Goal: Task Accomplishment & Management: Manage account settings

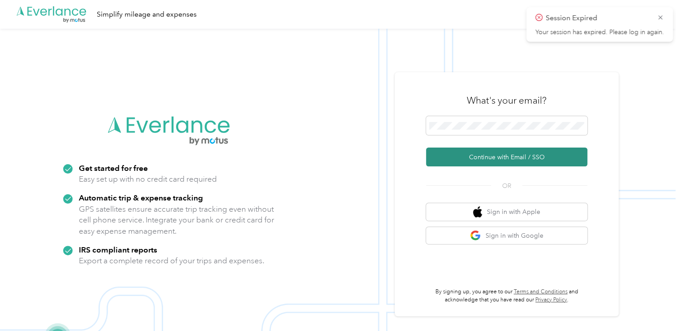
click at [480, 155] on button "Continue with Email / SSO" at bounding box center [506, 156] width 161 height 19
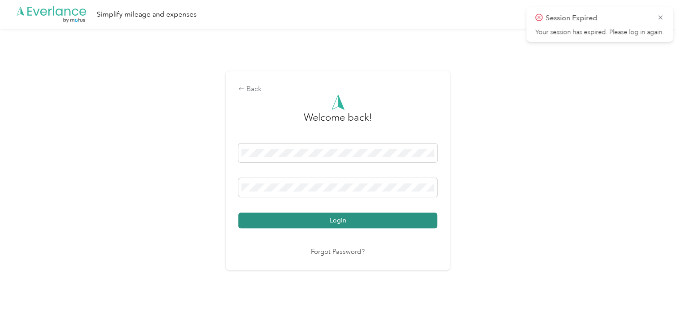
click at [333, 220] on button "Login" at bounding box center [337, 220] width 199 height 16
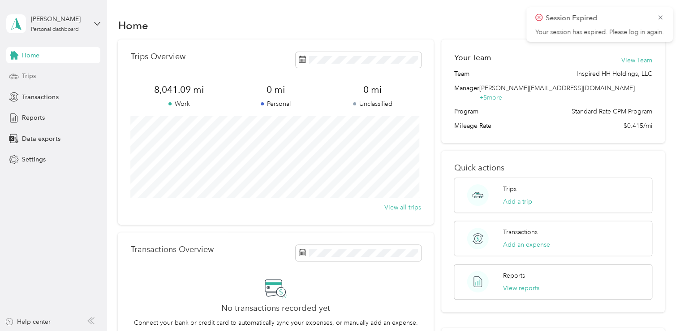
click at [30, 77] on span "Trips" at bounding box center [29, 75] width 14 height 9
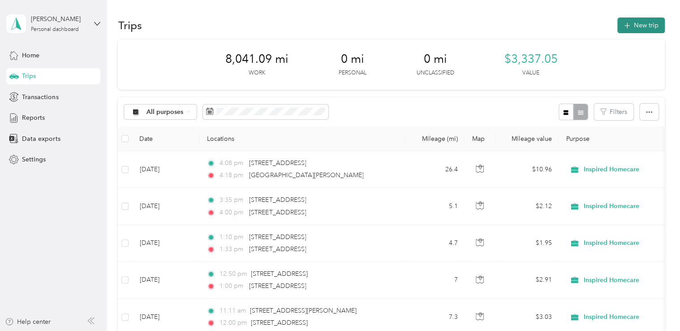
click at [633, 28] on button "New trip" at bounding box center [640, 25] width 47 height 16
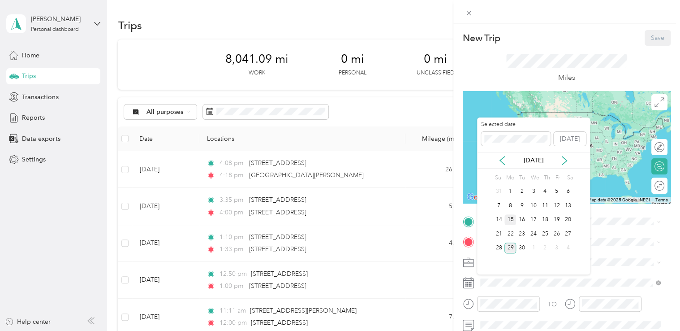
click at [511, 216] on div "15" at bounding box center [510, 219] width 12 height 11
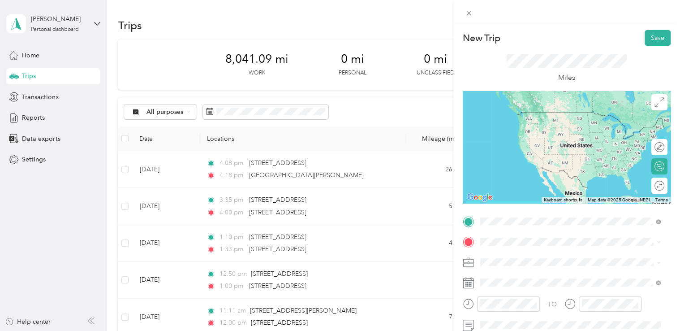
click at [531, 253] on span "[STREET_ADDRESS][PERSON_NAME][US_STATE]" at bounding box center [566, 254] width 139 height 8
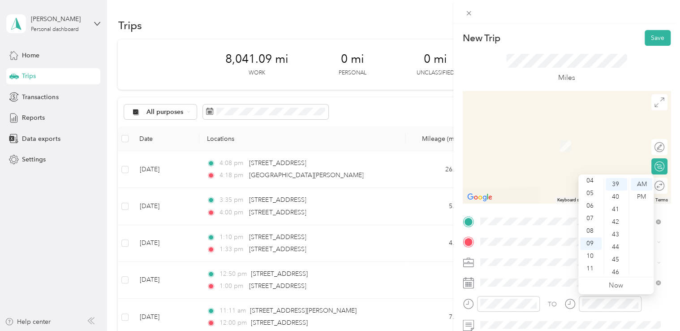
scroll to position [573, 0]
click at [613, 262] on div "52" at bounding box center [617, 263] width 22 height 13
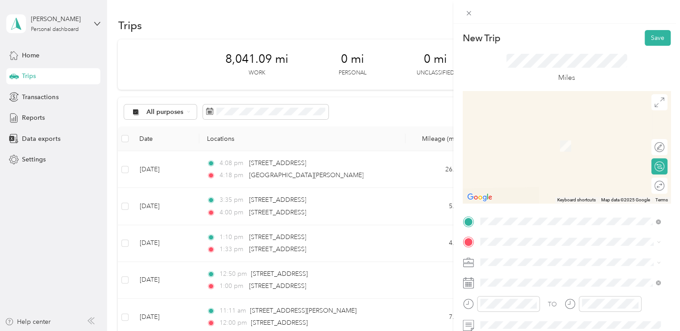
click at [542, 137] on li "[STREET_ADDRESS][PERSON_NAME][US_STATE]" at bounding box center [570, 128] width 187 height 18
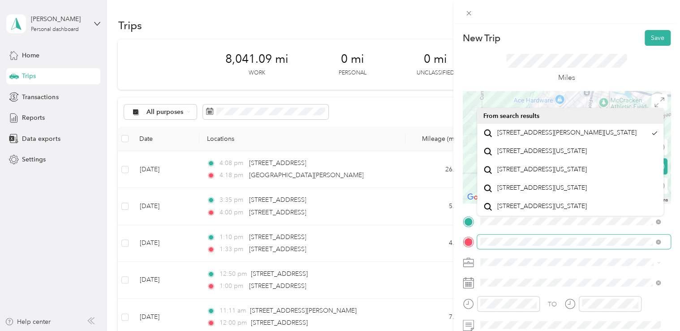
click at [480, 237] on span at bounding box center [574, 241] width 194 height 14
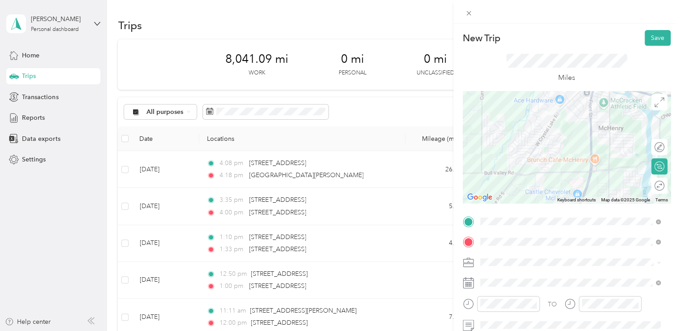
click at [467, 280] on icon at bounding box center [468, 282] width 11 height 11
click at [648, 40] on button "Save" at bounding box center [658, 38] width 26 height 16
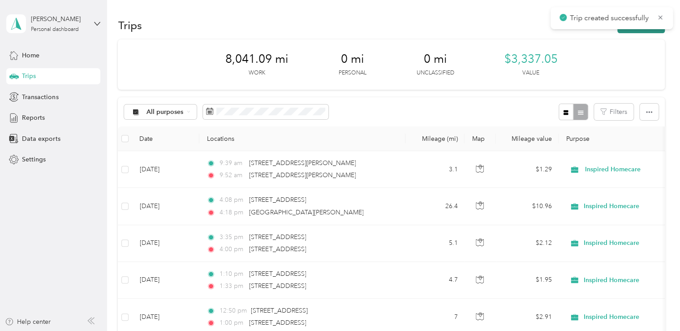
click at [643, 30] on button "New trip" at bounding box center [640, 25] width 47 height 16
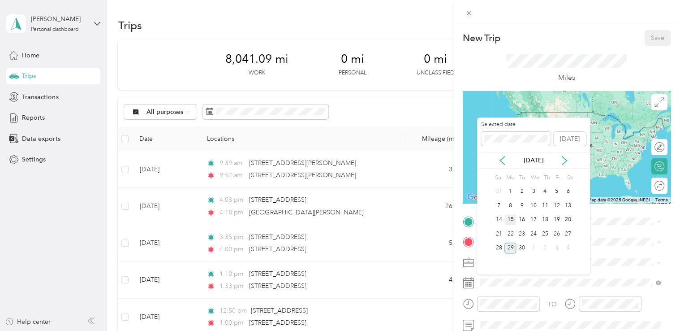
click at [511, 223] on div "15" at bounding box center [510, 219] width 12 height 11
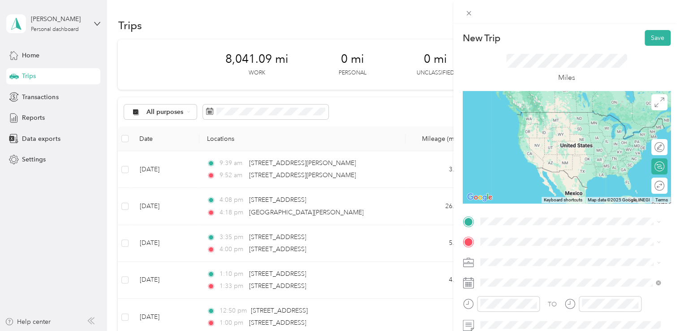
click at [536, 120] on span "[STREET_ADDRESS][PERSON_NAME][US_STATE]" at bounding box center [566, 117] width 139 height 8
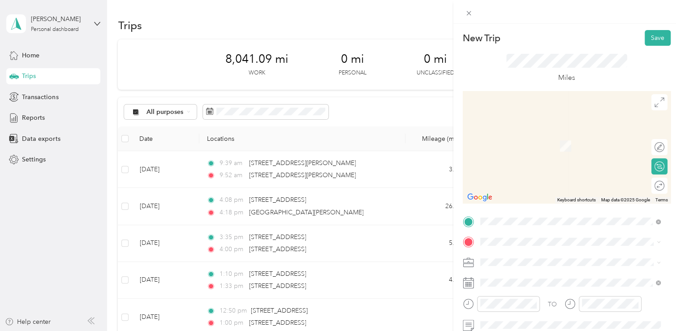
click at [548, 133] on span "[STREET_ADDRESS][US_STATE]" at bounding box center [542, 129] width 90 height 8
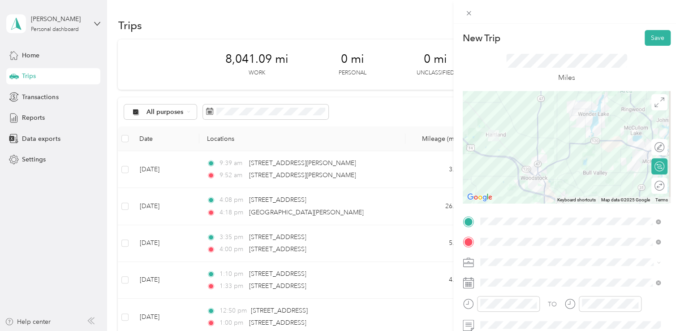
click at [470, 282] on icon at bounding box center [468, 282] width 11 height 11
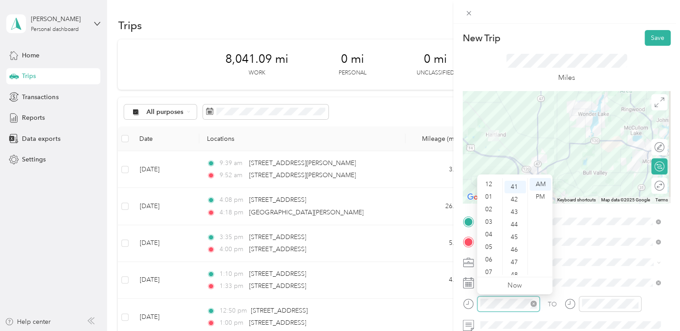
scroll to position [54, 0]
click at [489, 263] on div "11" at bounding box center [490, 268] width 22 height 13
click at [512, 214] on div "30" at bounding box center [515, 215] width 22 height 13
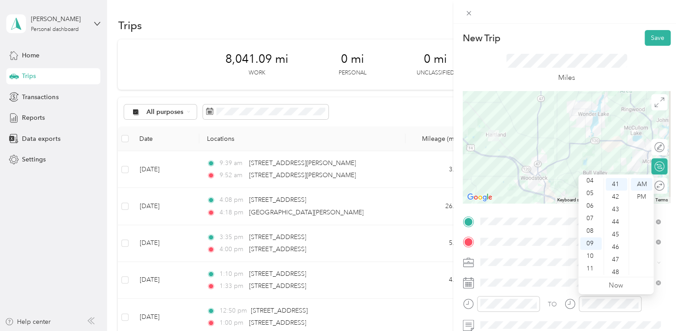
scroll to position [0, 0]
click at [595, 185] on div "12" at bounding box center [591, 184] width 22 height 13
click at [618, 185] on div "00" at bounding box center [617, 184] width 22 height 13
click at [640, 194] on div "PM" at bounding box center [642, 196] width 22 height 13
click at [466, 284] on icon at bounding box center [468, 282] width 11 height 11
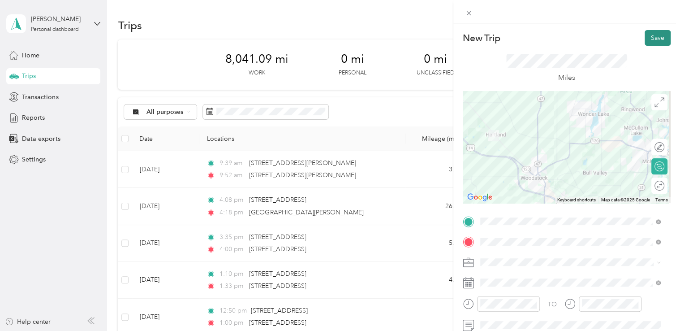
click at [647, 37] on button "Save" at bounding box center [658, 38] width 26 height 16
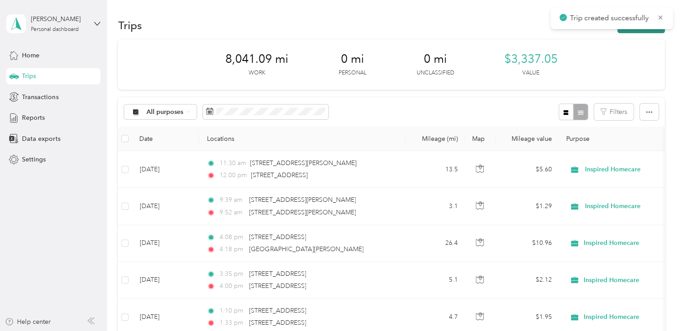
click at [649, 32] on button "New trip" at bounding box center [640, 25] width 47 height 16
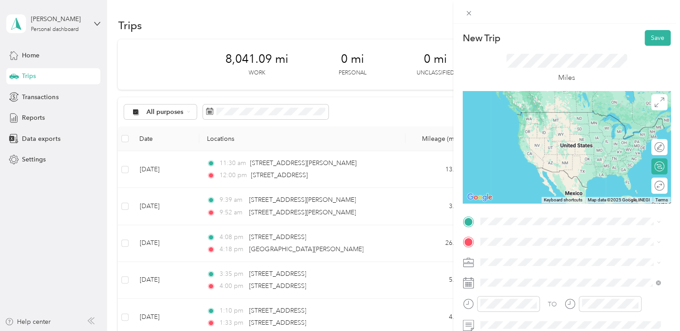
click at [560, 121] on span "[STREET_ADDRESS][US_STATE]" at bounding box center [542, 116] width 90 height 8
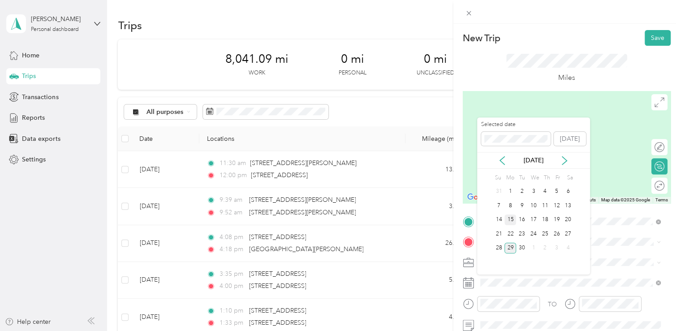
click at [507, 219] on div "15" at bounding box center [510, 219] width 12 height 11
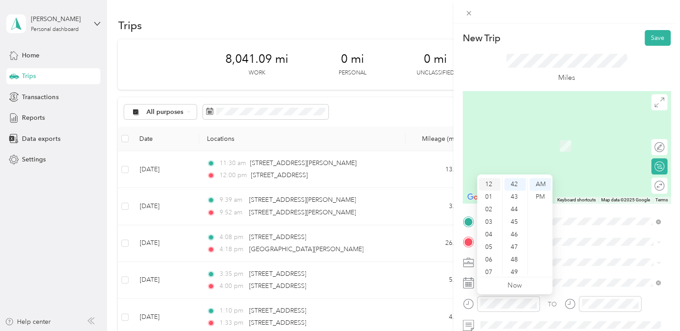
click at [488, 182] on div "12" at bounding box center [490, 184] width 22 height 13
click at [514, 222] on div "45" at bounding box center [515, 221] width 22 height 13
click at [544, 197] on div "PM" at bounding box center [541, 196] width 22 height 13
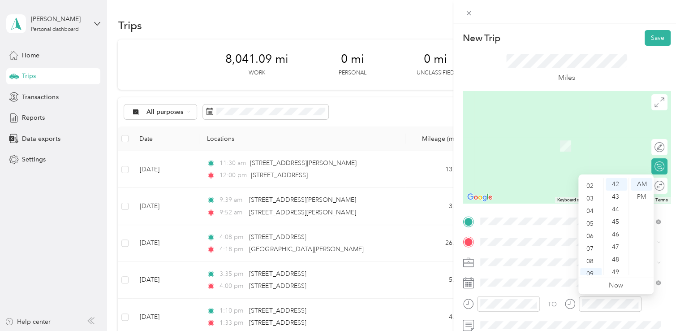
scroll to position [0, 0]
click at [591, 197] on div "01" at bounding box center [591, 196] width 22 height 13
click at [618, 252] on div "10" at bounding box center [617, 254] width 22 height 13
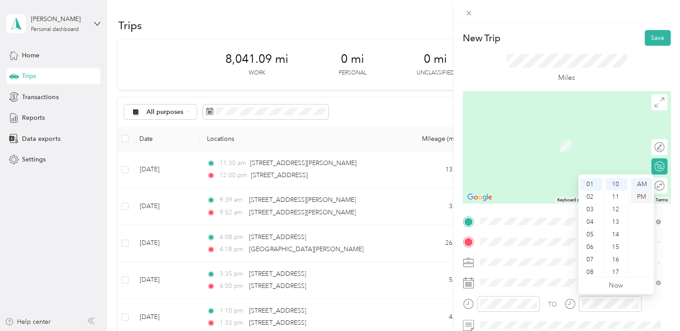
click at [638, 197] on div "PM" at bounding box center [642, 196] width 22 height 13
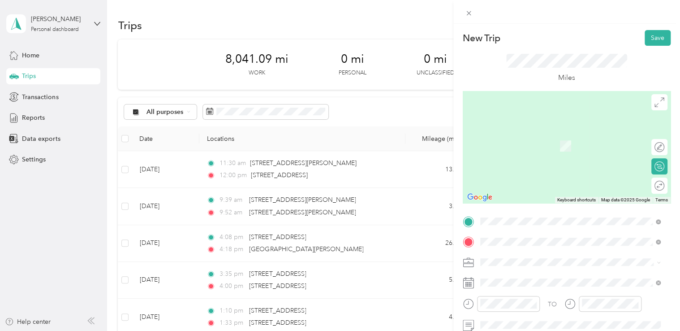
click at [521, 134] on span "[STREET_ADDRESS][US_STATE]" at bounding box center [542, 133] width 90 height 8
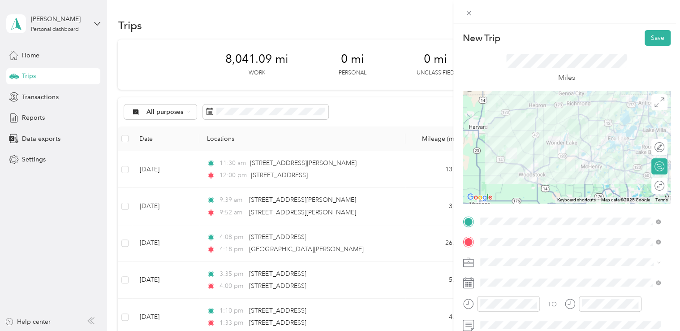
click at [464, 282] on icon at bounding box center [468, 282] width 11 height 11
click at [648, 39] on button "Save" at bounding box center [658, 38] width 26 height 16
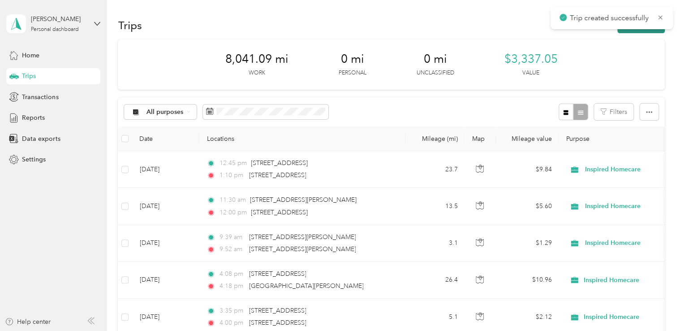
click at [643, 30] on button "New trip" at bounding box center [640, 25] width 47 height 16
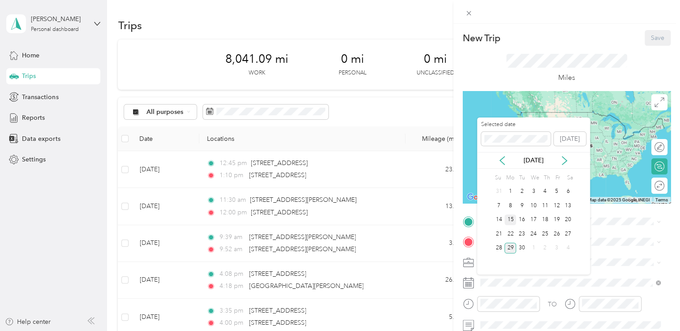
click at [512, 217] on div "15" at bounding box center [510, 219] width 12 height 11
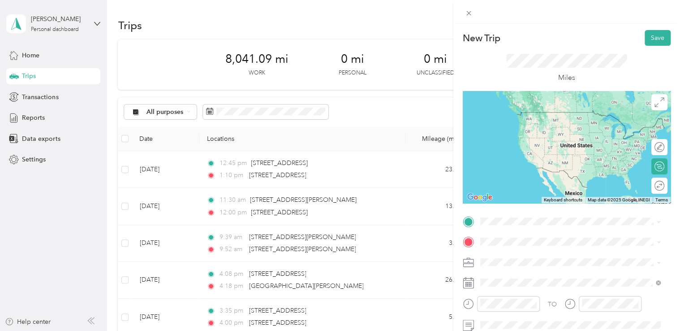
click at [539, 129] on li "[STREET_ADDRESS][US_STATE]" at bounding box center [570, 120] width 187 height 18
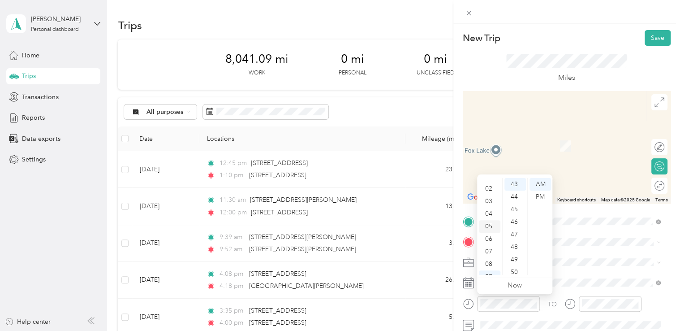
scroll to position [0, 0]
click at [492, 207] on div "02" at bounding box center [490, 209] width 22 height 13
click at [514, 237] on div "27" at bounding box center [515, 237] width 22 height 13
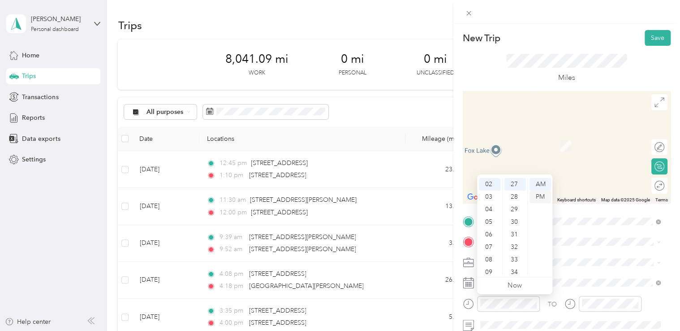
click at [543, 195] on div "PM" at bounding box center [541, 196] width 22 height 13
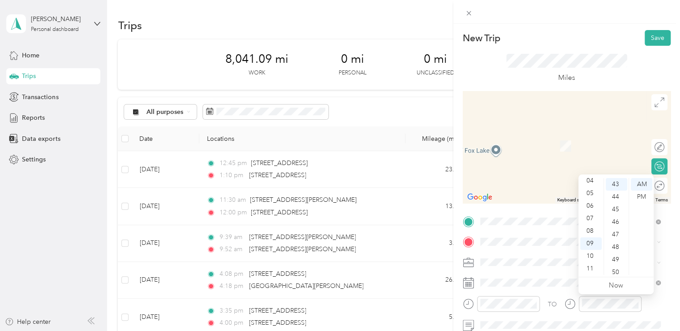
scroll to position [0, 0]
click at [592, 207] on div "02" at bounding box center [591, 209] width 22 height 13
click at [623, 196] on div "44" at bounding box center [617, 196] width 22 height 13
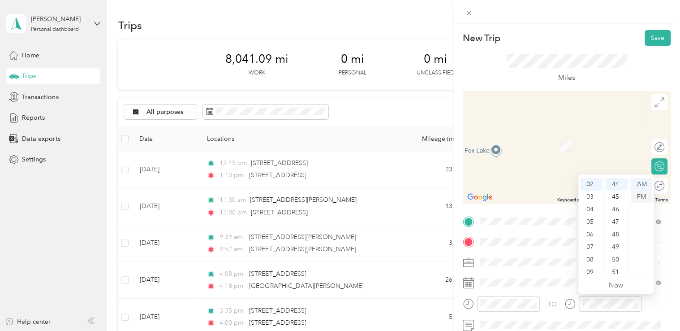
click at [640, 195] on div "PM" at bounding box center [642, 196] width 22 height 13
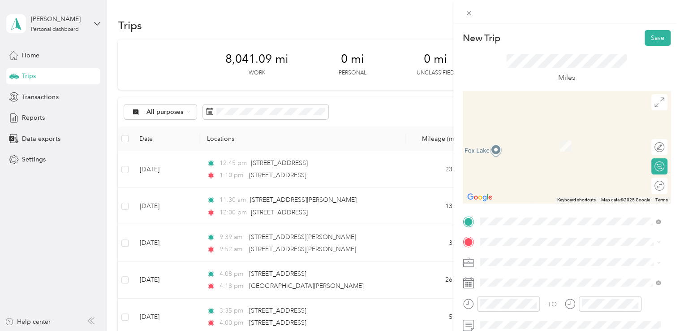
click at [543, 199] on span "[STREET_ADDRESS][US_STATE]" at bounding box center [542, 195] width 90 height 8
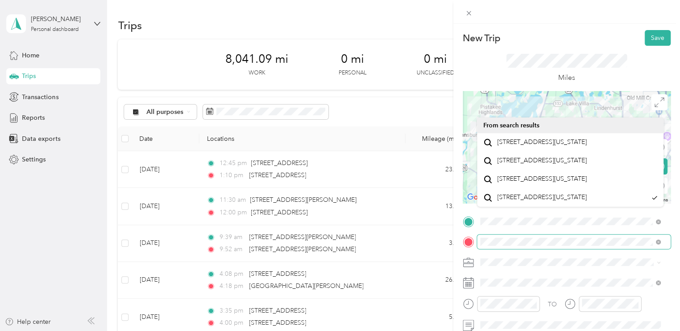
click at [477, 247] on div at bounding box center [574, 241] width 194 height 14
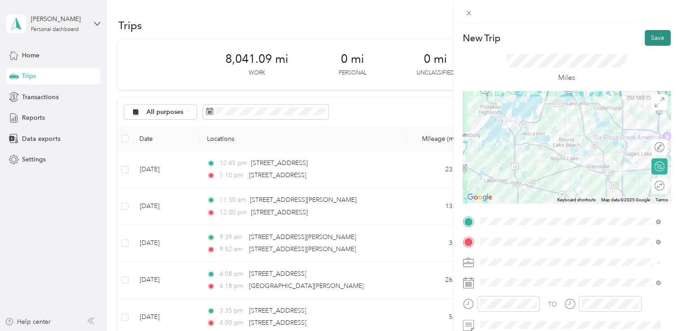
click at [648, 34] on button "Save" at bounding box center [658, 38] width 26 height 16
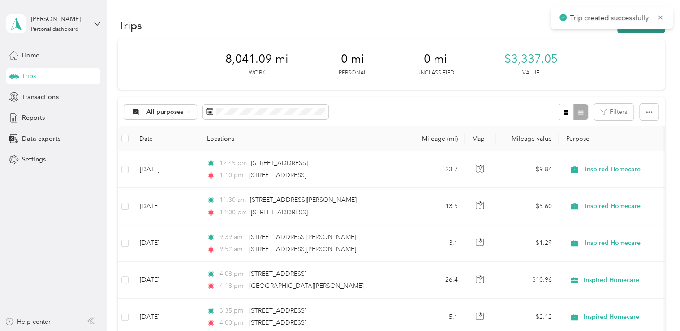
click at [647, 32] on button "New trip" at bounding box center [640, 25] width 47 height 16
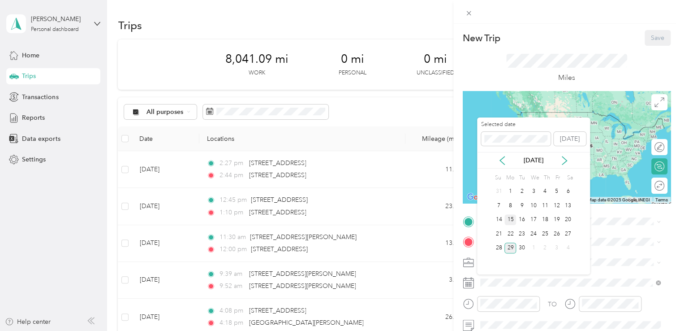
click at [510, 218] on div "15" at bounding box center [510, 219] width 12 height 11
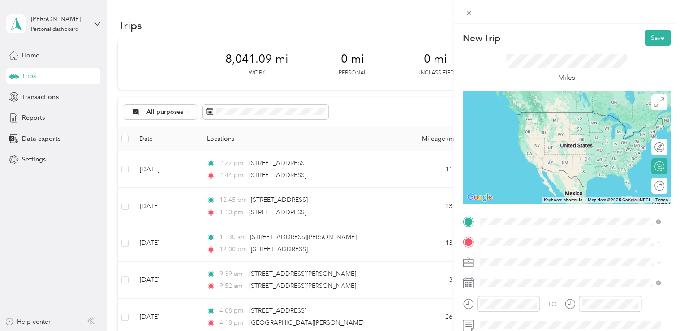
click at [546, 137] on div "[STREET_ADDRESS][US_STATE]" at bounding box center [570, 131] width 174 height 12
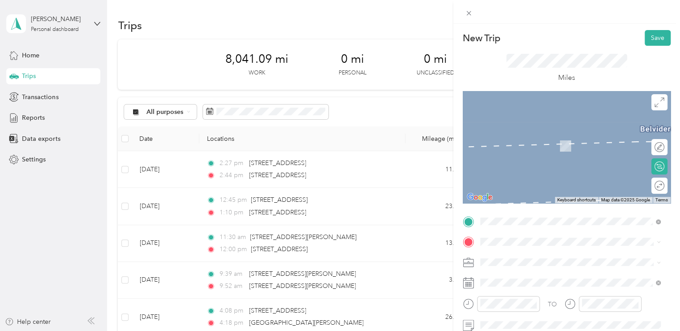
click at [538, 133] on span "[STREET_ADDRESS][PERSON_NAME][US_STATE]" at bounding box center [566, 129] width 139 height 8
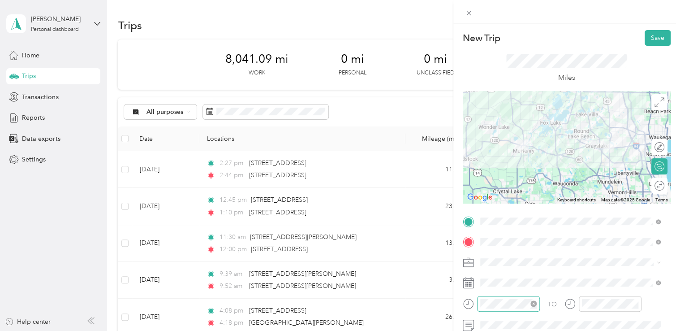
click at [508, 296] on div at bounding box center [508, 304] width 63 height 16
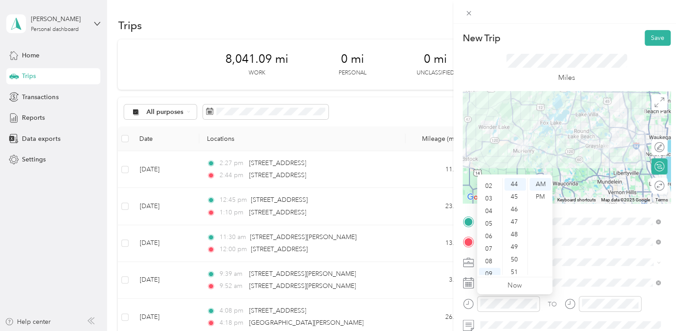
scroll to position [0, 0]
click at [493, 222] on div "03" at bounding box center [490, 221] width 22 height 13
click at [517, 247] on div "49" at bounding box center [515, 247] width 22 height 13
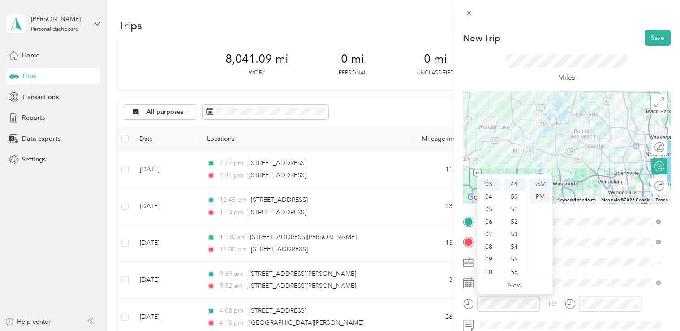
click at [543, 195] on div "PM" at bounding box center [541, 196] width 22 height 13
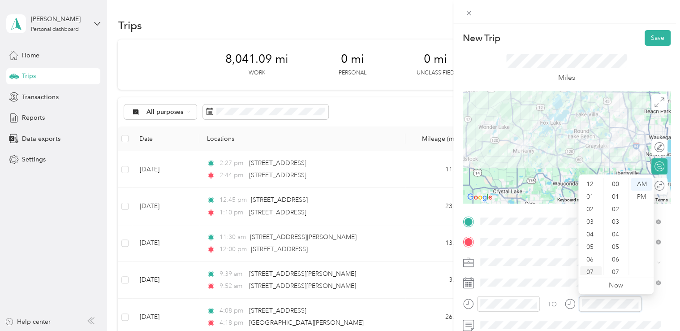
scroll to position [54, 0]
click at [592, 181] on div "04" at bounding box center [591, 180] width 22 height 13
click at [612, 230] on div "12" at bounding box center [617, 234] width 22 height 13
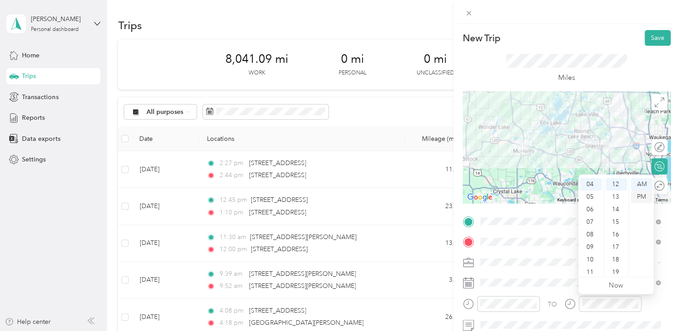
click at [645, 196] on div "PM" at bounding box center [642, 196] width 22 height 13
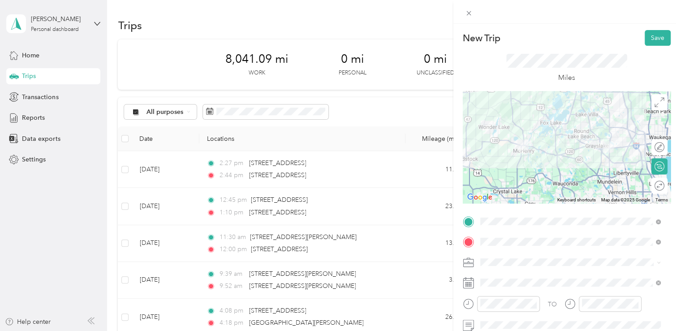
click at [470, 262] on icon at bounding box center [468, 262] width 11 height 11
click at [645, 40] on button "Save" at bounding box center [658, 38] width 26 height 16
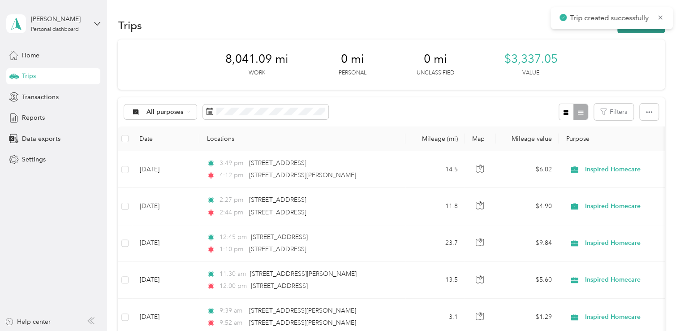
click at [643, 31] on button "New trip" at bounding box center [640, 25] width 47 height 16
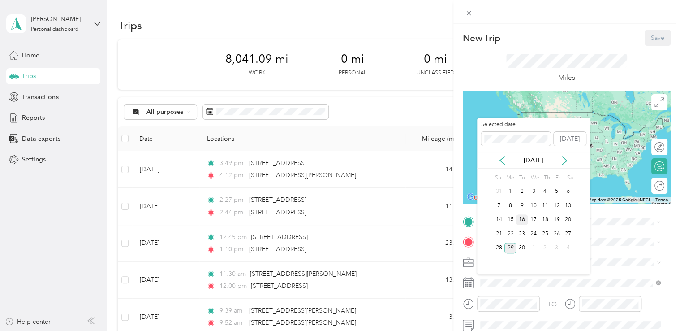
click at [525, 215] on div "16" at bounding box center [522, 219] width 12 height 11
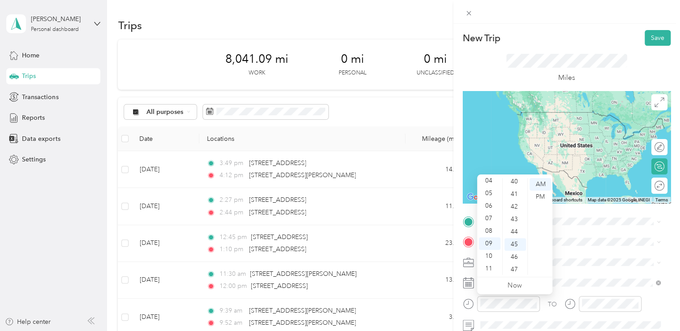
scroll to position [480, 0]
click at [514, 179] on div "38" at bounding box center [515, 181] width 22 height 13
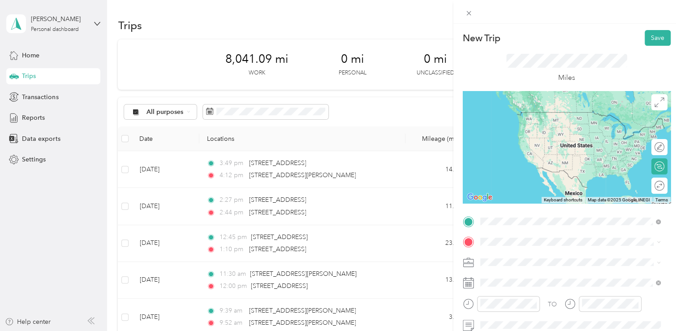
click at [561, 105] on li "[STREET_ADDRESS][PERSON_NAME][US_STATE]" at bounding box center [570, 112] width 187 height 18
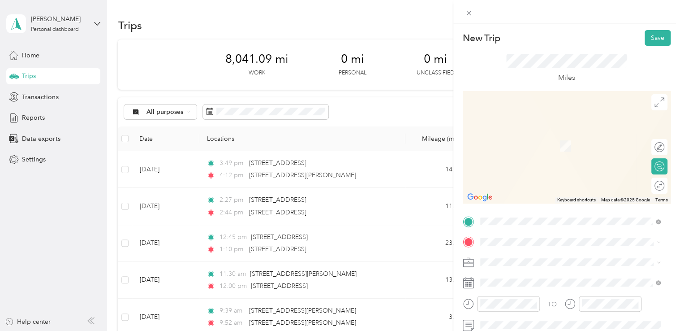
click at [534, 135] on span "[STREET_ADDRESS][US_STATE]" at bounding box center [542, 132] width 90 height 8
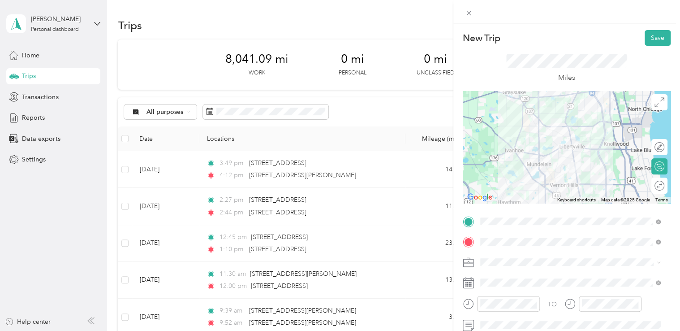
click at [470, 283] on rect at bounding box center [470, 282] width 1 height 1
click at [647, 39] on button "Save" at bounding box center [658, 38] width 26 height 16
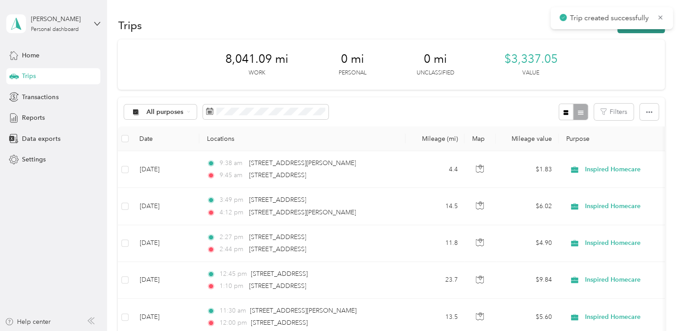
click at [650, 31] on button "New trip" at bounding box center [640, 25] width 47 height 16
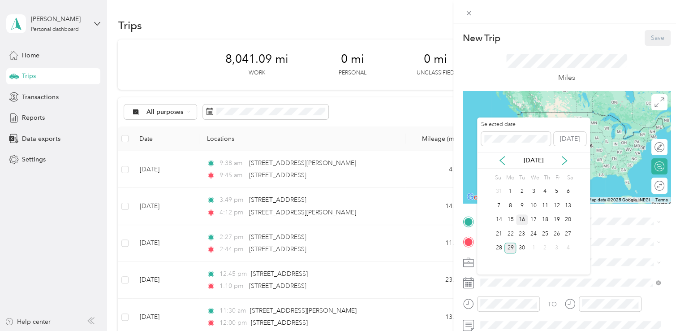
click at [524, 220] on div "16" at bounding box center [522, 219] width 12 height 11
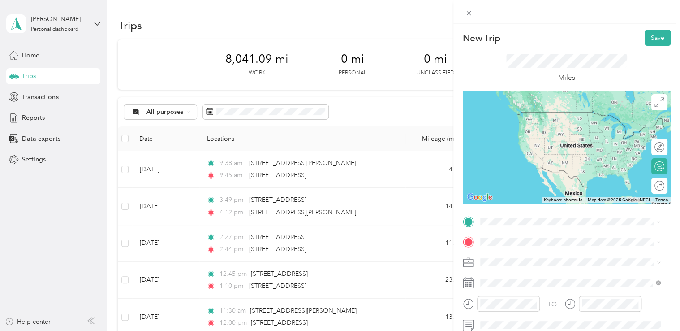
click at [543, 114] on span "[STREET_ADDRESS][US_STATE]" at bounding box center [542, 110] width 90 height 8
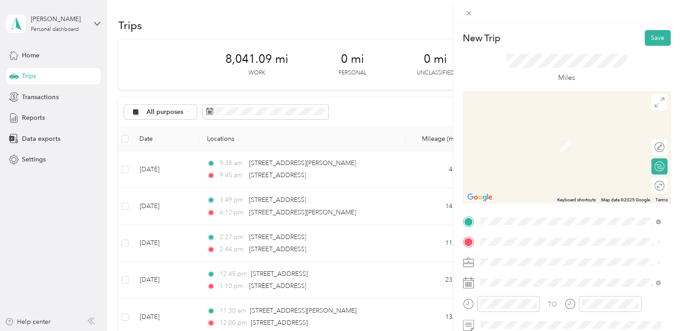
click at [540, 136] on span "[STREET_ADDRESS][US_STATE]" at bounding box center [542, 132] width 90 height 8
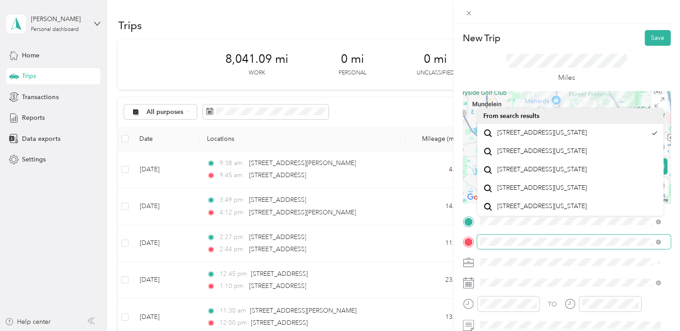
click at [480, 248] on span at bounding box center [574, 241] width 194 height 14
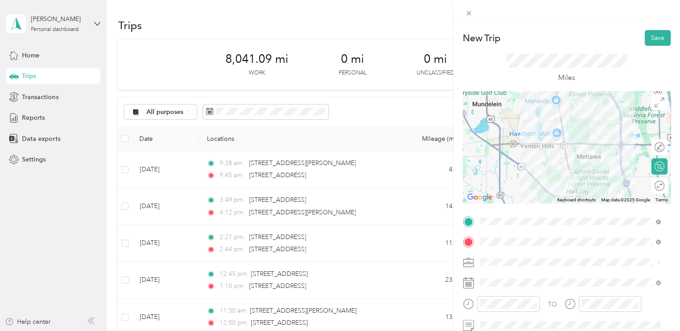
click at [473, 264] on icon at bounding box center [468, 262] width 11 height 11
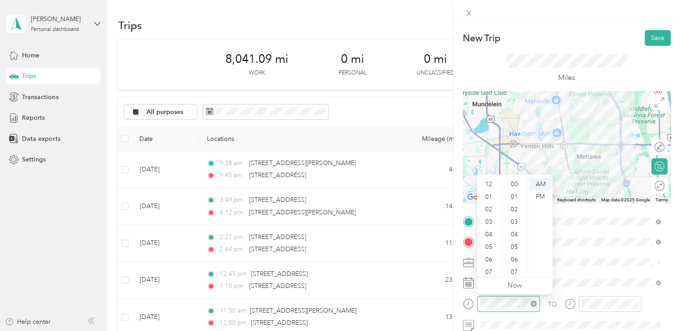
scroll to position [54, 0]
click at [487, 267] on div "11" at bounding box center [490, 268] width 22 height 13
click at [522, 184] on div "46" at bounding box center [515, 184] width 22 height 13
click at [518, 270] on div "07" at bounding box center [515, 272] width 22 height 13
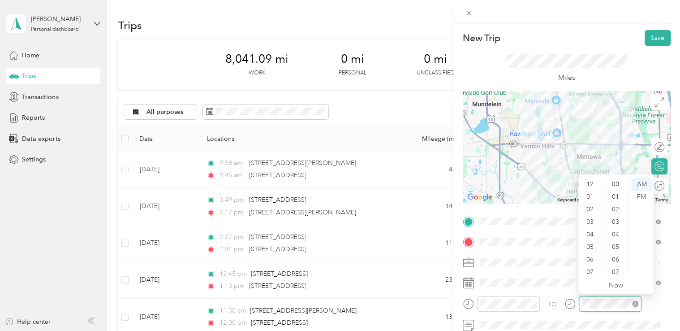
scroll to position [54, 0]
click at [591, 266] on div "11" at bounding box center [591, 268] width 22 height 13
click at [616, 205] on div "35" at bounding box center [617, 207] width 22 height 13
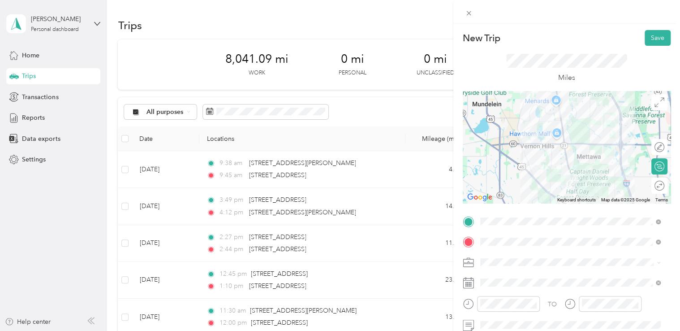
click at [466, 260] on icon at bounding box center [468, 262] width 11 height 11
click at [646, 41] on button "Save" at bounding box center [658, 38] width 26 height 16
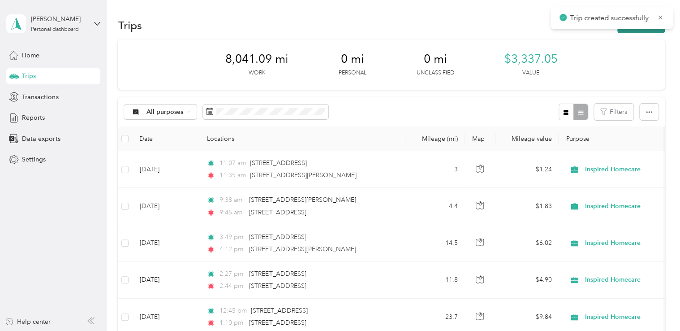
click at [653, 32] on button "New trip" at bounding box center [640, 25] width 47 height 16
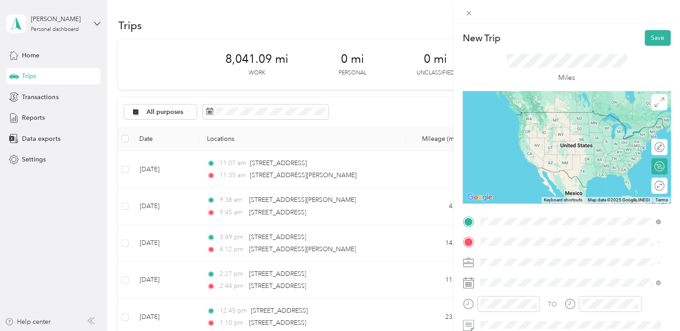
click at [542, 116] on span "[STREET_ADDRESS][US_STATE]" at bounding box center [542, 112] width 90 height 8
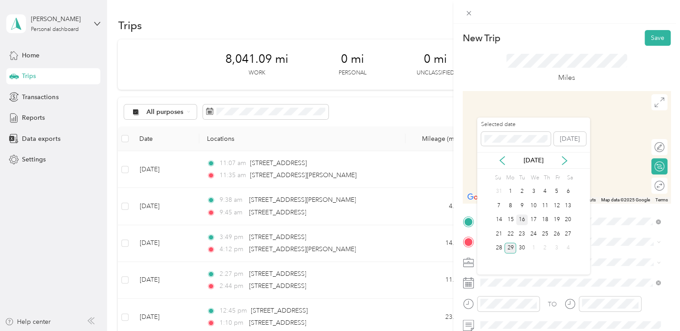
click at [522, 218] on div "16" at bounding box center [522, 219] width 12 height 11
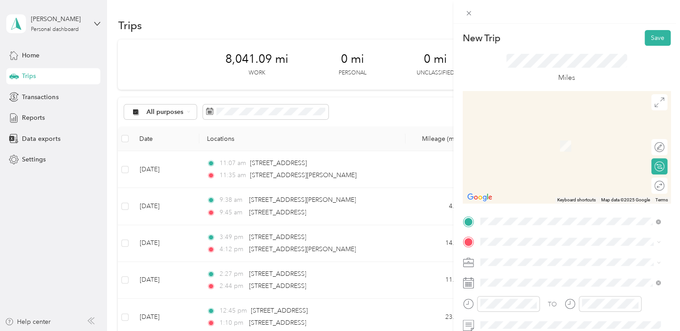
click at [557, 132] on span "[STREET_ADDRESS][US_STATE]" at bounding box center [542, 128] width 90 height 8
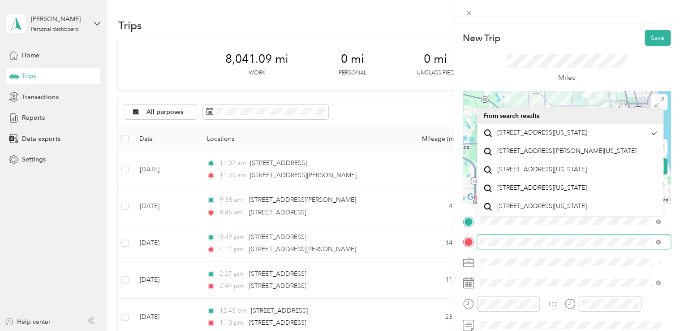
click at [480, 246] on span at bounding box center [574, 241] width 194 height 14
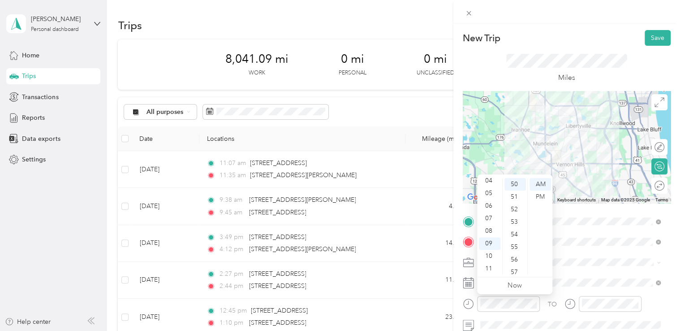
scroll to position [0, 0]
click at [491, 197] on div "01" at bounding box center [490, 196] width 22 height 13
click at [514, 194] on div "06" at bounding box center [515, 196] width 22 height 13
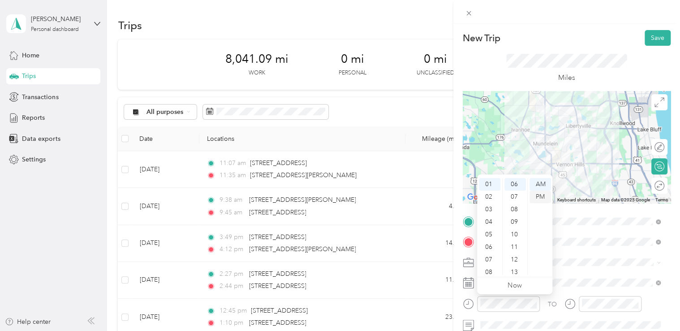
click at [542, 194] on div "PM" at bounding box center [541, 196] width 22 height 13
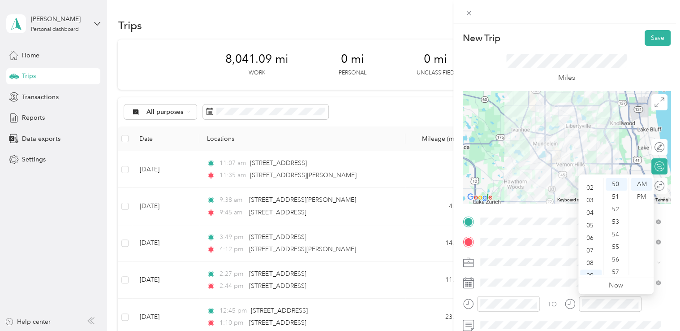
scroll to position [0, 0]
click at [592, 199] on div "01" at bounding box center [591, 196] width 22 height 13
click at [629, 195] on ul "AM PM" at bounding box center [641, 226] width 25 height 97
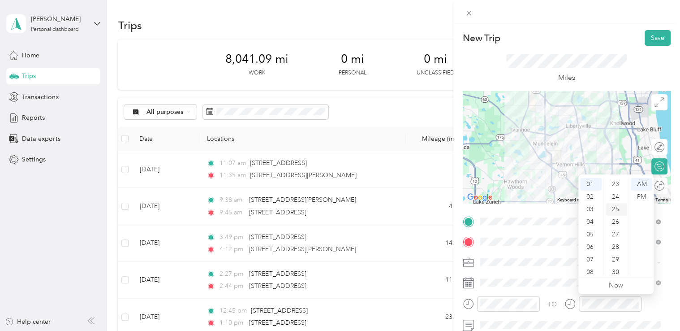
click at [615, 207] on div "25" at bounding box center [617, 209] width 22 height 13
click at [642, 194] on div "PM" at bounding box center [642, 196] width 22 height 13
click at [468, 261] on icon at bounding box center [468, 262] width 11 height 11
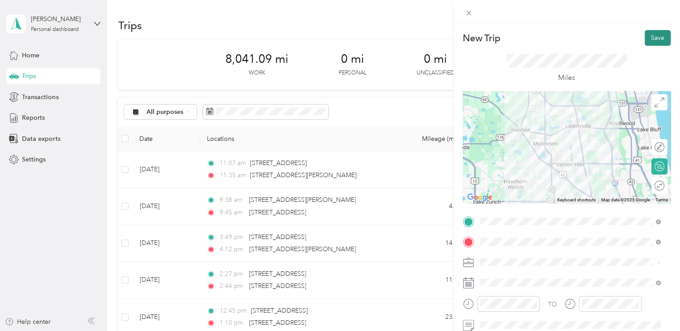
click at [651, 36] on button "Save" at bounding box center [658, 38] width 26 height 16
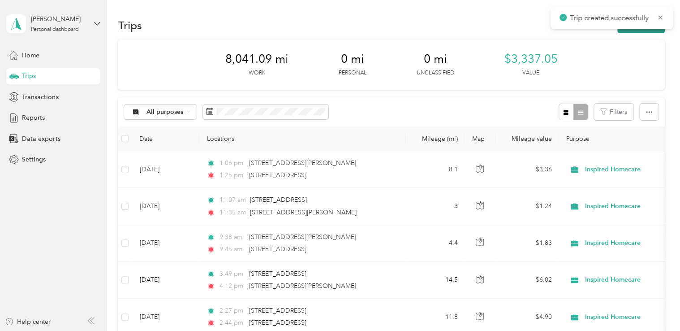
click at [644, 31] on button "New trip" at bounding box center [640, 25] width 47 height 16
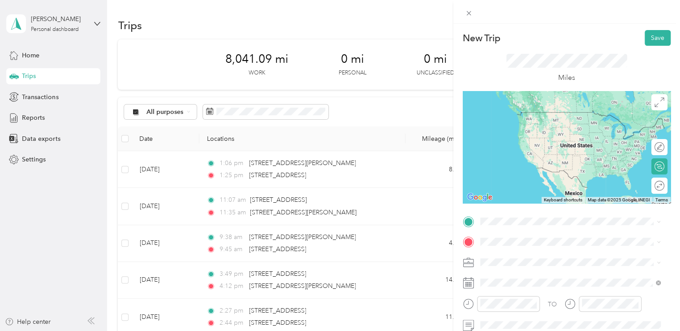
click at [541, 112] on span "[STREET_ADDRESS][US_STATE]" at bounding box center [542, 108] width 90 height 8
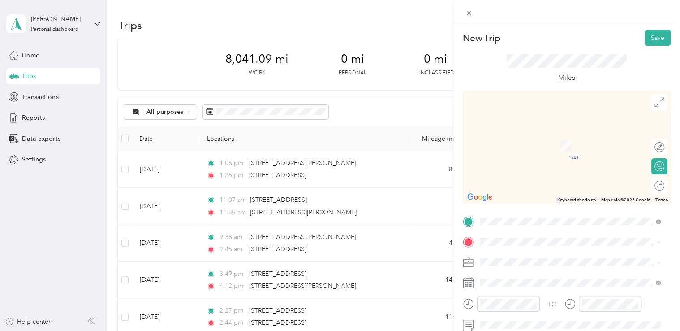
click at [538, 132] on span "[STREET_ADDRESS][US_STATE]" at bounding box center [542, 128] width 90 height 8
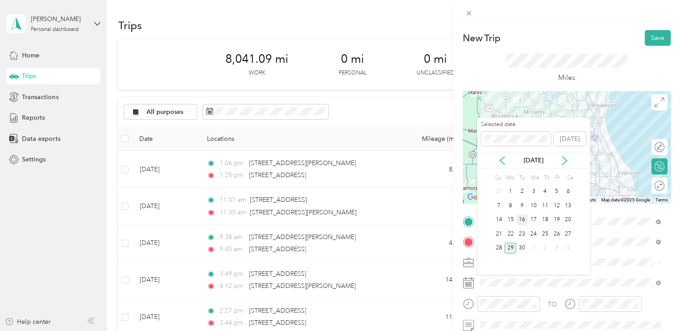
click at [522, 215] on div "16" at bounding box center [522, 219] width 12 height 11
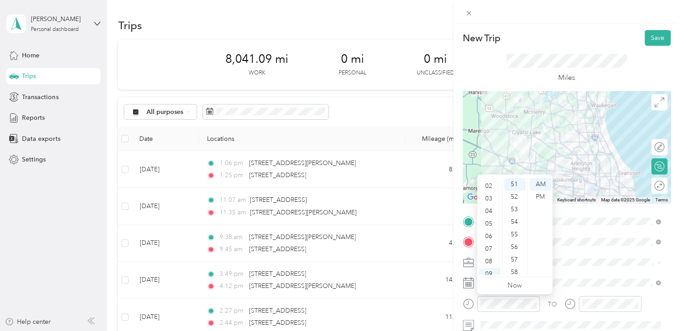
scroll to position [0, 0]
click at [489, 220] on div "03" at bounding box center [490, 221] width 22 height 13
click at [514, 191] on div "11" at bounding box center [515, 190] width 22 height 13
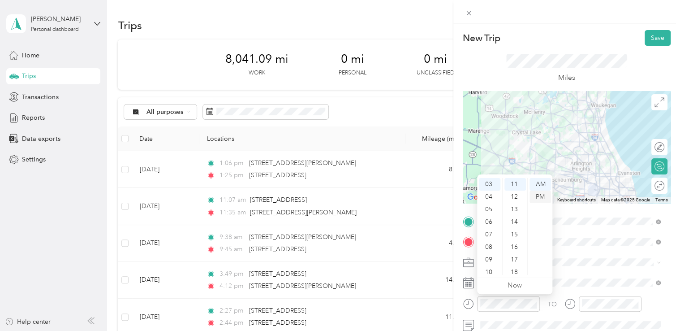
click at [545, 196] on div "PM" at bounding box center [541, 196] width 22 height 13
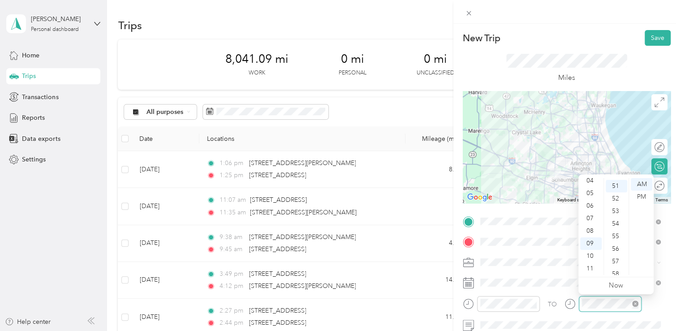
scroll to position [640, 0]
click at [591, 181] on div "04" at bounding box center [591, 180] width 22 height 13
click at [641, 198] on div "PM" at bounding box center [642, 196] width 22 height 13
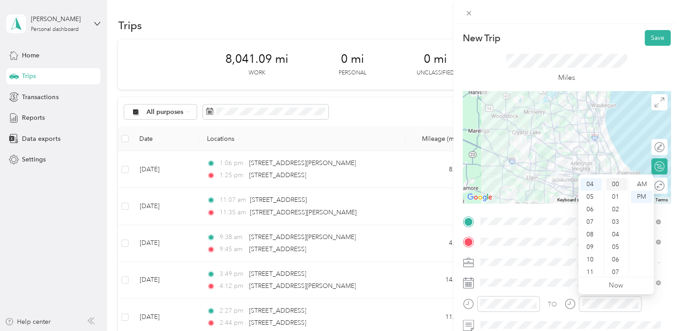
click at [613, 184] on div "00" at bounding box center [617, 184] width 22 height 13
click at [471, 259] on icon at bounding box center [468, 262] width 11 height 11
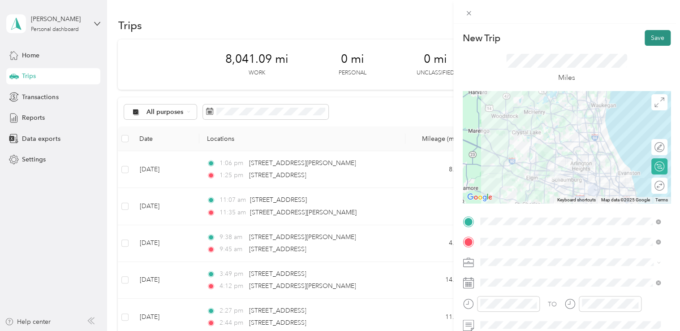
click at [652, 40] on button "Save" at bounding box center [658, 38] width 26 height 16
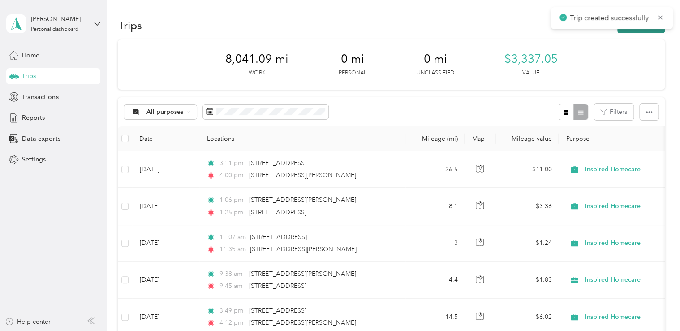
click at [643, 30] on button "New trip" at bounding box center [640, 25] width 47 height 16
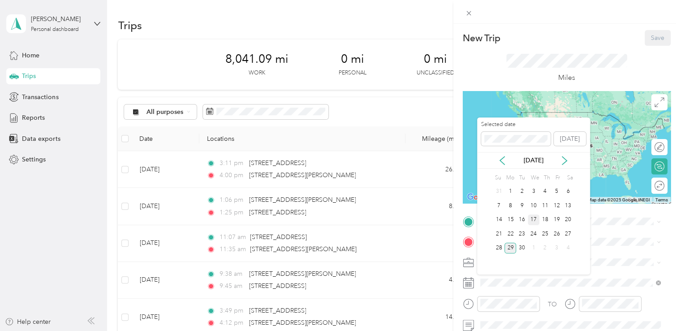
click at [534, 218] on div "17" at bounding box center [534, 219] width 12 height 11
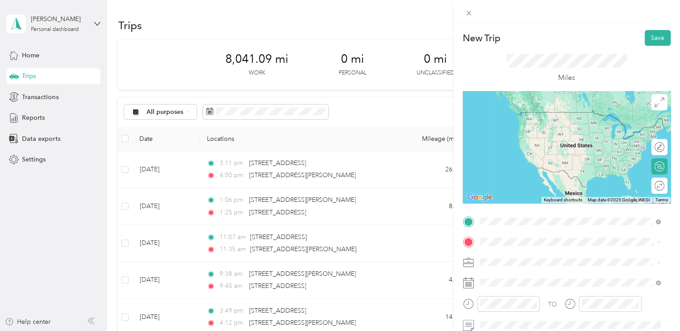
click at [538, 122] on span "[STREET_ADDRESS][US_STATE]" at bounding box center [542, 121] width 90 height 8
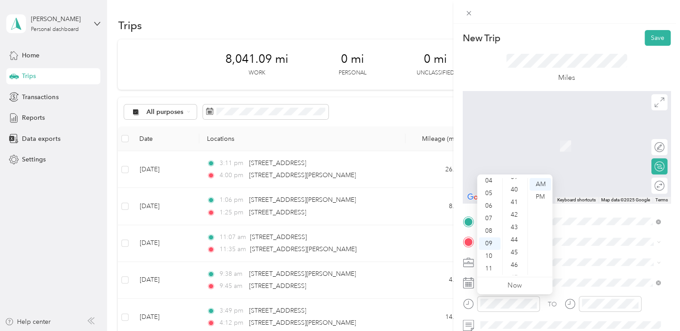
scroll to position [487, 0]
click at [514, 198] on div "40" at bounding box center [515, 199] width 22 height 13
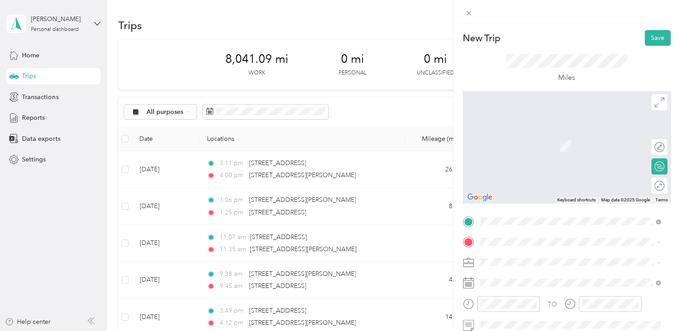
click at [543, 273] on span "[STREET_ADDRESS][PERSON_NAME][US_STATE]" at bounding box center [566, 269] width 139 height 8
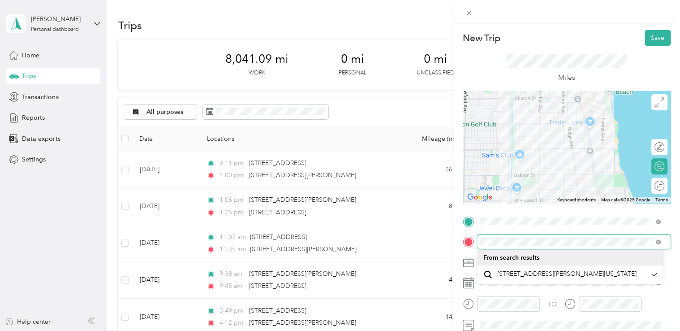
click at [479, 245] on span at bounding box center [574, 241] width 194 height 14
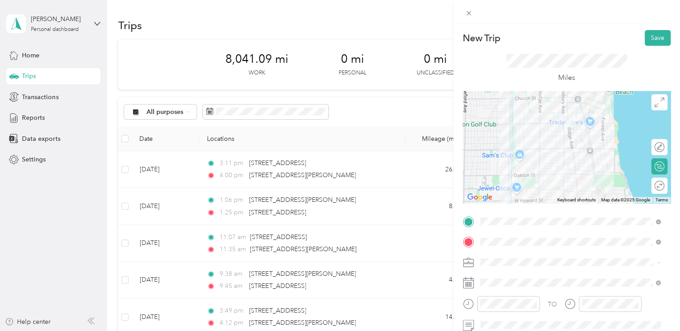
click at [470, 280] on icon at bounding box center [468, 280] width 11 height 0
click at [651, 39] on button "Save" at bounding box center [658, 38] width 26 height 16
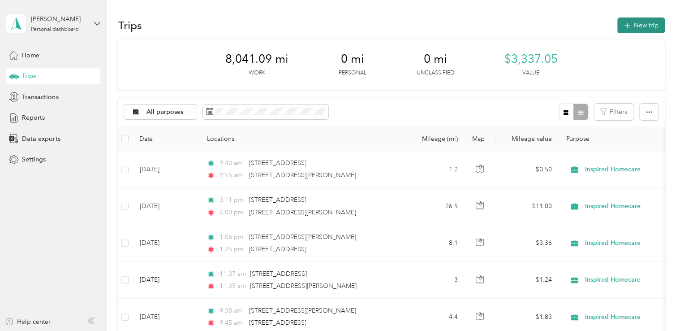
click at [638, 26] on button "New trip" at bounding box center [640, 25] width 47 height 16
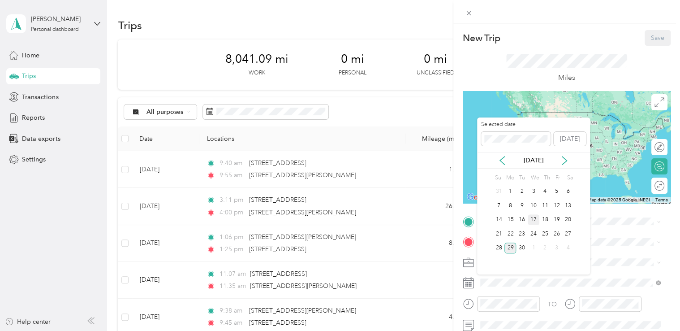
click at [537, 217] on div "17" at bounding box center [534, 219] width 12 height 11
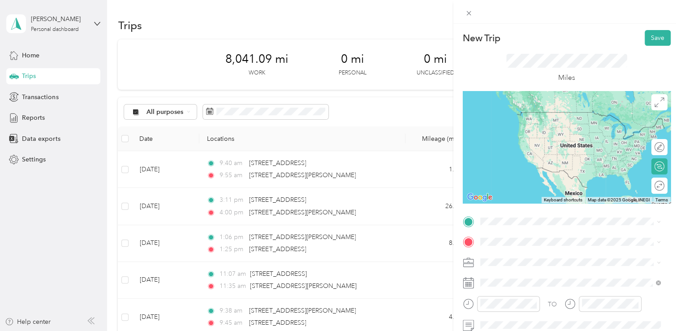
click at [538, 111] on span "[STREET_ADDRESS][PERSON_NAME][US_STATE]" at bounding box center [566, 107] width 139 height 8
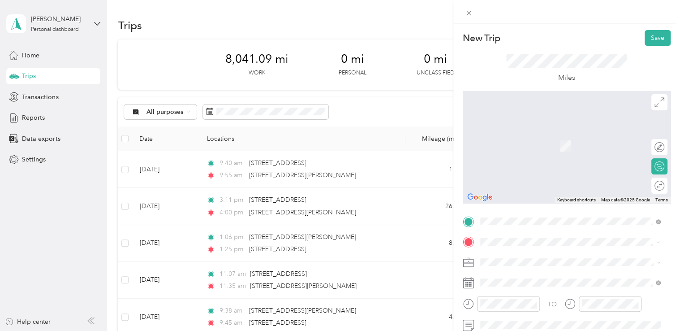
click at [543, 171] on span "[STREET_ADDRESS][US_STATE]" at bounding box center [542, 167] width 90 height 8
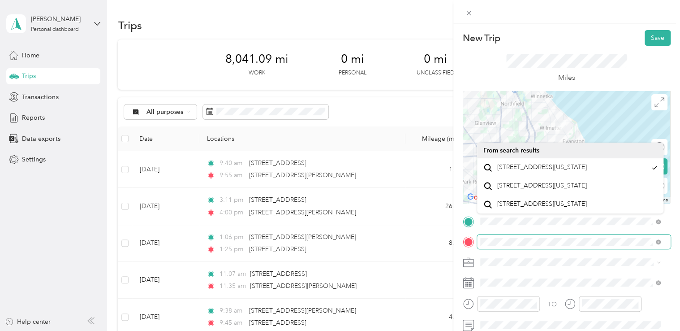
click at [479, 244] on span at bounding box center [574, 241] width 194 height 14
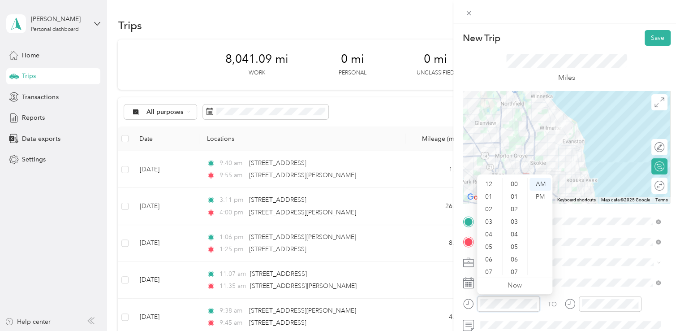
scroll to position [656, 0]
click at [494, 273] on div "11" at bounding box center [490, 268] width 22 height 13
click at [518, 259] on div "18" at bounding box center [515, 261] width 22 height 13
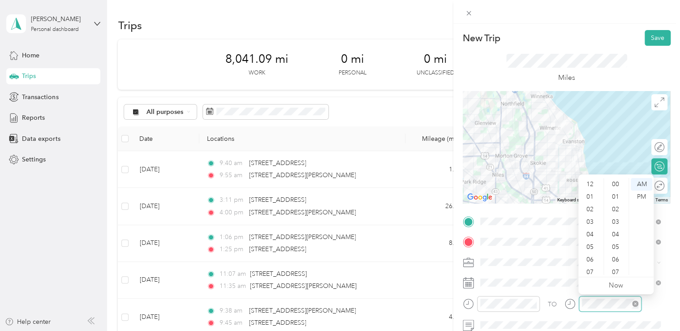
scroll to position [656, 0]
click at [591, 268] on div "11" at bounding box center [591, 268] width 22 height 13
click at [616, 198] on div "33" at bounding box center [617, 196] width 22 height 13
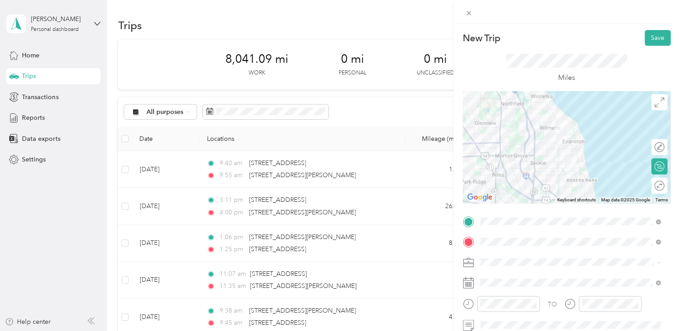
click at [465, 264] on icon at bounding box center [468, 262] width 11 height 11
click at [646, 37] on button "Save" at bounding box center [658, 38] width 26 height 16
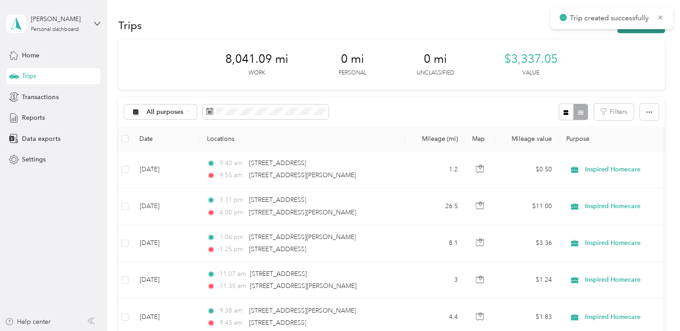
click at [638, 31] on button "New trip" at bounding box center [640, 25] width 47 height 16
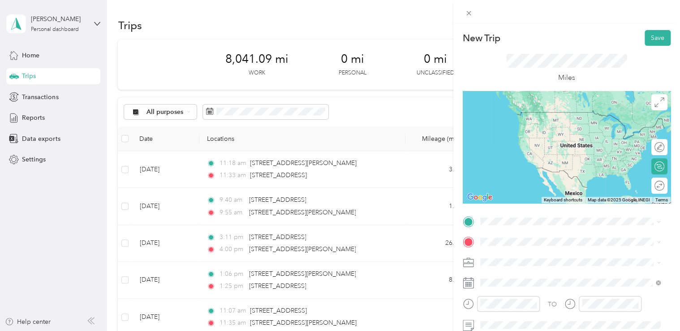
click at [540, 113] on span "[STREET_ADDRESS][US_STATE]" at bounding box center [542, 109] width 90 height 8
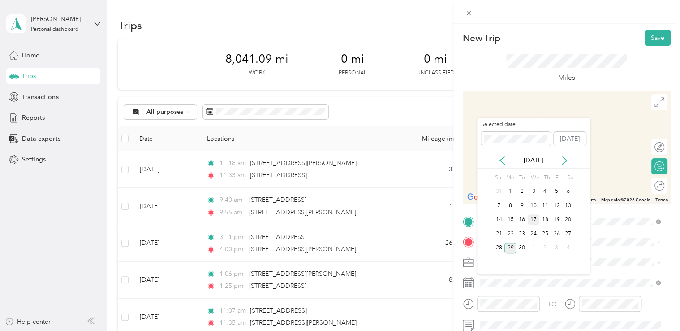
click at [536, 218] on div "17" at bounding box center [534, 219] width 12 height 11
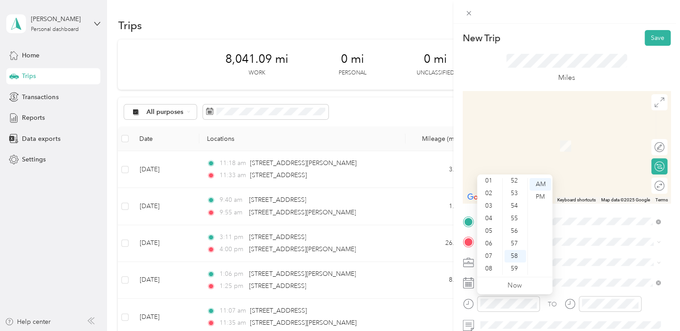
scroll to position [0, 0]
click at [488, 180] on div "12" at bounding box center [490, 184] width 22 height 13
click at [513, 217] on div "28" at bounding box center [515, 218] width 22 height 13
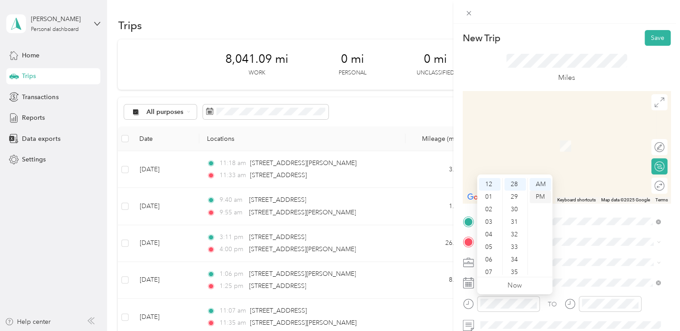
click at [541, 198] on div "PM" at bounding box center [541, 196] width 22 height 13
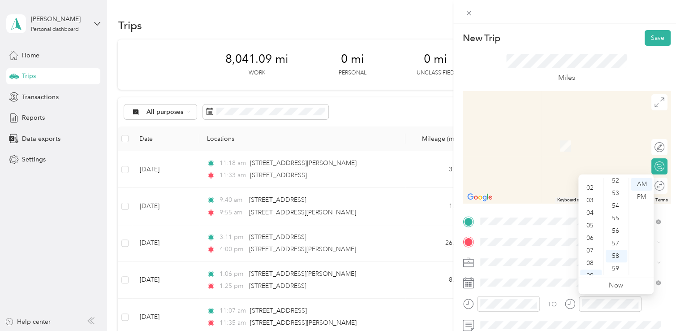
scroll to position [0, 0]
click at [594, 183] on div "12" at bounding box center [591, 184] width 22 height 13
click at [629, 188] on ul "AM PM" at bounding box center [641, 226] width 25 height 97
drag, startPoint x: 629, startPoint y: 188, endPoint x: 612, endPoint y: 192, distance: 17.5
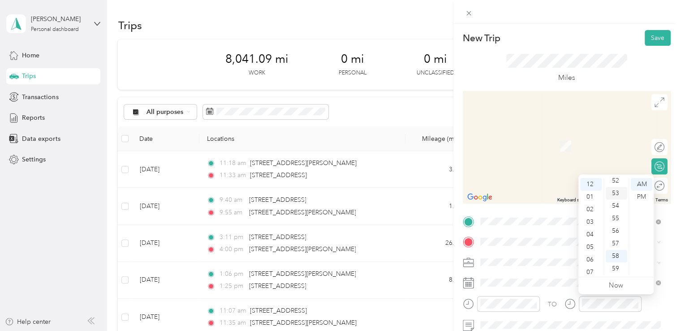
click at [612, 192] on div "53" at bounding box center [617, 193] width 22 height 13
click at [640, 196] on div "PM" at bounding box center [642, 196] width 22 height 13
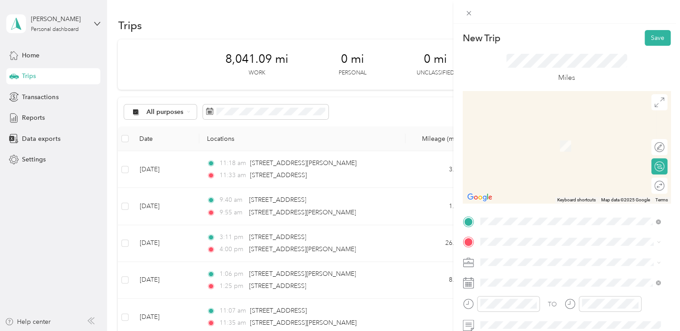
click at [528, 150] on span "[STREET_ADDRESS][US_STATE]" at bounding box center [542, 146] width 90 height 8
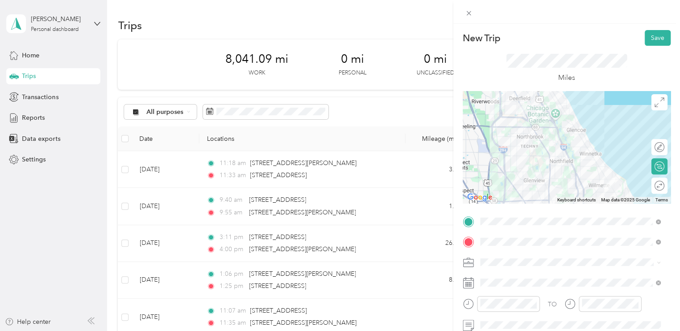
click at [466, 282] on icon at bounding box center [468, 282] width 11 height 11
click at [646, 40] on button "Save" at bounding box center [658, 38] width 26 height 16
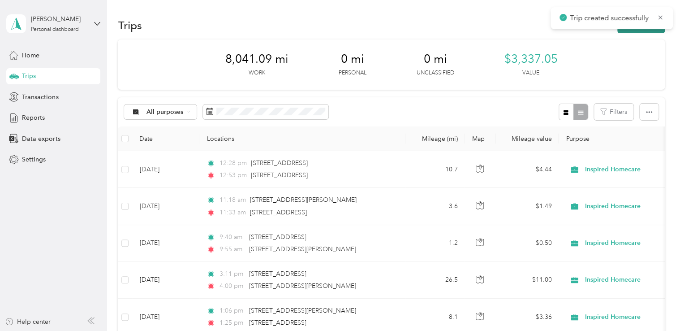
click at [648, 31] on button "New trip" at bounding box center [640, 25] width 47 height 16
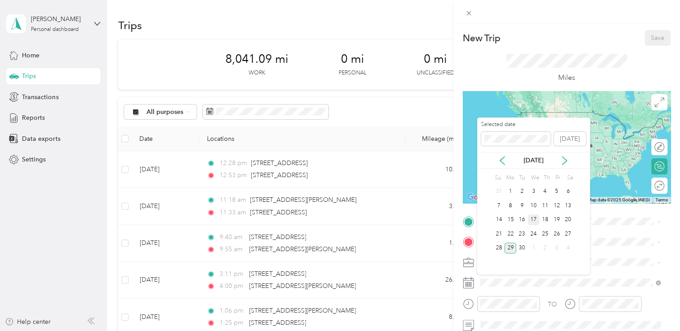
click at [537, 218] on div "17" at bounding box center [534, 219] width 12 height 11
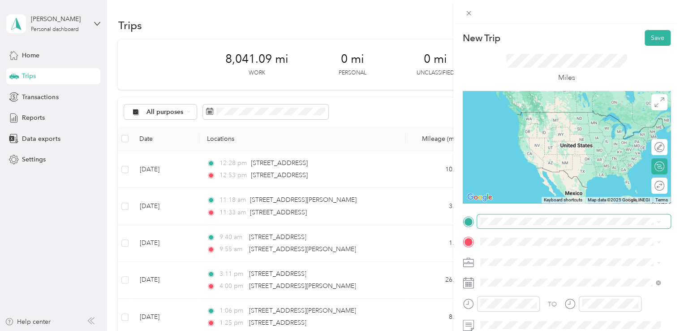
click at [531, 226] on span at bounding box center [574, 221] width 194 height 14
click at [558, 111] on span "[STREET_ADDRESS][US_STATE]" at bounding box center [542, 112] width 90 height 8
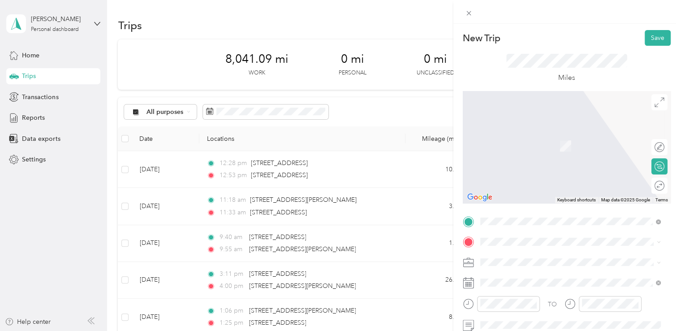
click at [547, 141] on span "[STREET_ADDRESS][PERSON_NAME][US_STATE]" at bounding box center [566, 137] width 139 height 8
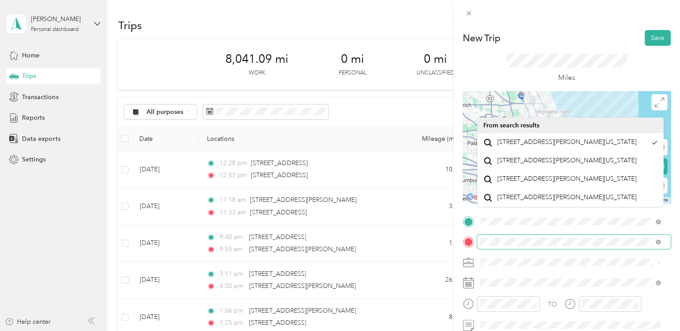
click at [478, 243] on span at bounding box center [574, 241] width 194 height 14
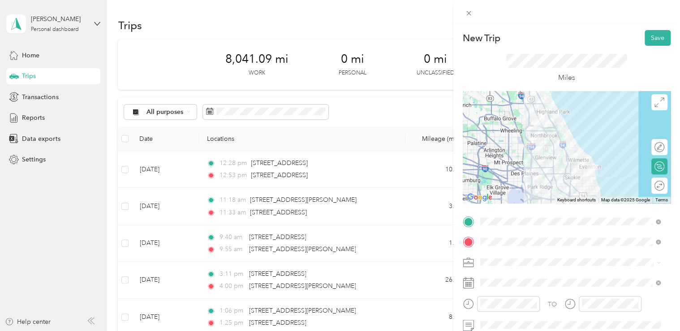
click at [467, 283] on rect at bounding box center [467, 282] width 1 height 1
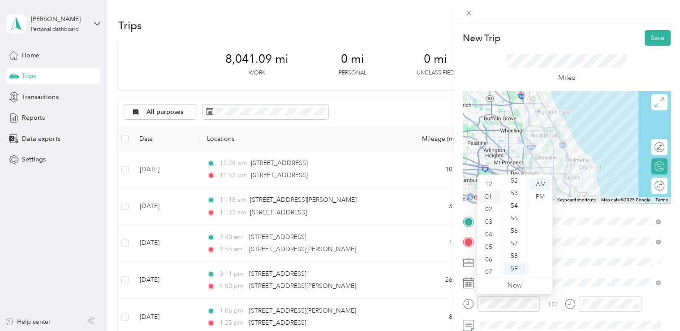
click at [487, 195] on div "01" at bounding box center [490, 196] width 22 height 13
drag, startPoint x: 492, startPoint y: 195, endPoint x: 487, endPoint y: 197, distance: 5.5
click at [487, 197] on div "02" at bounding box center [490, 196] width 22 height 13
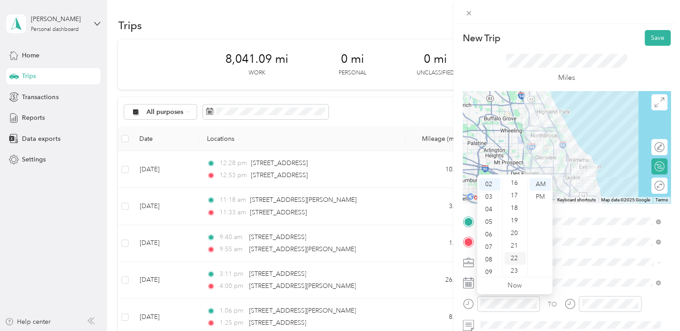
click at [516, 258] on div "22" at bounding box center [515, 258] width 22 height 13
click at [538, 197] on div "PM" at bounding box center [541, 196] width 22 height 13
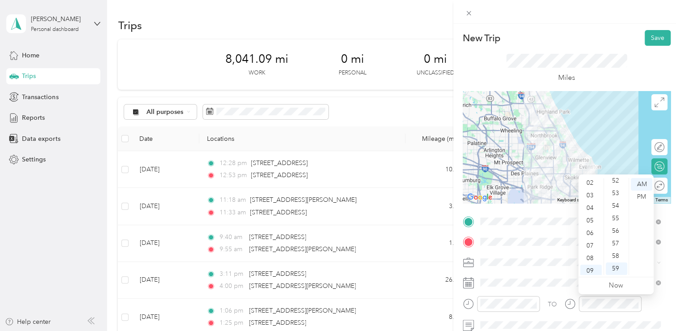
scroll to position [18, 0]
click at [590, 191] on div "02" at bounding box center [591, 191] width 22 height 13
click at [619, 198] on div "40" at bounding box center [617, 199] width 22 height 13
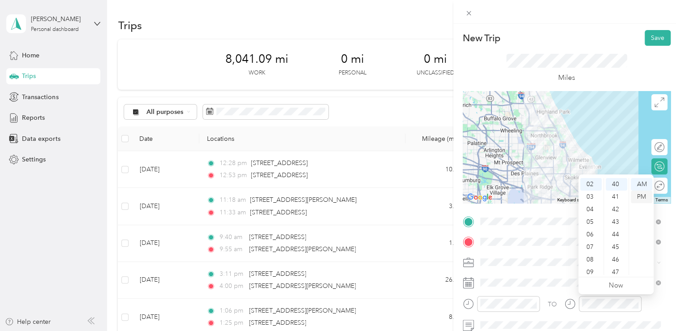
click at [642, 195] on div "PM" at bounding box center [642, 196] width 22 height 13
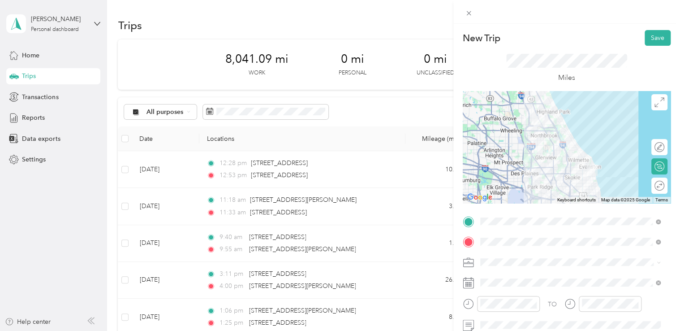
click at [464, 266] on icon at bounding box center [468, 262] width 11 height 11
click at [650, 33] on button "Save" at bounding box center [658, 38] width 26 height 16
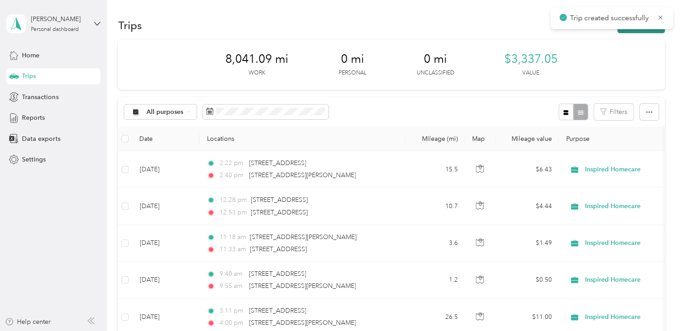
click at [644, 31] on button "New trip" at bounding box center [640, 25] width 47 height 16
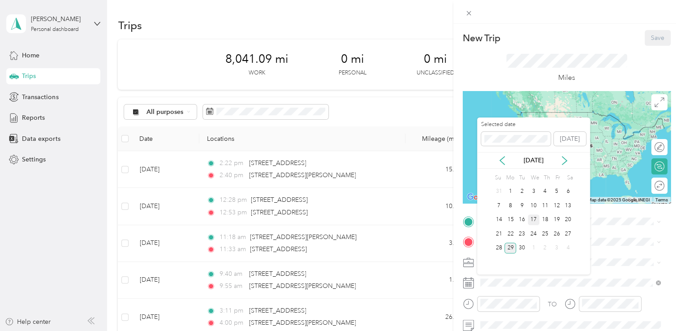
click at [536, 218] on div "17" at bounding box center [534, 219] width 12 height 11
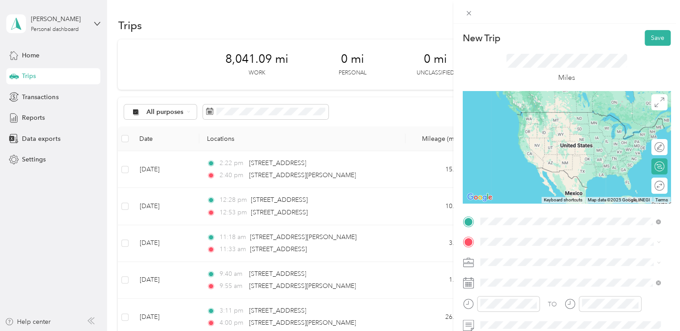
click at [541, 110] on span "[STREET_ADDRESS][PERSON_NAME][US_STATE]" at bounding box center [566, 112] width 139 height 8
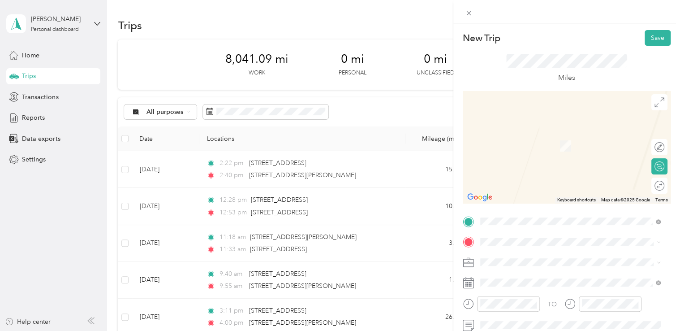
click at [533, 132] on span "[STREET_ADDRESS][US_STATE]" at bounding box center [542, 128] width 90 height 8
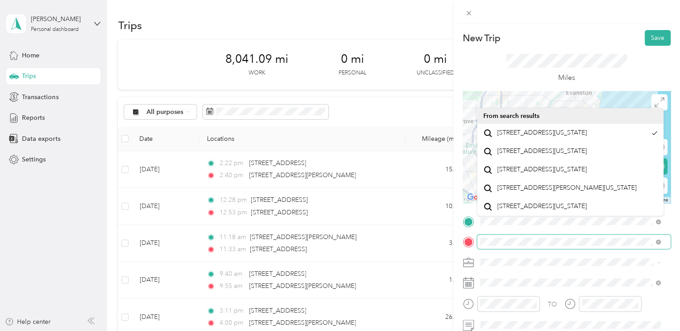
click at [475, 243] on div at bounding box center [567, 241] width 208 height 14
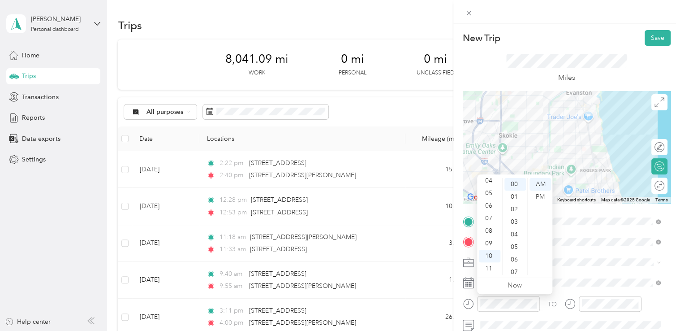
scroll to position [0, 0]
click at [489, 218] on div "03" at bounding box center [490, 221] width 22 height 13
click at [516, 246] on div "05" at bounding box center [515, 247] width 22 height 13
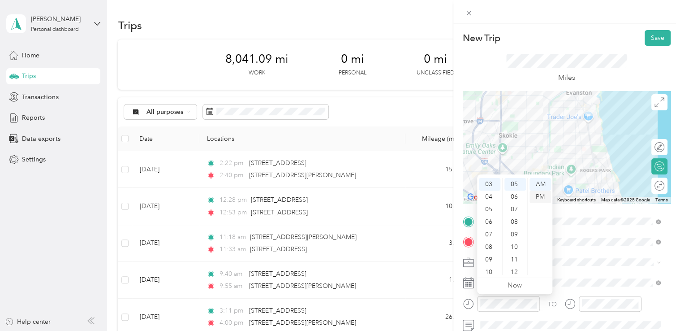
click at [539, 194] on div "PM" at bounding box center [541, 196] width 22 height 13
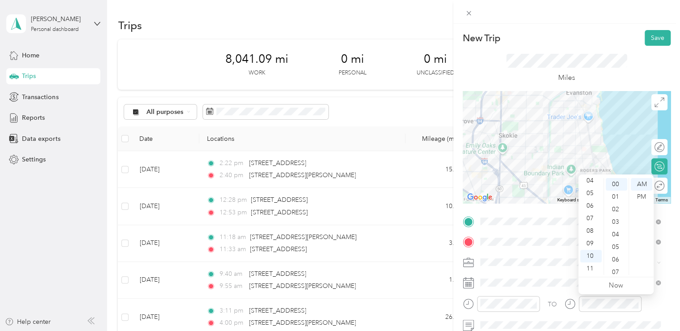
scroll to position [0, 0]
click at [590, 223] on div "03" at bounding box center [591, 221] width 22 height 13
click at [616, 259] on div "26" at bounding box center [617, 256] width 22 height 13
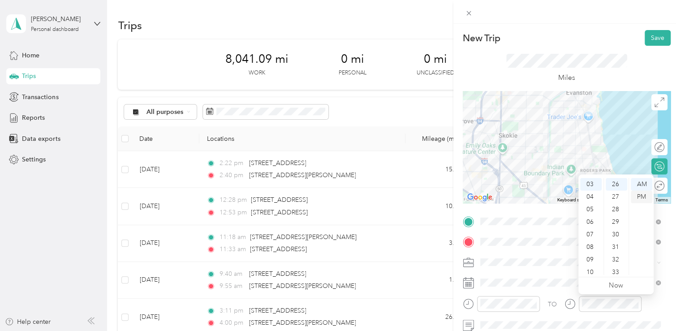
click at [641, 199] on div "PM" at bounding box center [642, 196] width 22 height 13
click at [463, 264] on icon at bounding box center [468, 264] width 10 height 3
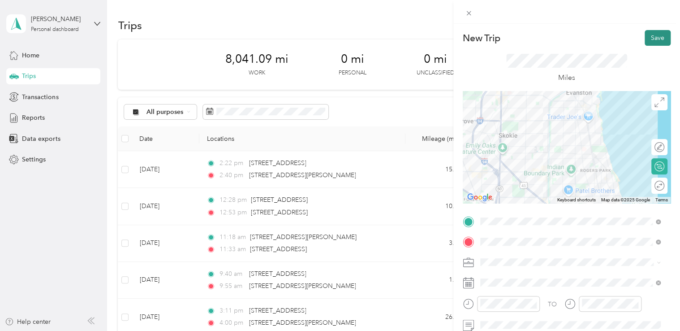
click at [645, 35] on button "Save" at bounding box center [658, 38] width 26 height 16
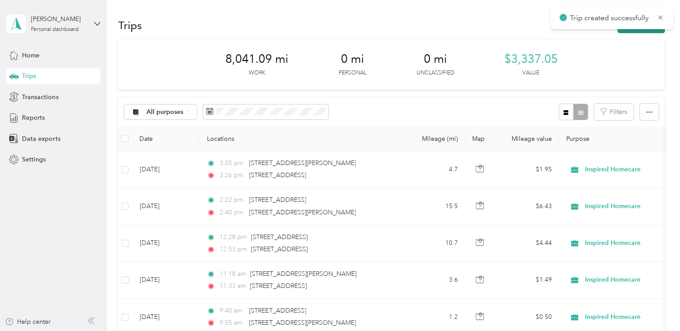
click at [642, 31] on button "New trip" at bounding box center [640, 25] width 47 height 16
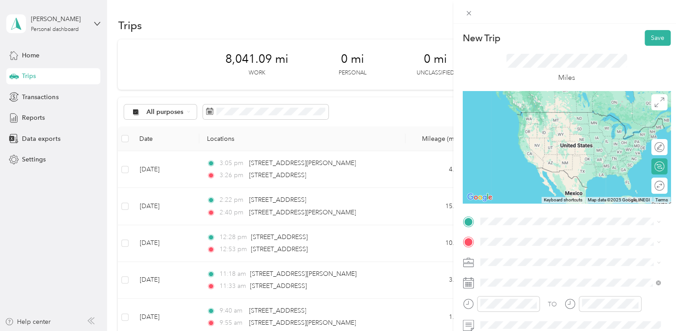
click at [542, 124] on span "[STREET_ADDRESS][US_STATE]" at bounding box center [542, 120] width 90 height 8
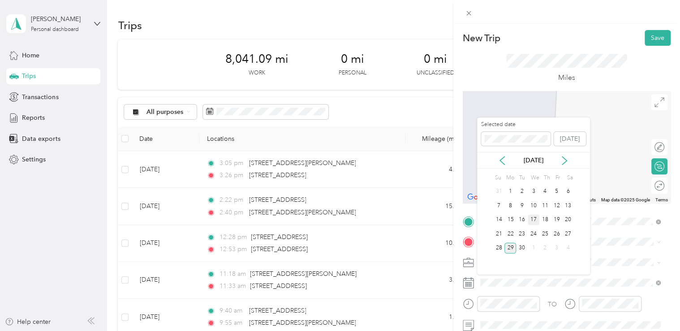
click at [533, 219] on div "17" at bounding box center [534, 219] width 12 height 11
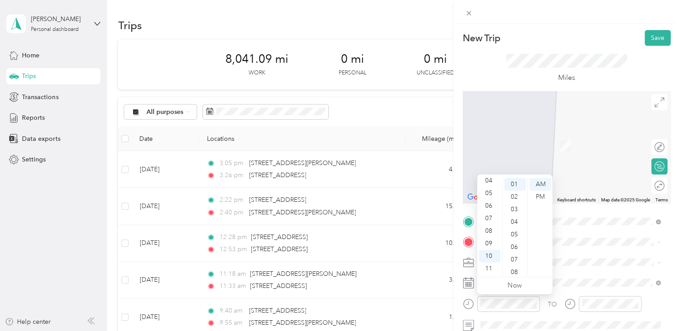
scroll to position [36, 0]
click at [490, 187] on div "03" at bounding box center [490, 186] width 22 height 13
click at [516, 266] on div "50" at bounding box center [515, 263] width 22 height 13
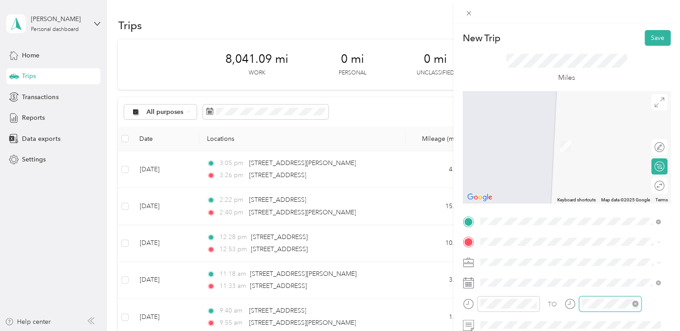
scroll to position [13, 0]
click at [592, 182] on div "04" at bounding box center [591, 180] width 22 height 13
click at [617, 262] on div "16" at bounding box center [617, 261] width 22 height 13
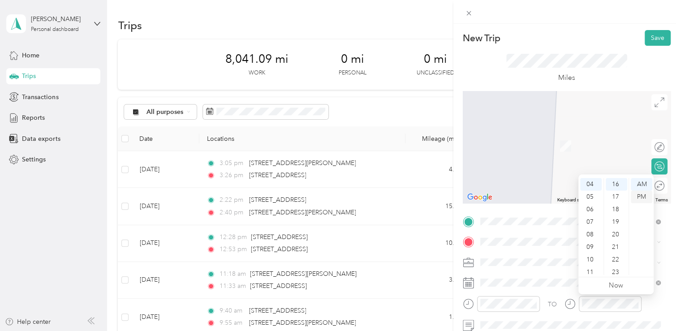
click at [642, 198] on div "PM" at bounding box center [642, 196] width 22 height 13
click at [547, 140] on li "[STREET_ADDRESS][US_STATE]" at bounding box center [570, 131] width 187 height 18
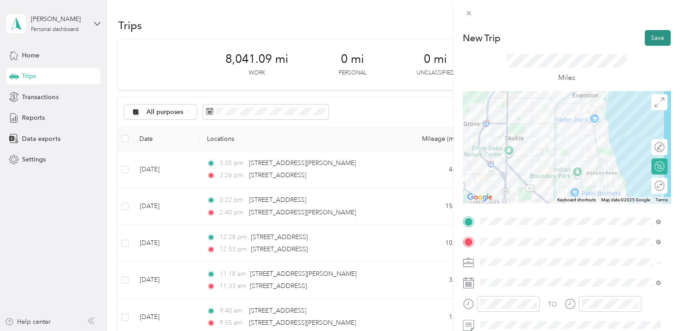
click at [647, 39] on button "Save" at bounding box center [658, 38] width 26 height 16
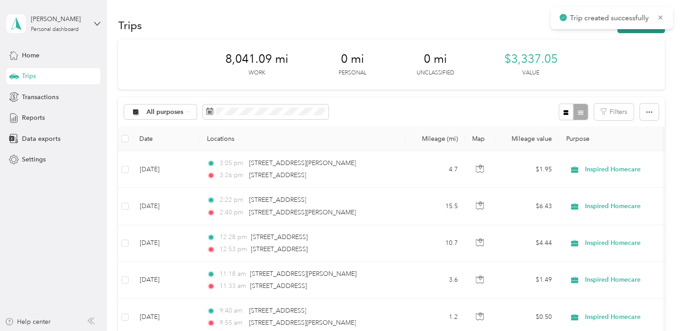
click at [656, 30] on button "New trip" at bounding box center [640, 25] width 47 height 16
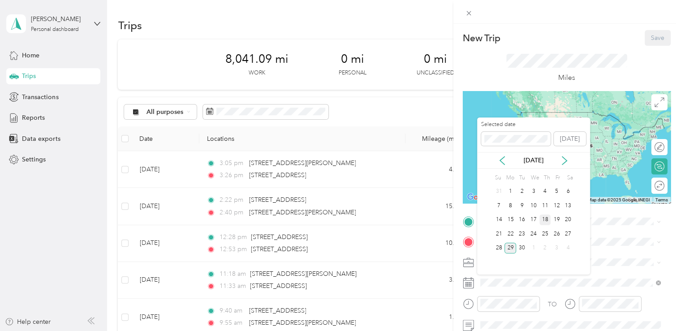
click at [545, 218] on div "18" at bounding box center [545, 219] width 12 height 11
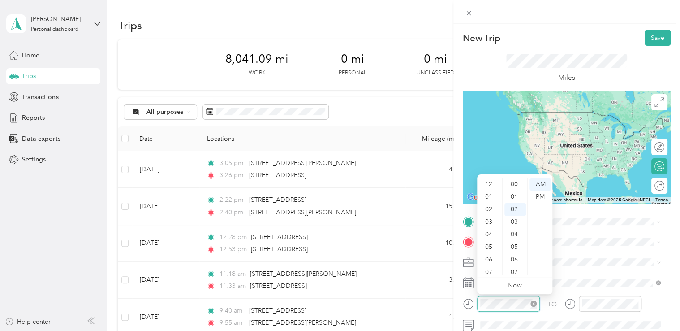
scroll to position [54, 0]
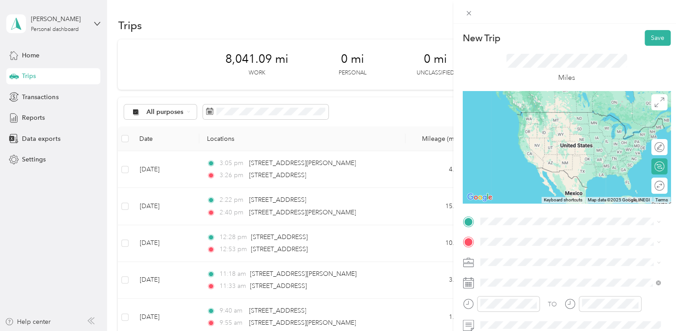
click at [569, 112] on span "[STREET_ADDRESS][PERSON_NAME][US_STATE]" at bounding box center [566, 108] width 139 height 8
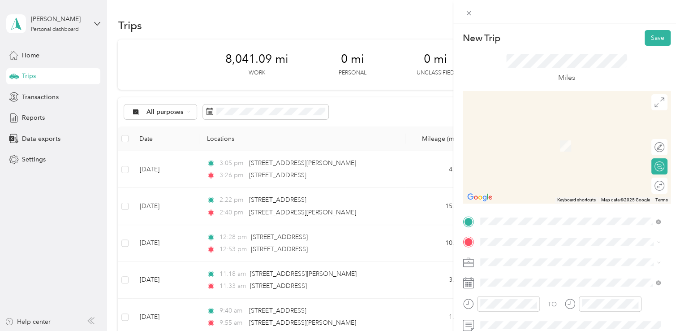
click at [556, 132] on span "[STREET_ADDRESS][US_STATE]" at bounding box center [542, 128] width 90 height 8
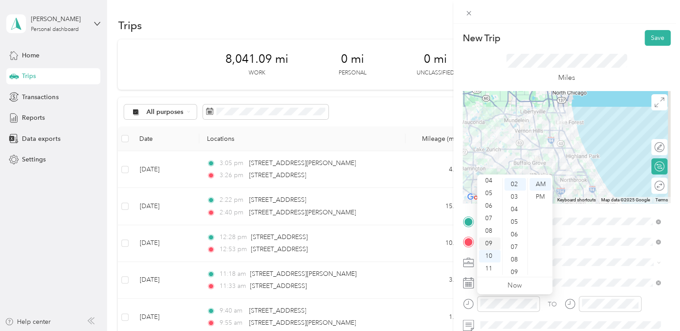
click at [486, 243] on div "09" at bounding box center [490, 243] width 22 height 13
click at [516, 270] on div "36" at bounding box center [515, 272] width 22 height 13
click at [468, 284] on icon at bounding box center [468, 282] width 11 height 11
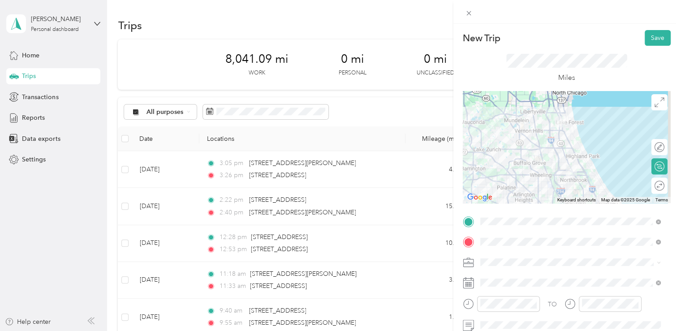
click at [624, 72] on div "Miles" at bounding box center [567, 68] width 208 height 45
click at [626, 72] on div "Miles" at bounding box center [567, 68] width 208 height 45
click at [645, 40] on button "Save" at bounding box center [658, 38] width 26 height 16
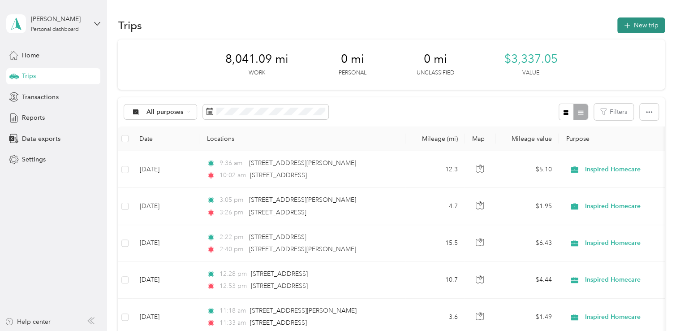
click at [627, 26] on icon "button" at bounding box center [627, 26] width 10 height 10
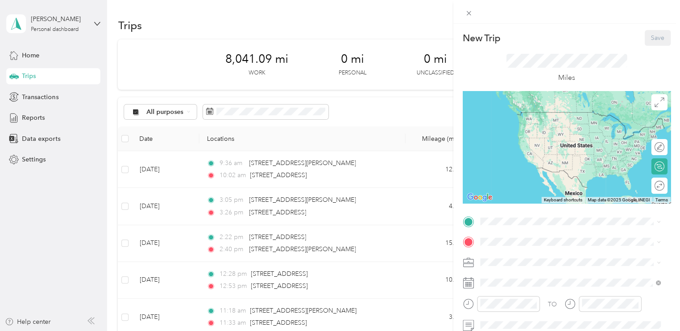
click at [627, 26] on div "New Trip Save This trip cannot be edited because it is either under review, app…" at bounding box center [566, 189] width 227 height 331
click at [395, 264] on div "New Trip Save This trip cannot be edited because it is either under review, app…" at bounding box center [340, 165] width 680 height 331
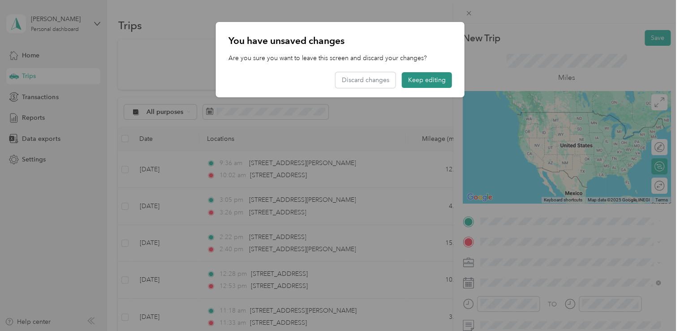
click at [424, 78] on button "Keep editing" at bounding box center [427, 80] width 50 height 16
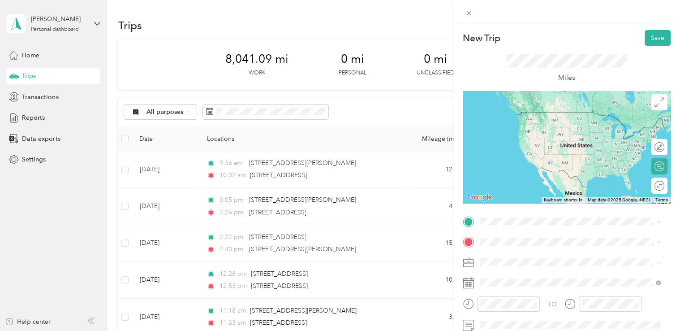
click at [534, 112] on span "[STREET_ADDRESS][US_STATE]" at bounding box center [542, 107] width 90 height 8
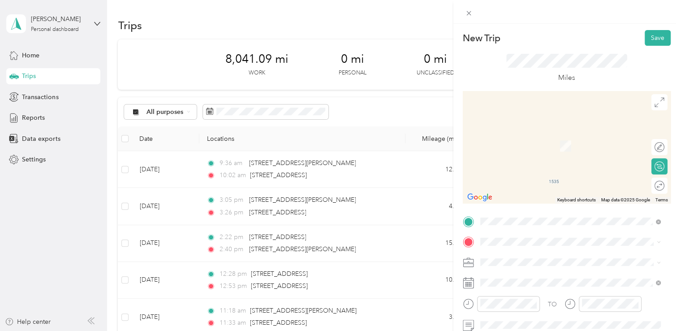
click at [550, 169] on span "[STREET_ADDRESS][US_STATE]" at bounding box center [542, 165] width 90 height 8
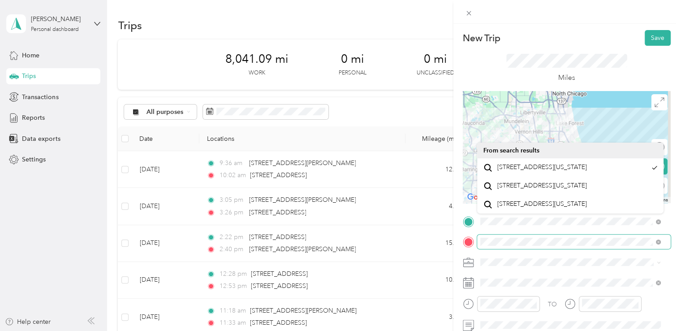
click at [480, 249] on div "TO Add photo" at bounding box center [567, 322] width 208 height 216
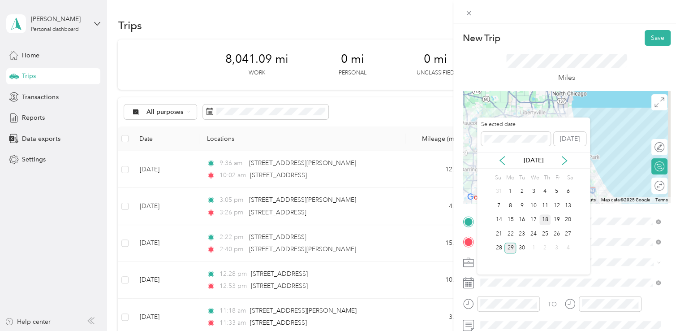
click at [548, 218] on div "18" at bounding box center [545, 219] width 12 height 11
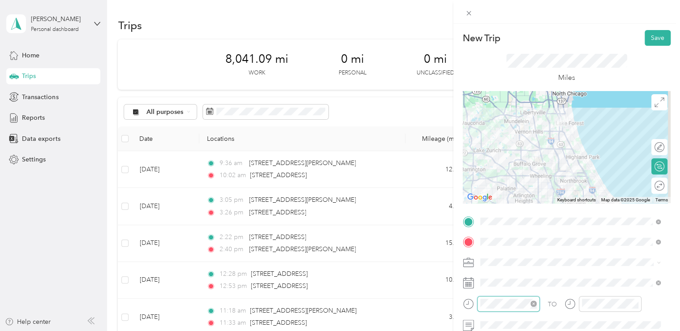
scroll to position [113, 0]
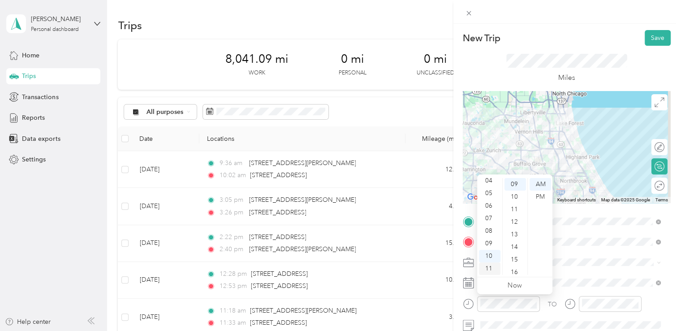
click at [491, 268] on div "11" at bounding box center [490, 268] width 22 height 13
click at [509, 258] on div "15" at bounding box center [515, 259] width 22 height 13
click at [509, 258] on div "21" at bounding box center [515, 259] width 22 height 13
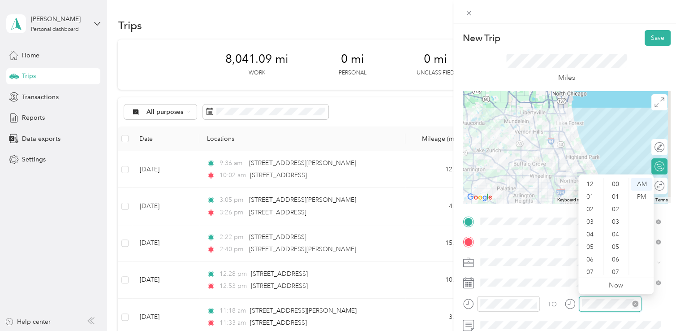
scroll to position [54, 0]
click at [590, 269] on div "11" at bounding box center [591, 268] width 22 height 13
click at [624, 260] on div "15" at bounding box center [617, 259] width 22 height 13
click at [624, 260] on div "21" at bounding box center [617, 259] width 22 height 13
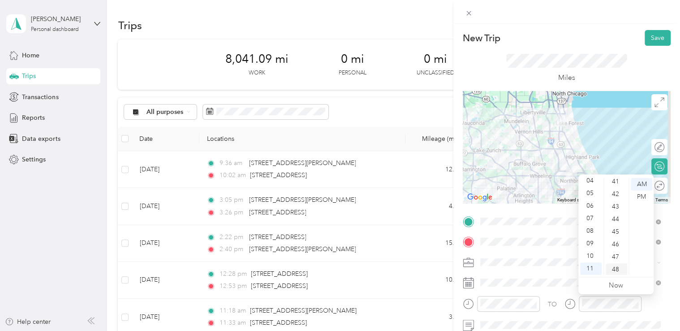
click at [617, 266] on div "48" at bounding box center [617, 269] width 22 height 13
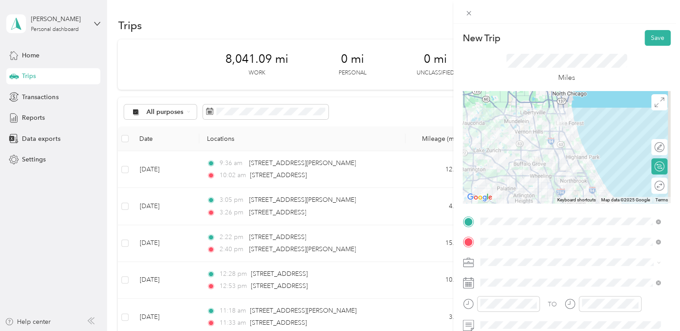
click at [466, 263] on icon at bounding box center [468, 261] width 10 height 4
click at [645, 39] on button "Save" at bounding box center [658, 38] width 26 height 16
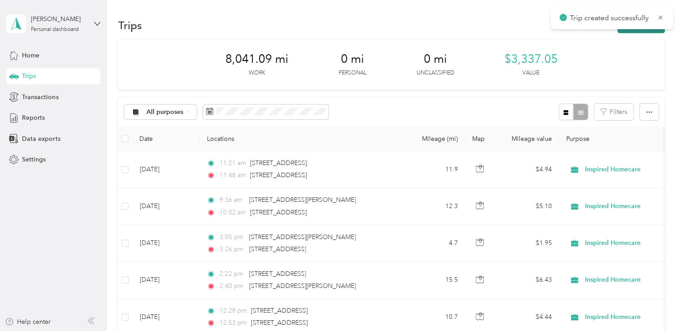
click at [646, 31] on button "New trip" at bounding box center [640, 25] width 47 height 16
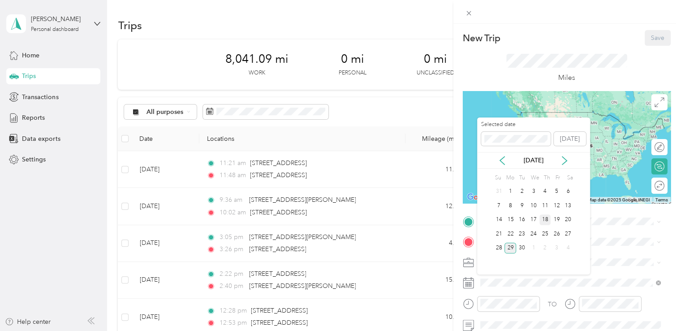
click at [545, 218] on div "18" at bounding box center [545, 219] width 12 height 11
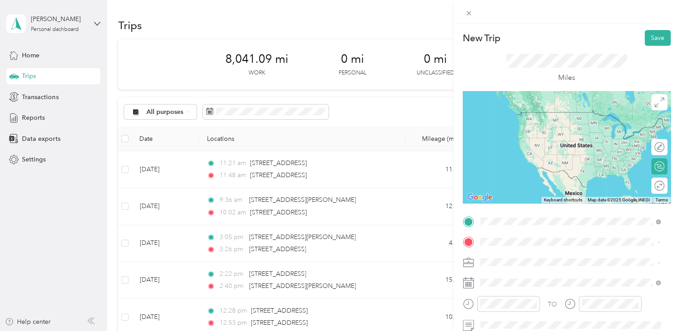
click at [555, 255] on span "[STREET_ADDRESS][US_STATE]" at bounding box center [542, 254] width 90 height 8
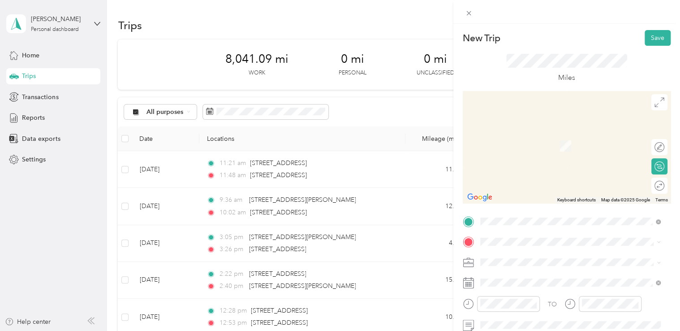
click at [544, 132] on span "[STREET_ADDRESS][US_STATE]" at bounding box center [542, 128] width 90 height 8
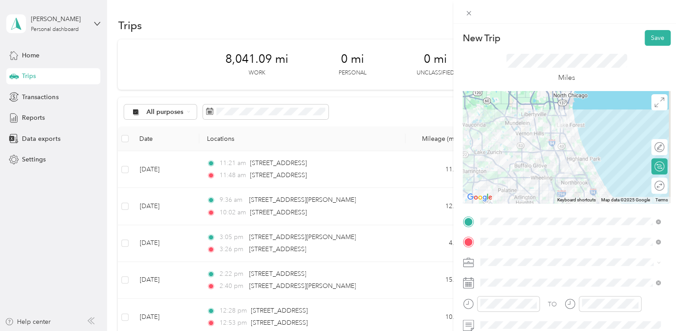
click at [464, 280] on icon at bounding box center [468, 282] width 11 height 11
click at [491, 184] on div "12" at bounding box center [490, 184] width 22 height 13
click at [522, 249] on div "16" at bounding box center [515, 247] width 22 height 13
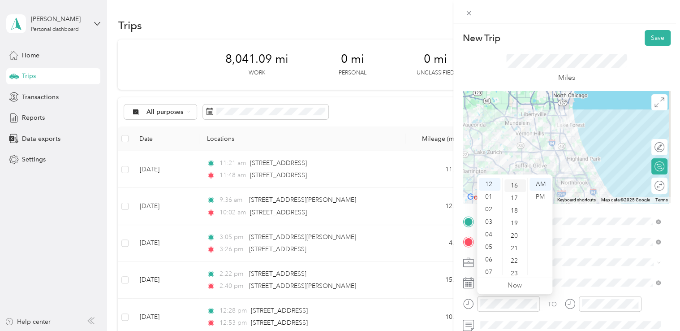
scroll to position [201, 0]
click at [513, 244] on div "21" at bounding box center [515, 247] width 22 height 13
click at [539, 193] on div "PM" at bounding box center [541, 196] width 22 height 13
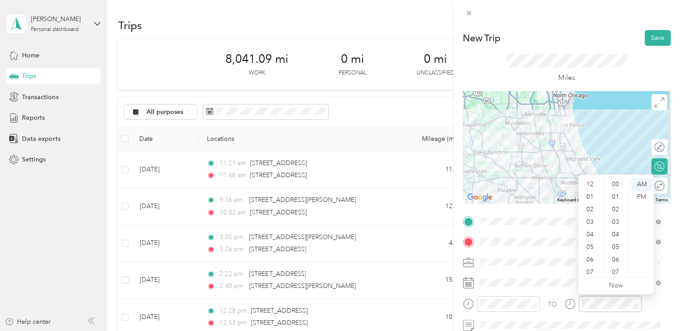
scroll to position [54, 0]
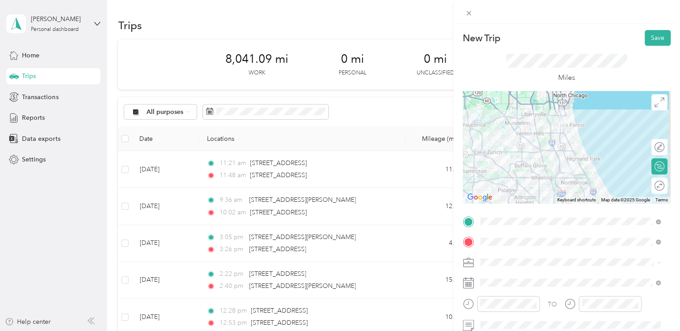
click at [471, 266] on icon at bounding box center [468, 262] width 11 height 11
click at [386, 231] on div "New Trip Save This trip cannot be edited because it is either under review, app…" at bounding box center [340, 165] width 680 height 331
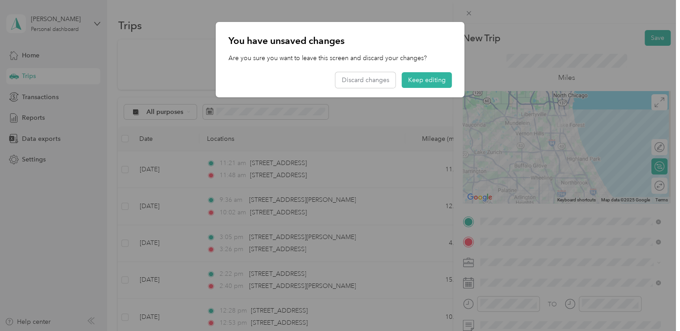
click at [386, 231] on div at bounding box center [340, 165] width 680 height 331
click at [421, 80] on button "Keep editing" at bounding box center [427, 80] width 50 height 16
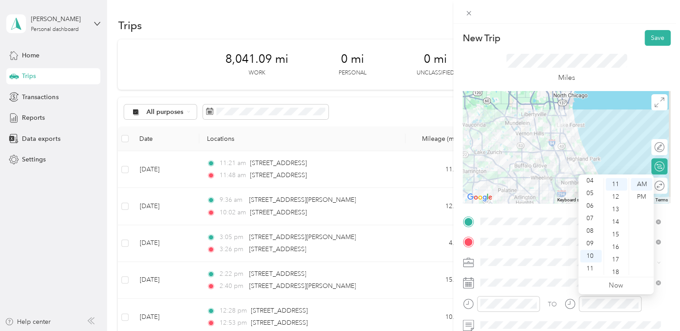
scroll to position [0, 0]
click at [590, 185] on div "12" at bounding box center [591, 184] width 22 height 13
click at [619, 210] on div "40" at bounding box center [617, 209] width 22 height 13
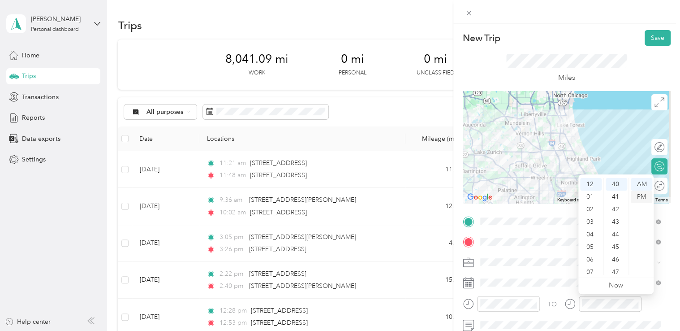
click at [642, 199] on div "PM" at bounding box center [642, 196] width 22 height 13
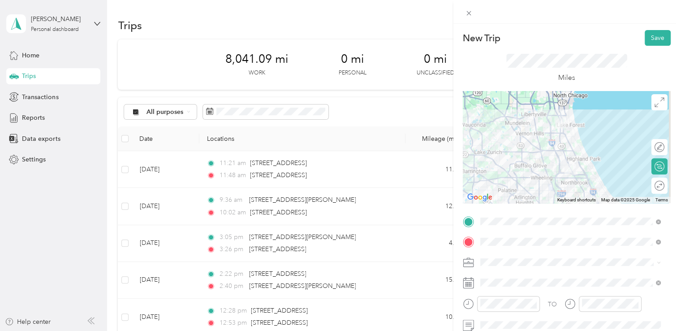
click at [467, 241] on icon at bounding box center [469, 242] width 8 height 8
click at [649, 36] on button "Save" at bounding box center [658, 38] width 26 height 16
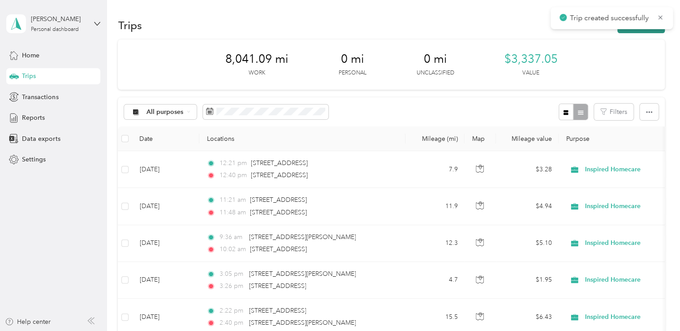
click at [636, 31] on button "New trip" at bounding box center [640, 25] width 47 height 16
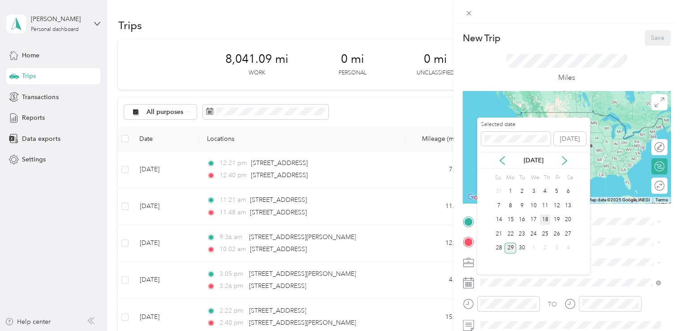
click at [545, 217] on div "18" at bounding box center [545, 219] width 12 height 11
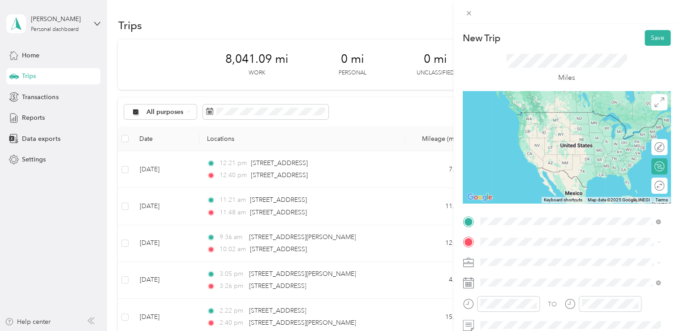
click at [525, 116] on span "[STREET_ADDRESS][US_STATE]" at bounding box center [542, 112] width 90 height 8
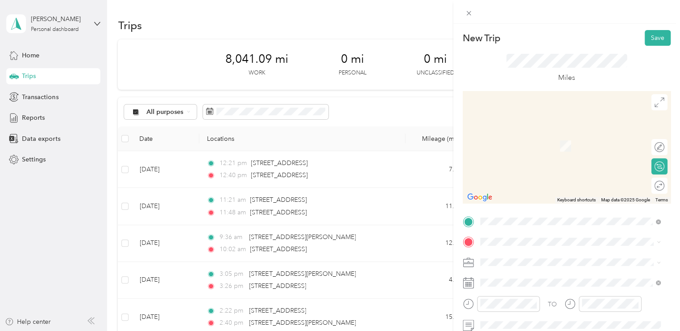
click at [542, 134] on span "[STREET_ADDRESS][US_STATE]" at bounding box center [542, 133] width 90 height 8
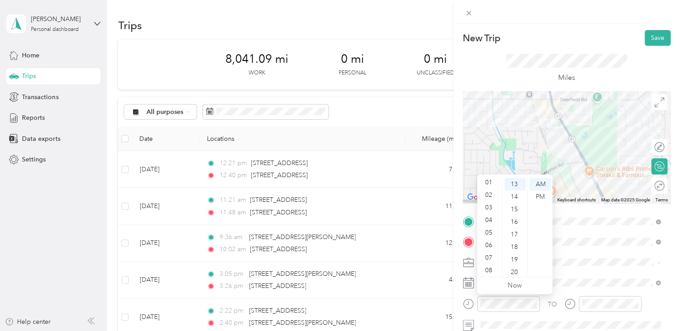
scroll to position [0, 0]
click at [491, 210] on div "02" at bounding box center [490, 209] width 22 height 13
click at [516, 197] on div "14" at bounding box center [515, 196] width 22 height 13
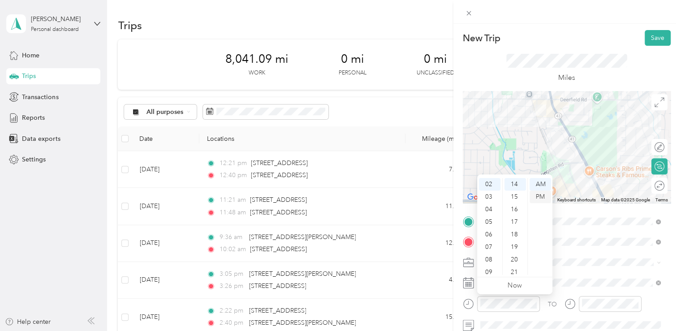
click at [543, 194] on div "PM" at bounding box center [541, 196] width 22 height 13
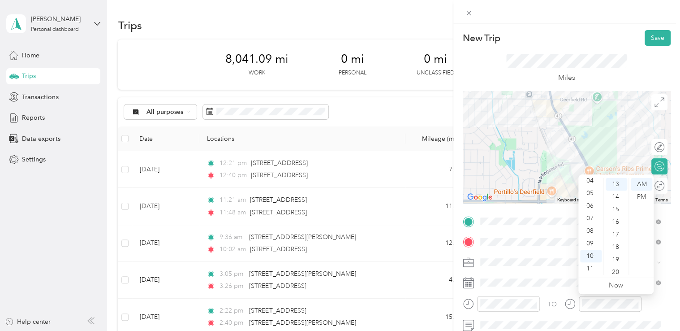
scroll to position [0, 0]
click at [593, 207] on div "02" at bounding box center [591, 209] width 22 height 13
click at [620, 229] on div "30" at bounding box center [617, 228] width 22 height 13
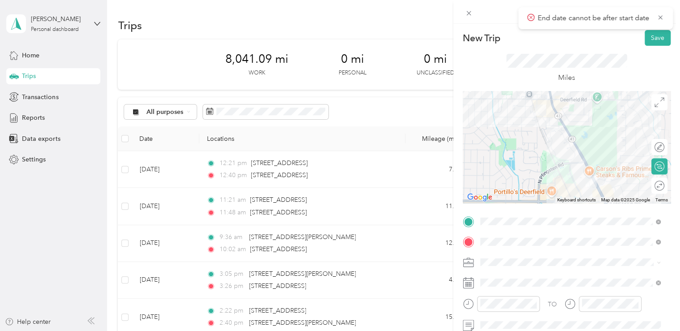
drag, startPoint x: 643, startPoint y: 197, endPoint x: 471, endPoint y: 289, distance: 195.2
click at [471, 289] on div at bounding box center [567, 282] width 208 height 14
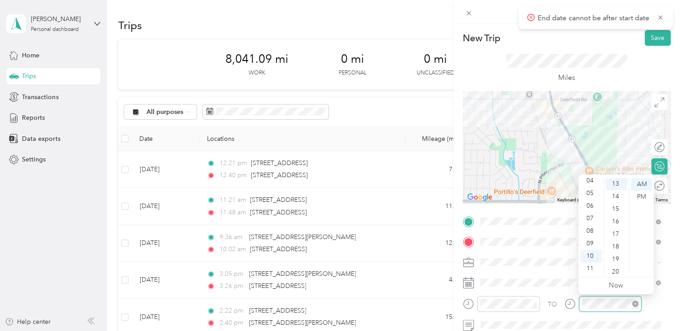
scroll to position [163, 0]
click at [595, 181] on body "End date cannot be after start date [PERSON_NAME] Personal dashboard Home Trips…" at bounding box center [338, 165] width 676 height 331
click at [587, 190] on div "02" at bounding box center [591, 191] width 22 height 13
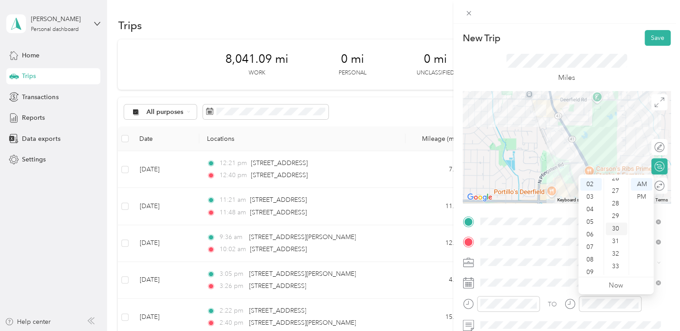
click at [616, 225] on div "30" at bounding box center [617, 228] width 22 height 13
click at [641, 195] on div "PM" at bounding box center [642, 196] width 22 height 13
click at [469, 260] on icon at bounding box center [468, 262] width 11 height 11
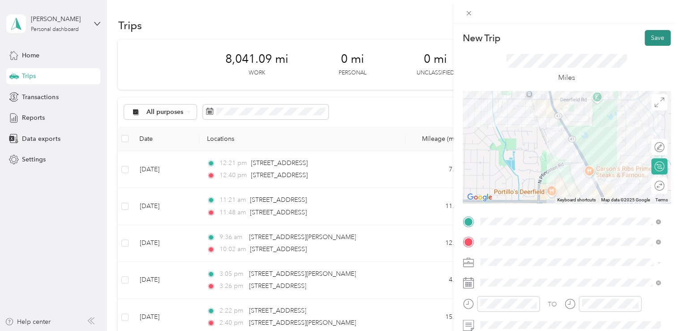
click at [655, 32] on button "Save" at bounding box center [658, 38] width 26 height 16
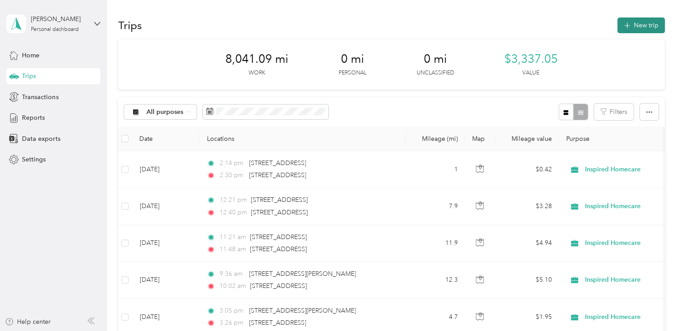
click at [637, 22] on button "New trip" at bounding box center [640, 25] width 47 height 16
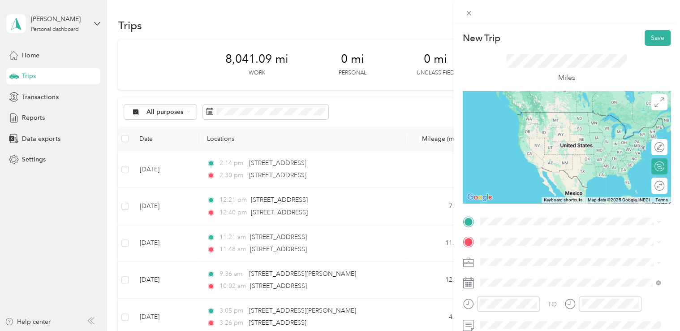
click at [562, 111] on span "[STREET_ADDRESS][US_STATE]" at bounding box center [542, 107] width 90 height 8
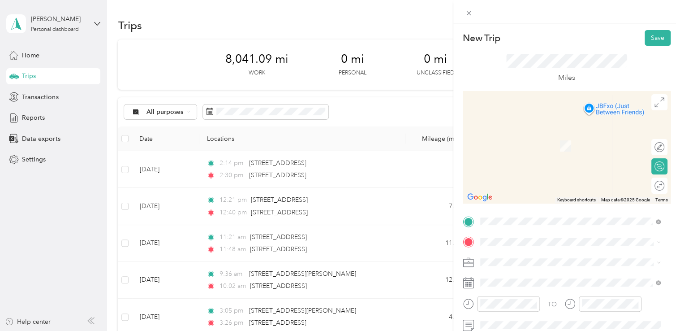
click at [559, 135] on span "[STREET_ADDRESS][PERSON_NAME][US_STATE]" at bounding box center [566, 132] width 139 height 8
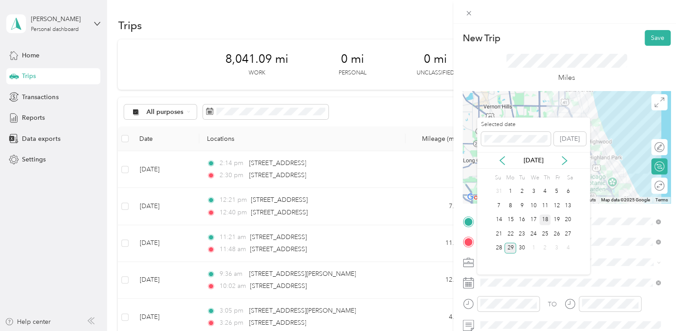
click at [545, 220] on div "18" at bounding box center [545, 219] width 12 height 11
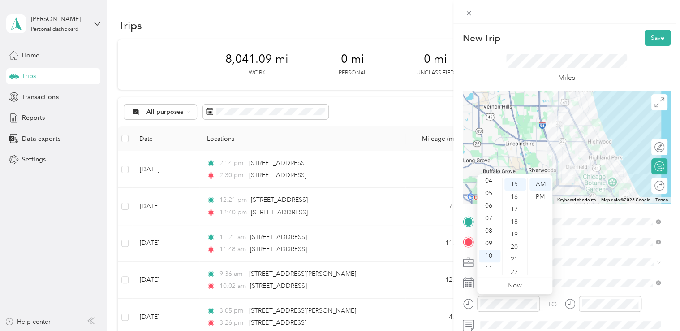
scroll to position [0, 0]
click at [491, 222] on div "03" at bounding box center [490, 221] width 22 height 13
click at [511, 257] on div "51" at bounding box center [515, 263] width 22 height 13
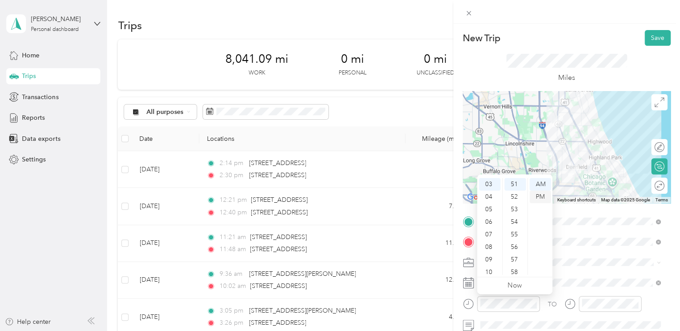
click at [544, 200] on div "PM" at bounding box center [541, 196] width 22 height 13
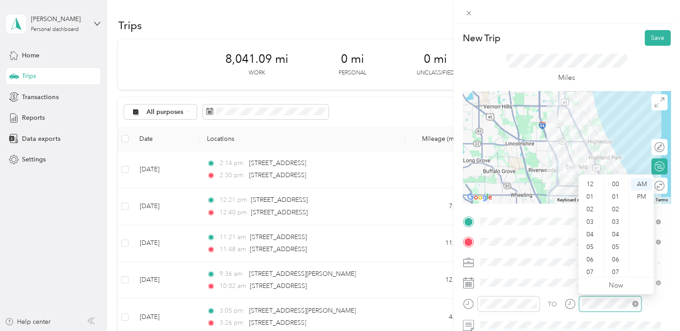
scroll to position [54, 0]
click at [593, 180] on div "04" at bounding box center [591, 180] width 22 height 13
click at [612, 185] on div "15" at bounding box center [617, 184] width 22 height 13
click at [637, 199] on div "PM" at bounding box center [642, 196] width 22 height 13
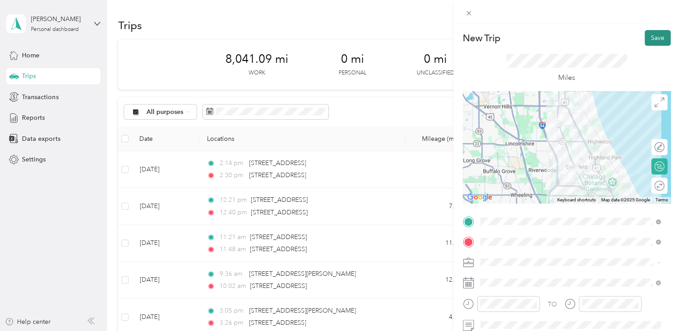
click at [648, 43] on button "Save" at bounding box center [658, 38] width 26 height 16
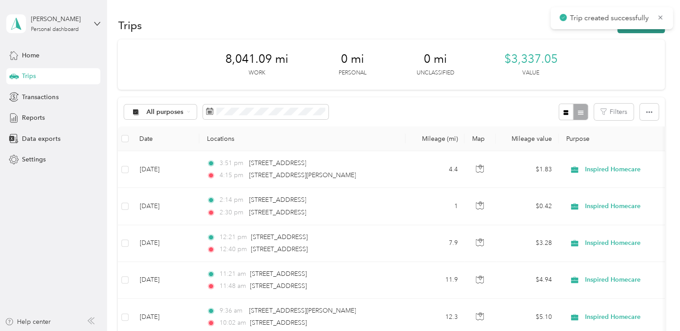
click at [644, 30] on button "New trip" at bounding box center [640, 25] width 47 height 16
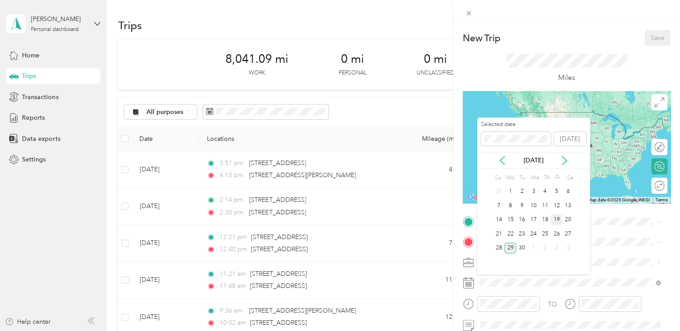
click at [556, 219] on div "19" at bounding box center [557, 219] width 12 height 11
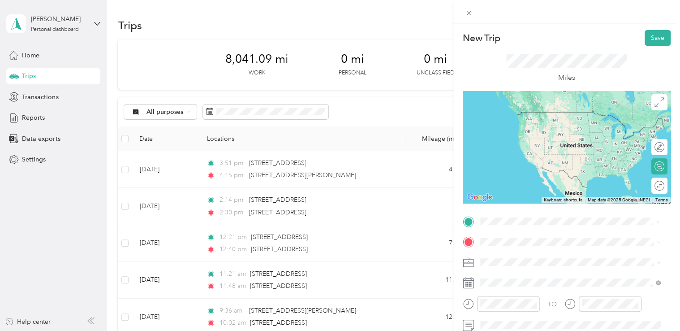
click at [552, 116] on span "[STREET_ADDRESS][US_STATE]" at bounding box center [542, 112] width 90 height 8
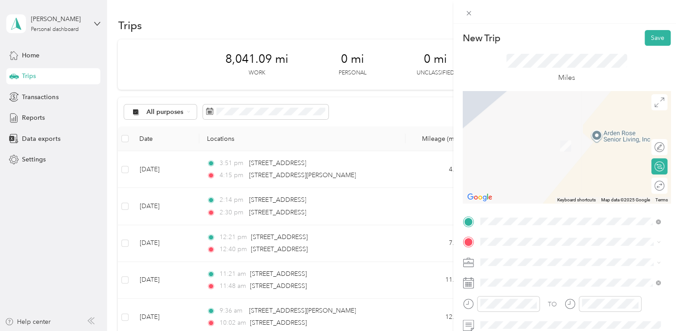
click at [548, 132] on span "[STREET_ADDRESS][US_STATE][US_STATE]" at bounding box center [558, 128] width 122 height 8
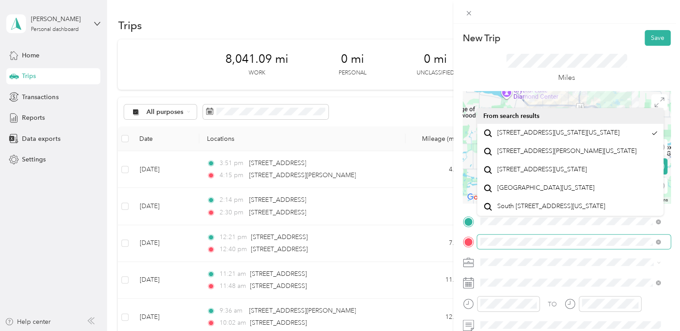
click at [475, 241] on div at bounding box center [567, 241] width 208 height 14
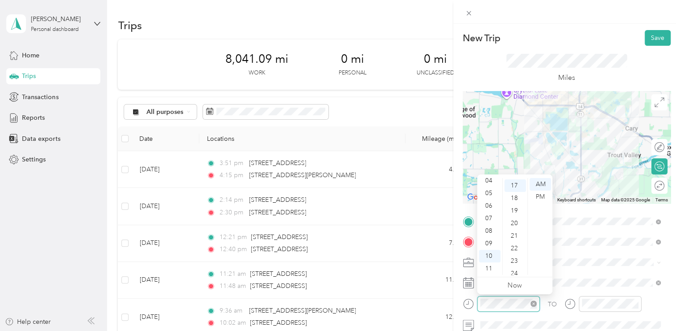
scroll to position [213, 0]
click at [490, 244] on div "09" at bounding box center [490, 243] width 22 height 13
click at [517, 240] on div "42" at bounding box center [515, 244] width 22 height 13
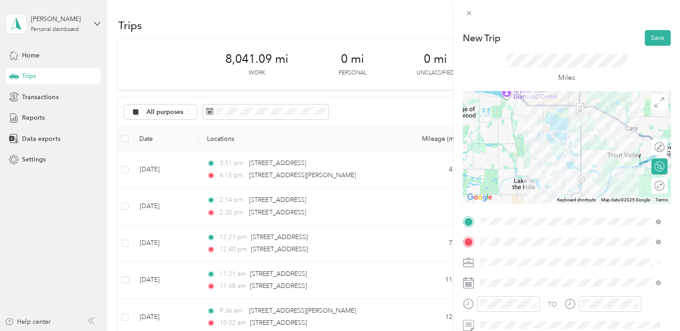
click at [468, 263] on icon at bounding box center [468, 262] width 11 height 11
click at [646, 37] on button "Save" at bounding box center [658, 38] width 26 height 16
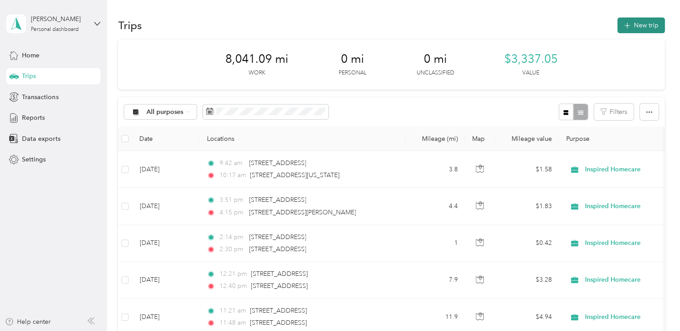
drag, startPoint x: 646, startPoint y: 37, endPoint x: 648, endPoint y: 26, distance: 10.9
click at [648, 26] on button "New trip" at bounding box center [640, 25] width 47 height 16
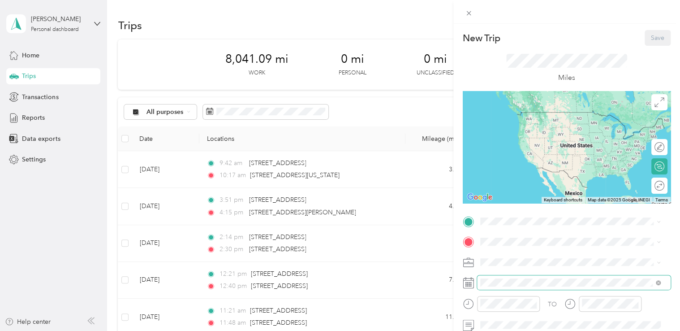
click at [513, 275] on span at bounding box center [574, 282] width 194 height 14
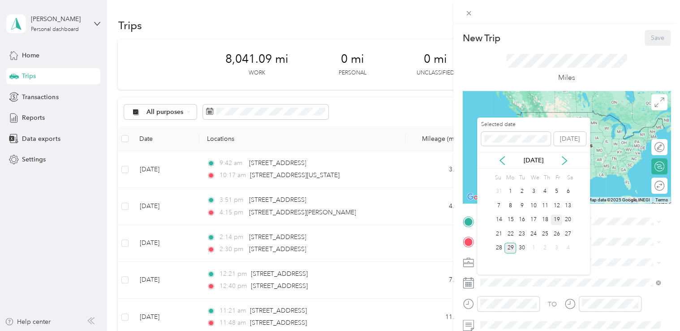
click at [557, 218] on div "19" at bounding box center [557, 219] width 12 height 11
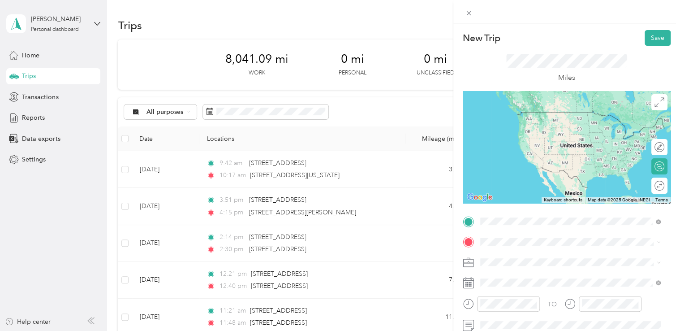
click at [520, 105] on li "[STREET_ADDRESS][US_STATE][US_STATE]" at bounding box center [570, 112] width 187 height 18
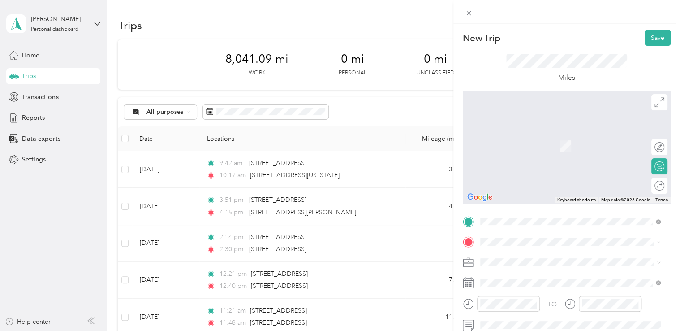
click at [519, 132] on span "[STREET_ADDRESS][PERSON_NAME][US_STATE]" at bounding box center [566, 128] width 139 height 8
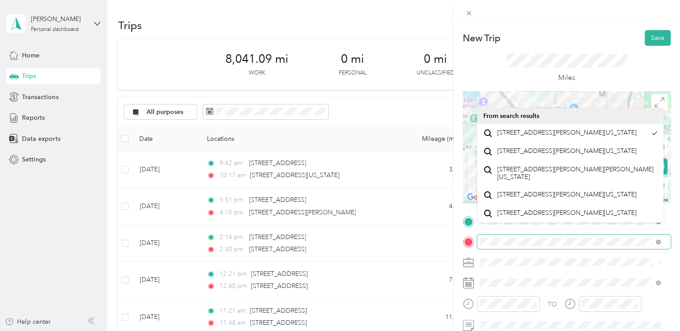
click at [480, 236] on span at bounding box center [574, 241] width 194 height 14
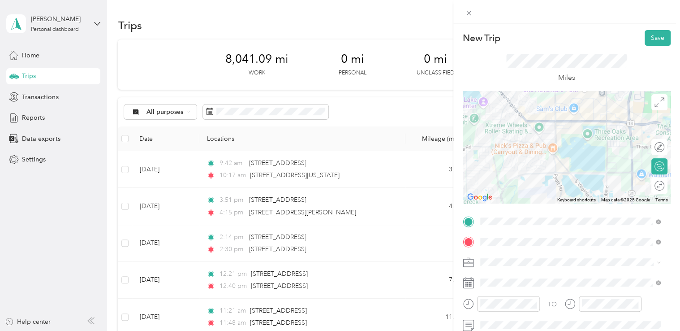
click at [329, 254] on div "New Trip Save This trip cannot be edited because it is either under review, app…" at bounding box center [340, 165] width 680 height 331
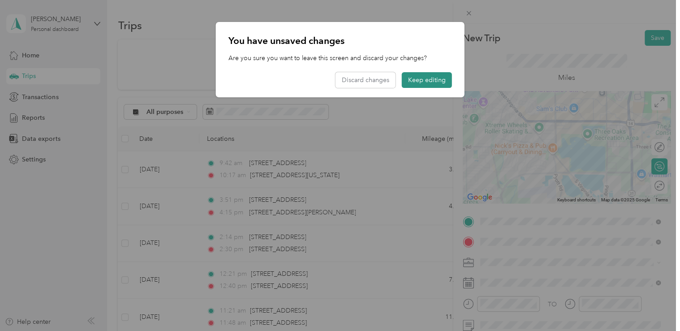
click at [418, 76] on button "Keep editing" at bounding box center [427, 80] width 50 height 16
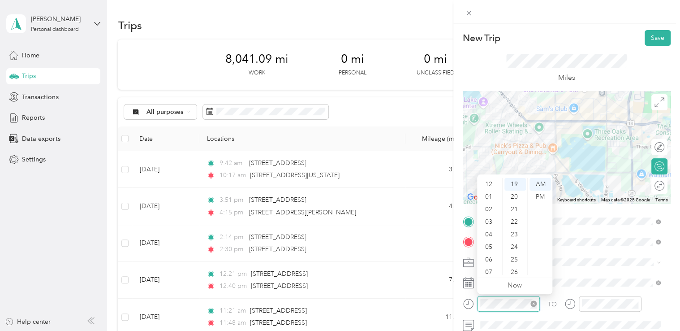
scroll to position [54, 0]
click at [491, 265] on div "11" at bounding box center [490, 268] width 22 height 13
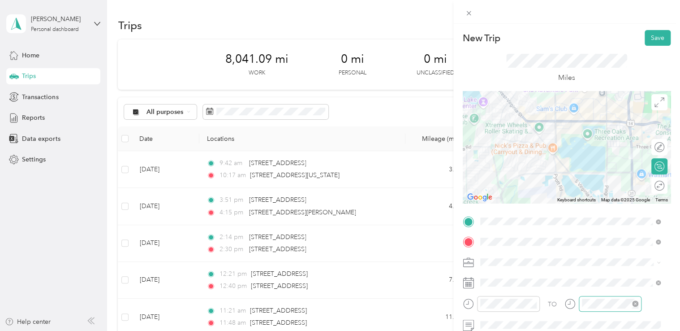
click at [593, 308] on div at bounding box center [610, 304] width 63 height 16
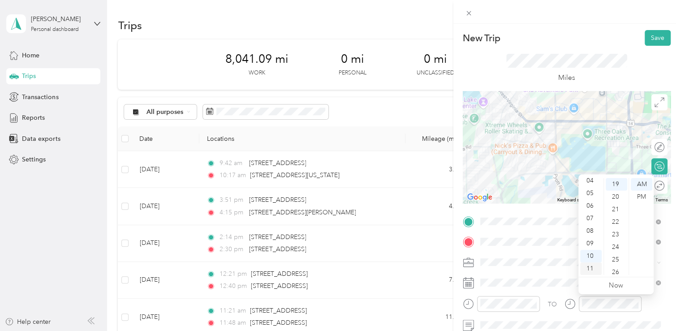
click at [595, 265] on div "11" at bounding box center [591, 268] width 22 height 13
click at [466, 279] on icon at bounding box center [468, 282] width 11 height 11
click at [616, 241] on div "37" at bounding box center [617, 241] width 22 height 13
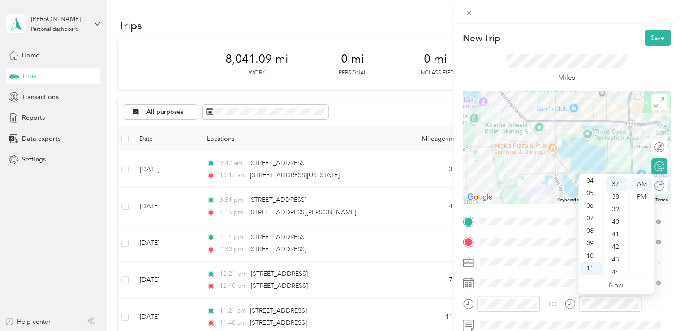
click at [471, 263] on icon at bounding box center [468, 264] width 10 height 3
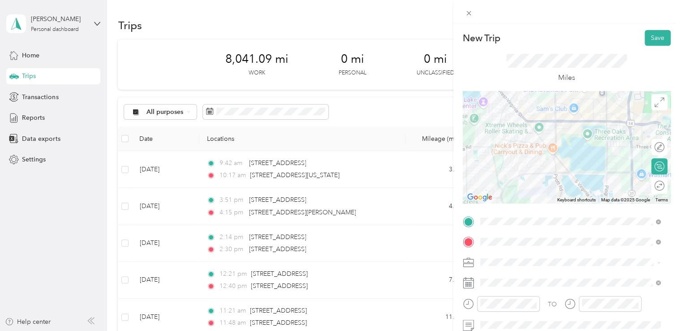
click at [466, 283] on icon at bounding box center [468, 282] width 11 height 11
click at [649, 40] on button "Save" at bounding box center [658, 38] width 26 height 16
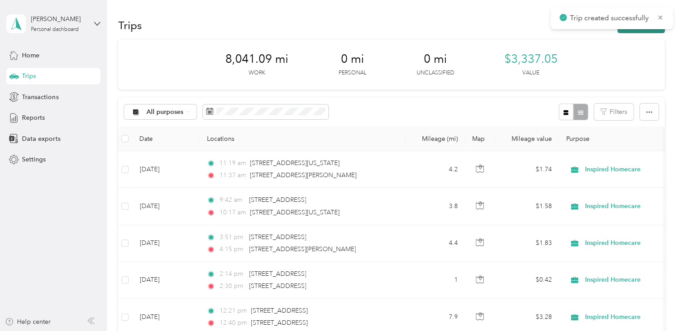
click at [654, 31] on button "New trip" at bounding box center [640, 25] width 47 height 16
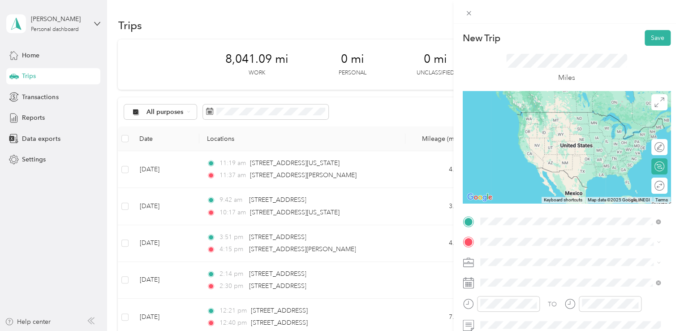
click at [526, 125] on span "[STREET_ADDRESS][PERSON_NAME][US_STATE]" at bounding box center [566, 121] width 139 height 8
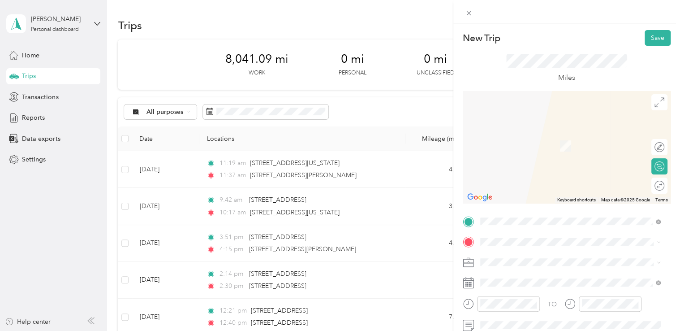
click at [543, 135] on span "[STREET_ADDRESS][US_STATE]" at bounding box center [542, 131] width 90 height 8
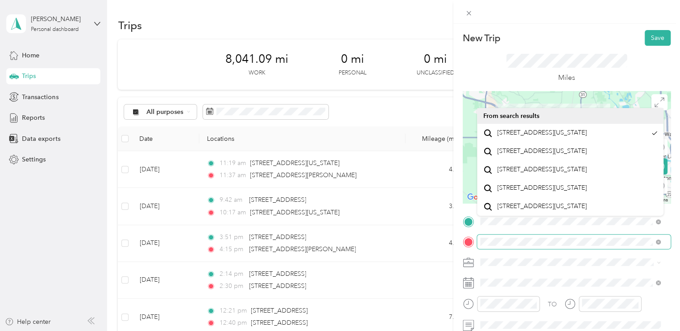
click at [475, 245] on div at bounding box center [567, 241] width 208 height 14
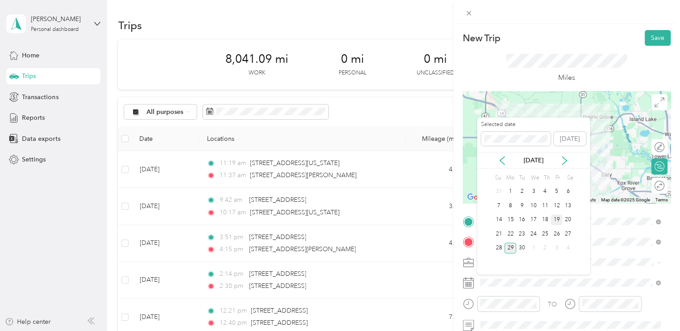
click at [556, 220] on div "19" at bounding box center [557, 219] width 12 height 11
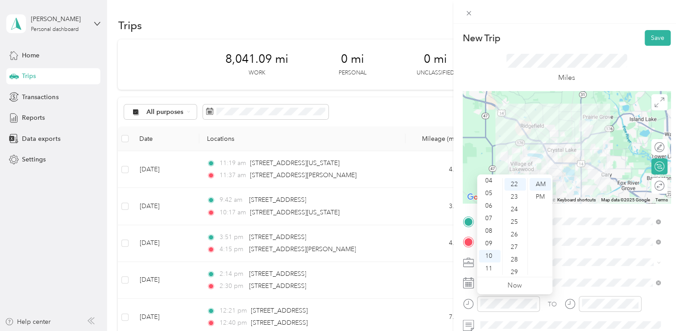
scroll to position [0, 0]
click at [491, 186] on div "12" at bounding box center [490, 184] width 22 height 13
click at [541, 197] on div "PM" at bounding box center [541, 196] width 22 height 13
click at [595, 270] on div "TO Add photo" at bounding box center [567, 322] width 208 height 216
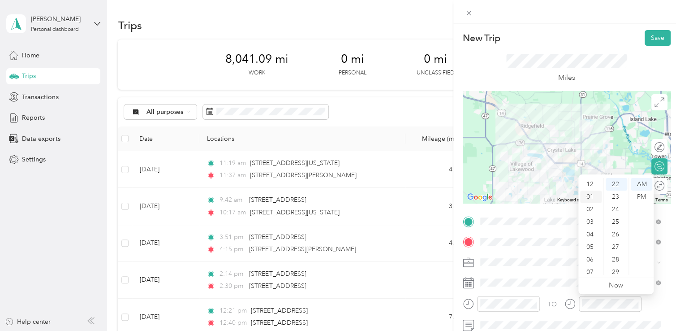
click at [586, 199] on div "01" at bounding box center [591, 196] width 22 height 13
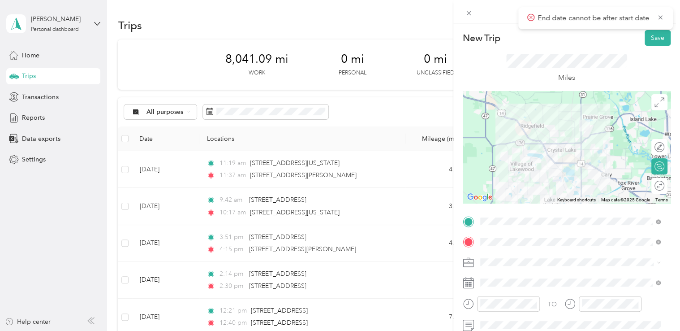
click at [470, 263] on icon at bounding box center [468, 264] width 10 height 3
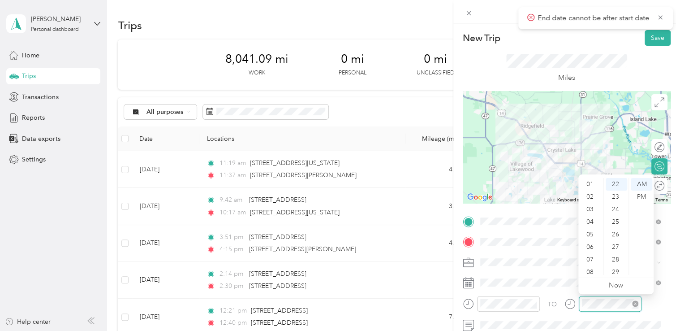
scroll to position [54, 0]
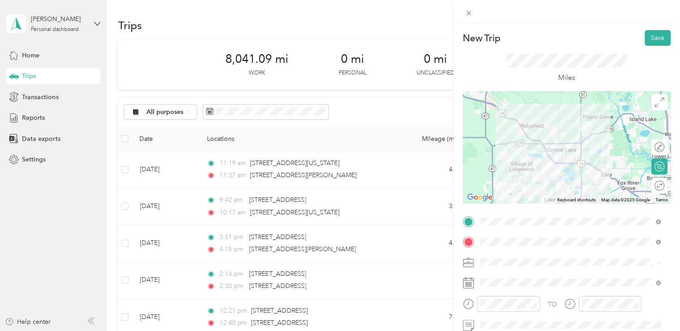
click at [444, 254] on div "New Trip Save This trip cannot be edited because it is either under review, app…" at bounding box center [340, 165] width 680 height 331
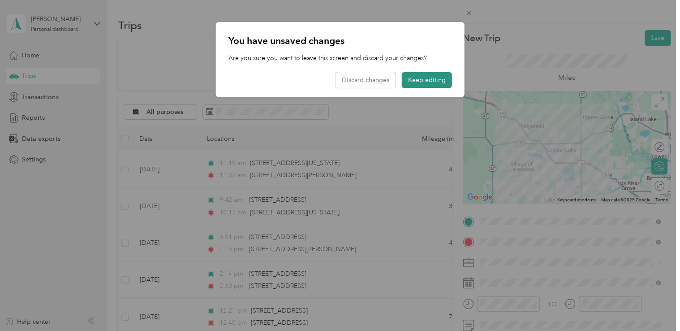
click at [423, 81] on button "Keep editing" at bounding box center [427, 80] width 50 height 16
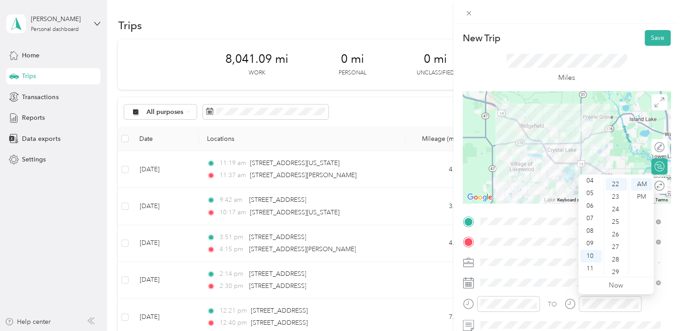
scroll to position [0, 0]
click at [591, 194] on div "01" at bounding box center [591, 196] width 22 height 13
click at [615, 185] on div "00" at bounding box center [617, 184] width 22 height 13
click at [642, 196] on div "PM" at bounding box center [642, 196] width 22 height 13
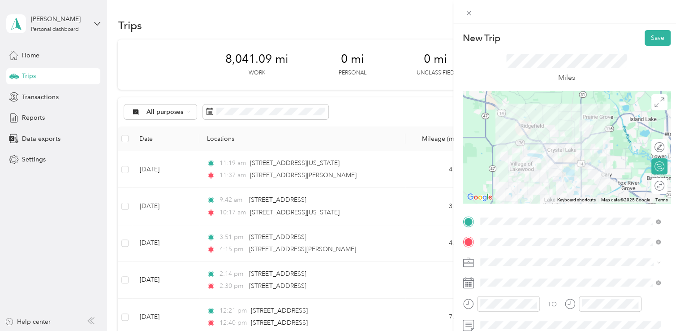
click at [464, 260] on icon at bounding box center [468, 262] width 11 height 11
drag, startPoint x: 650, startPoint y: 37, endPoint x: 649, endPoint y: 32, distance: 4.6
click at [649, 32] on button "Save" at bounding box center [658, 38] width 26 height 16
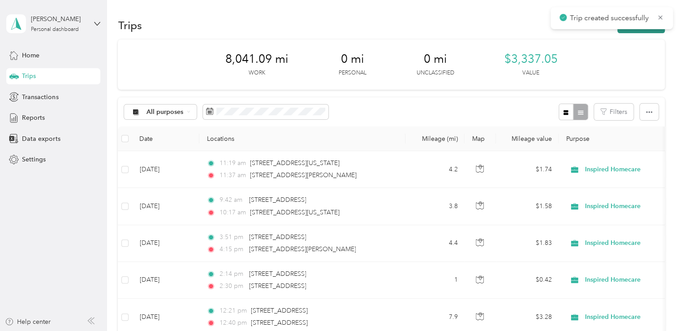
click at [647, 32] on button "New trip" at bounding box center [640, 25] width 47 height 16
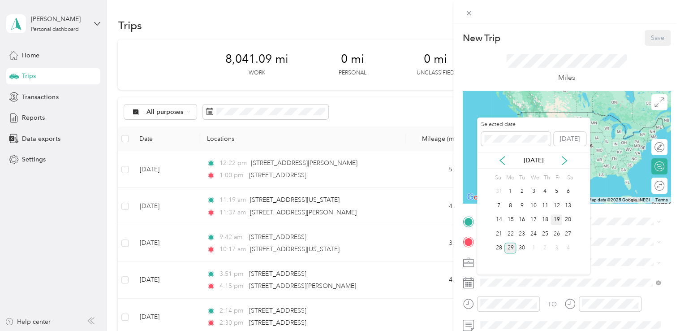
click at [559, 219] on div "19" at bounding box center [557, 219] width 12 height 11
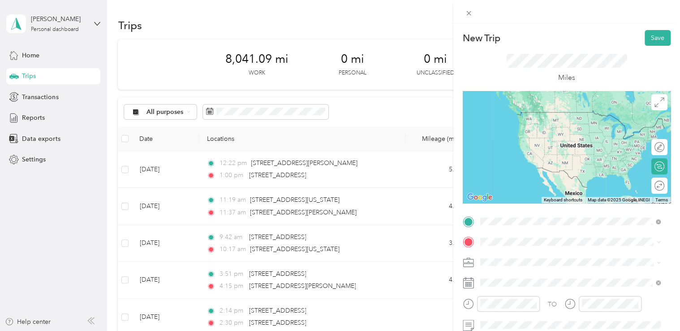
click at [556, 258] on span "[STREET_ADDRESS][US_STATE]" at bounding box center [542, 254] width 90 height 8
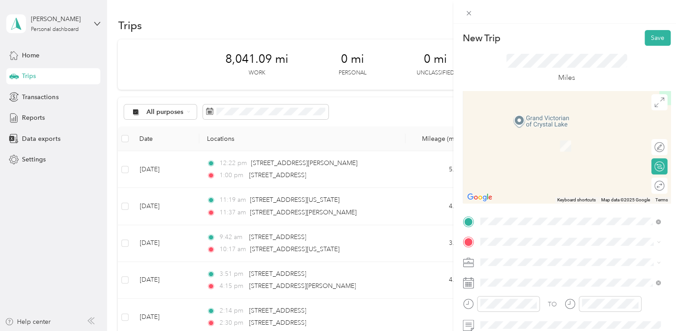
click at [567, 146] on li "[STREET_ADDRESS][US_STATE]" at bounding box center [570, 137] width 187 height 18
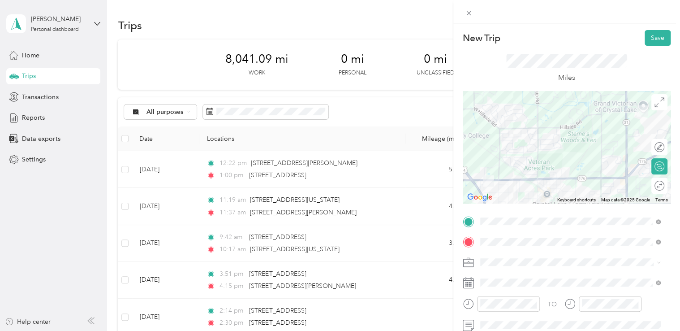
click at [567, 151] on div at bounding box center [567, 147] width 208 height 112
click at [488, 211] on div "02" at bounding box center [490, 209] width 22 height 13
click at [521, 243] on div "29" at bounding box center [515, 247] width 22 height 13
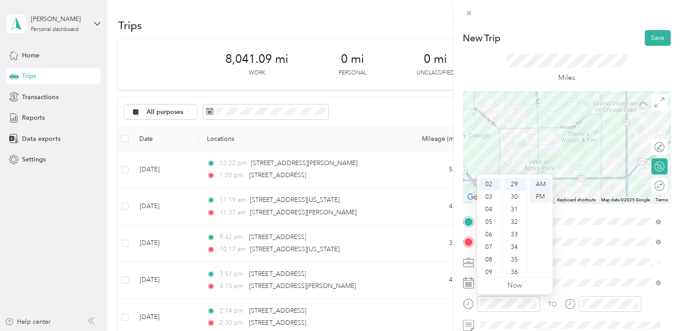
click at [539, 196] on div "PM" at bounding box center [541, 196] width 22 height 13
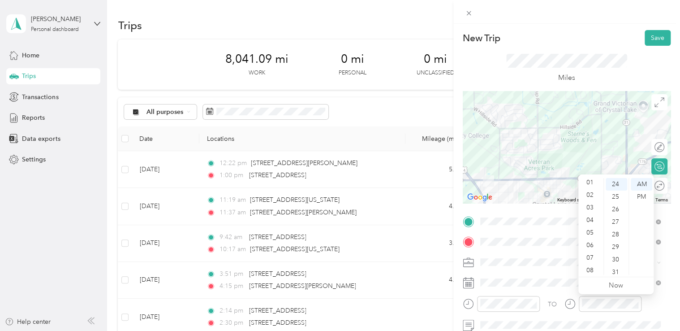
scroll to position [0, 0]
click at [590, 225] on div "03" at bounding box center [591, 221] width 22 height 13
click at [615, 185] on div "04" at bounding box center [617, 187] width 22 height 13
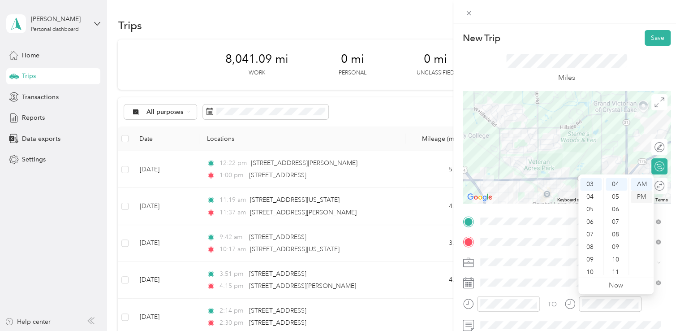
click at [641, 195] on div "PM" at bounding box center [642, 196] width 22 height 13
click at [653, 37] on button "Save" at bounding box center [658, 38] width 26 height 16
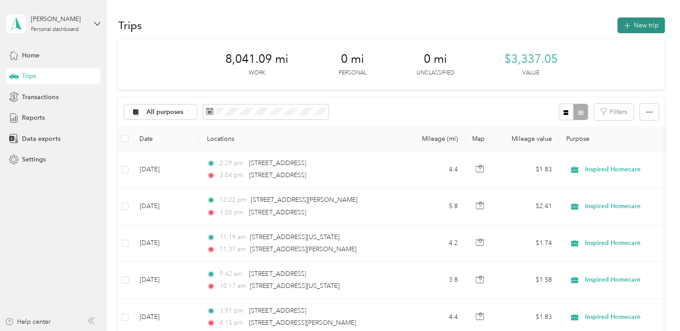
click at [646, 32] on button "New trip" at bounding box center [640, 25] width 47 height 16
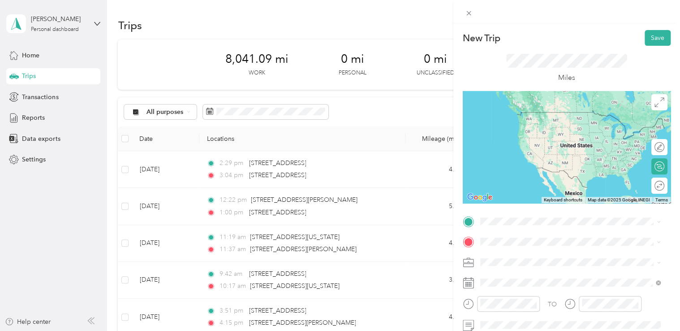
click at [404, 185] on div "New Trip Save This trip cannot be edited because it is either under review, app…" at bounding box center [340, 165] width 680 height 331
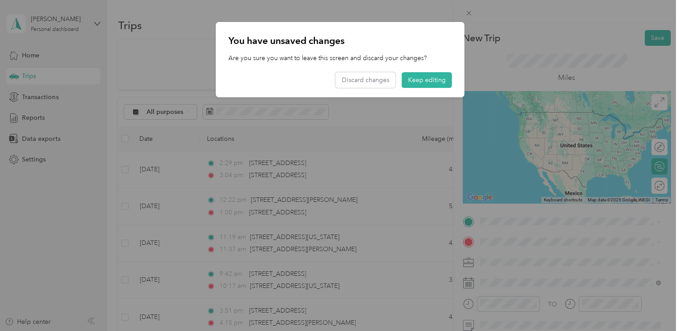
click at [404, 185] on div at bounding box center [340, 165] width 680 height 331
click at [423, 85] on button "Keep editing" at bounding box center [427, 80] width 50 height 16
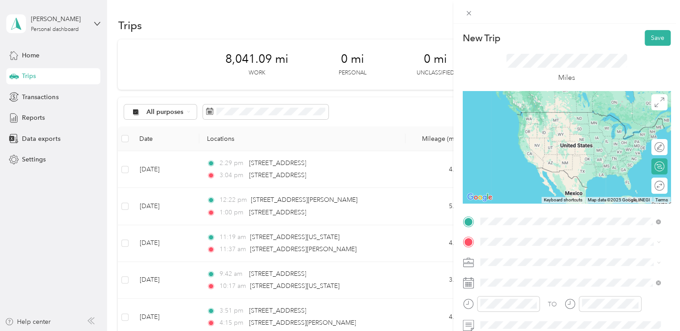
click at [539, 114] on span "[STREET_ADDRESS][US_STATE]" at bounding box center [542, 112] width 90 height 8
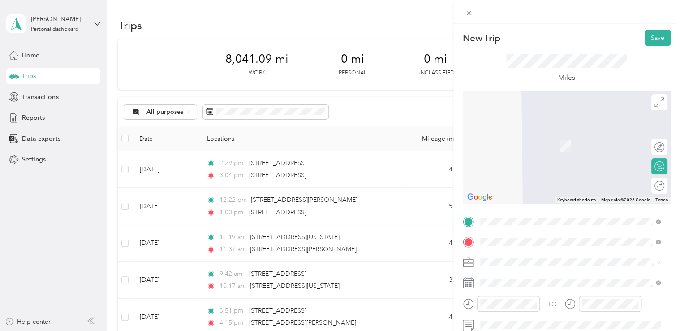
click at [544, 142] on li "[STREET_ADDRESS][US_STATE]" at bounding box center [570, 133] width 187 height 18
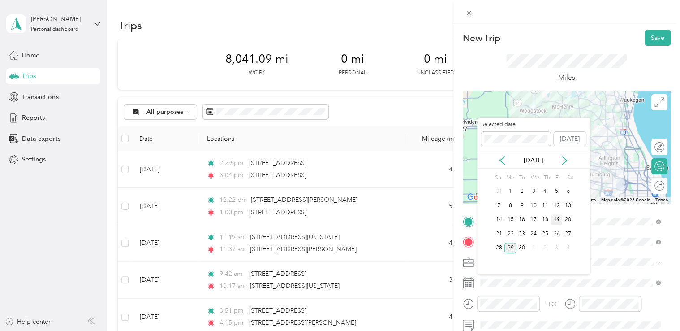
click at [559, 219] on div "19" at bounding box center [557, 219] width 12 height 11
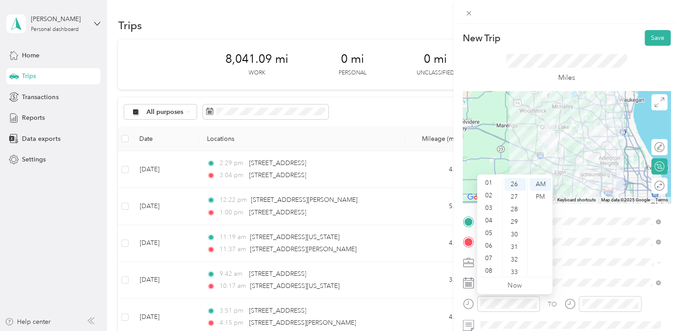
scroll to position [0, 0]
click at [494, 220] on div "03" at bounding box center [490, 221] width 22 height 13
click at [514, 228] on div "50" at bounding box center [515, 231] width 22 height 13
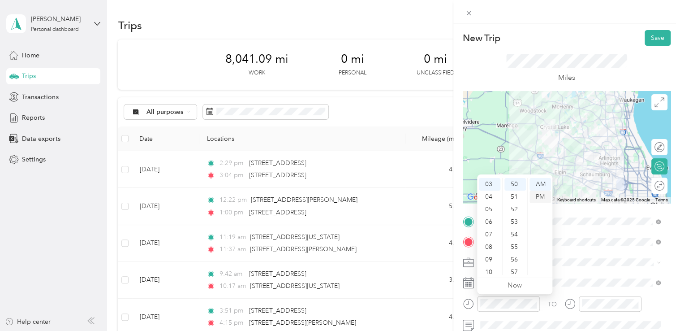
click at [537, 197] on div "PM" at bounding box center [541, 196] width 22 height 13
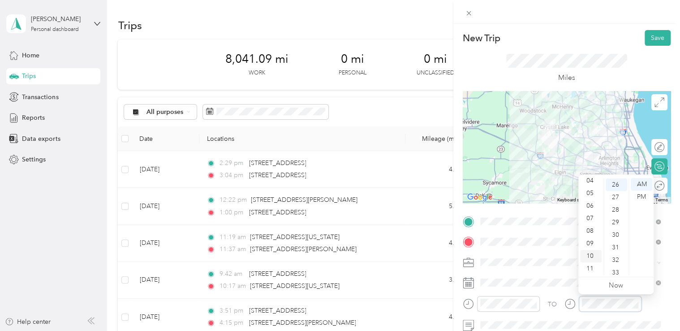
scroll to position [326, 0]
click at [591, 181] on div "04" at bounding box center [591, 180] width 22 height 13
click at [616, 186] on div "26" at bounding box center [617, 184] width 22 height 13
click at [640, 198] on div "PM" at bounding box center [642, 196] width 22 height 13
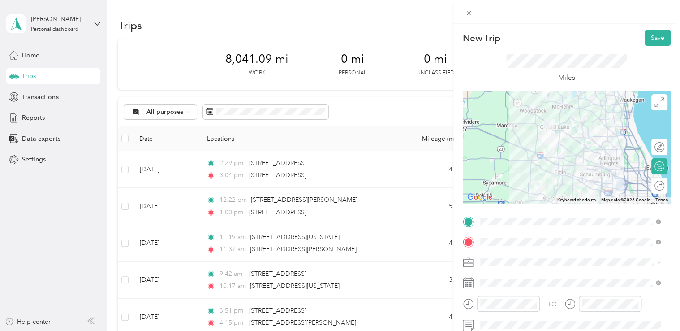
click at [466, 238] on icon at bounding box center [468, 241] width 11 height 11
click at [645, 43] on button "Save" at bounding box center [658, 38] width 26 height 16
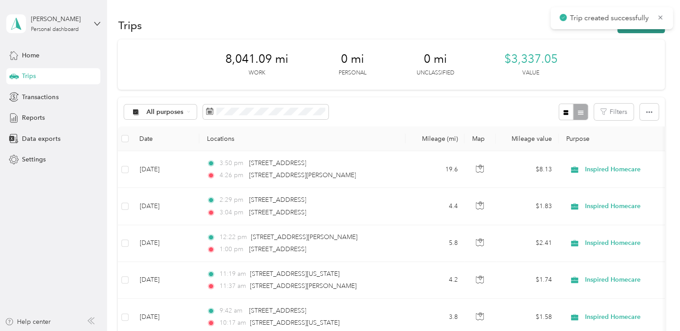
click at [645, 30] on button "New trip" at bounding box center [640, 25] width 47 height 16
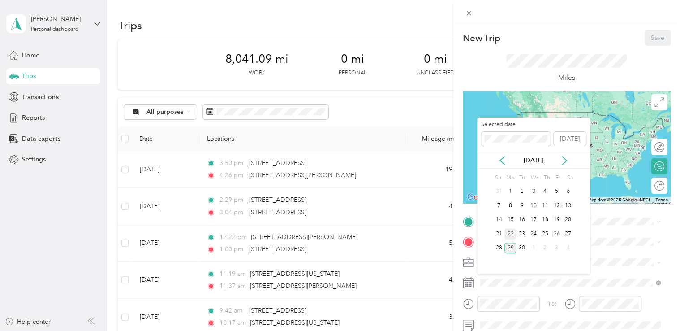
click at [510, 234] on div "22" at bounding box center [510, 233] width 12 height 11
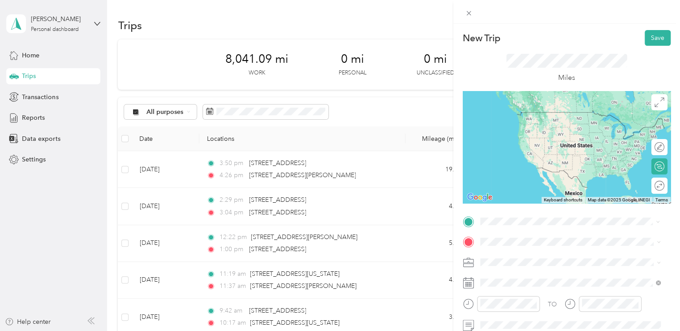
click at [524, 109] on span "[STREET_ADDRESS][PERSON_NAME][US_STATE]" at bounding box center [566, 112] width 139 height 8
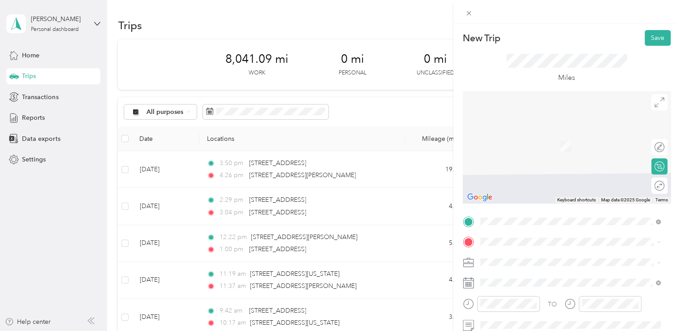
click at [522, 132] on span "[STREET_ADDRESS][PERSON_NAME][US_STATE]" at bounding box center [566, 128] width 139 height 8
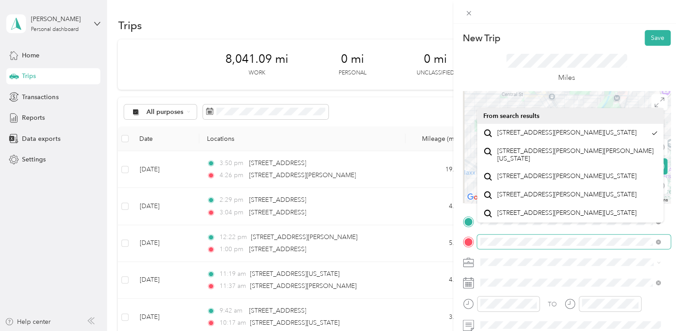
click at [478, 245] on span at bounding box center [574, 241] width 194 height 14
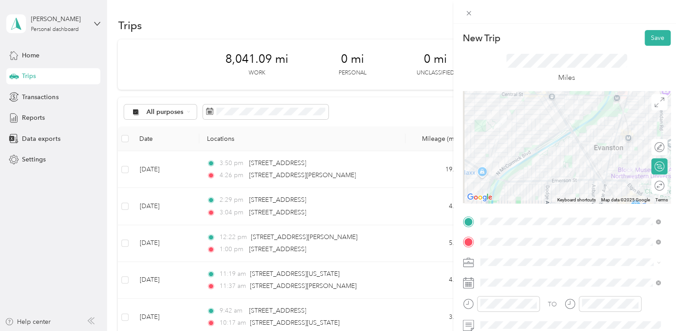
click at [466, 283] on rect at bounding box center [465, 282] width 1 height 1
click at [489, 244] on div "09" at bounding box center [490, 243] width 22 height 13
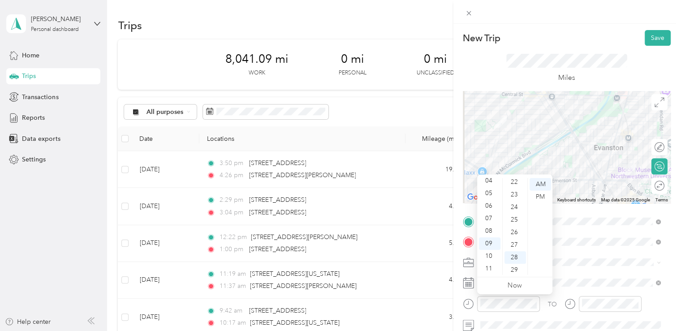
scroll to position [267, 0]
click at [516, 192] on div "22" at bounding box center [515, 193] width 22 height 13
click at [513, 221] on div "25" at bounding box center [515, 221] width 22 height 13
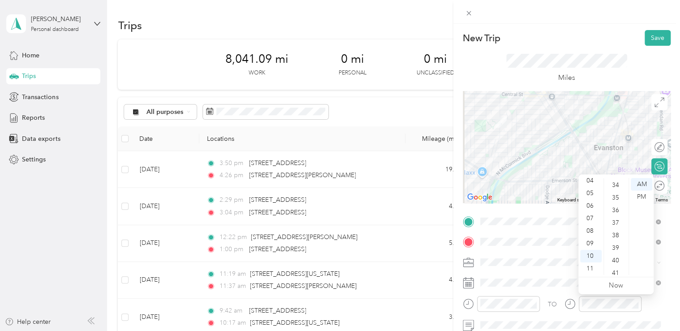
scroll to position [435, 0]
click at [615, 263] on div "41" at bounding box center [617, 263] width 22 height 13
click at [590, 240] on div "09" at bounding box center [591, 243] width 22 height 13
click at [472, 266] on icon at bounding box center [468, 262] width 11 height 11
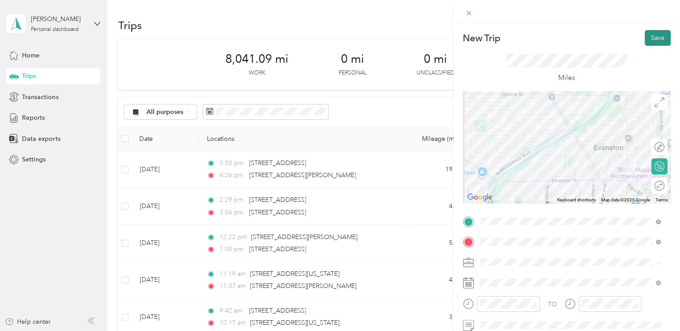
click at [648, 39] on button "Save" at bounding box center [658, 38] width 26 height 16
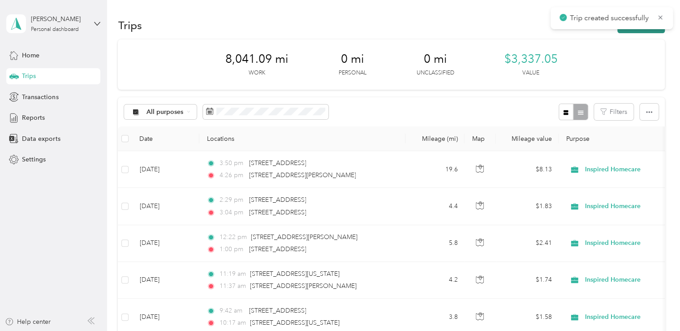
click at [653, 33] on button "New trip" at bounding box center [640, 25] width 47 height 16
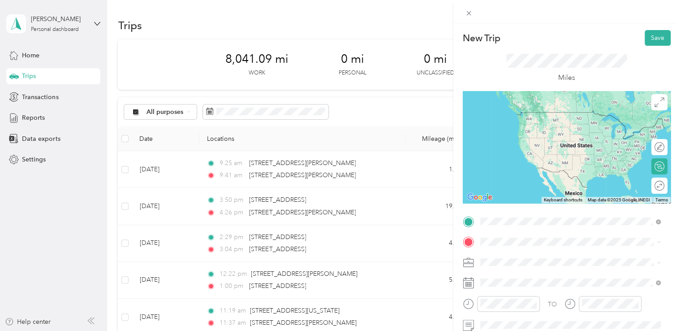
click at [539, 110] on span "[STREET_ADDRESS][PERSON_NAME][US_STATE]" at bounding box center [566, 112] width 139 height 8
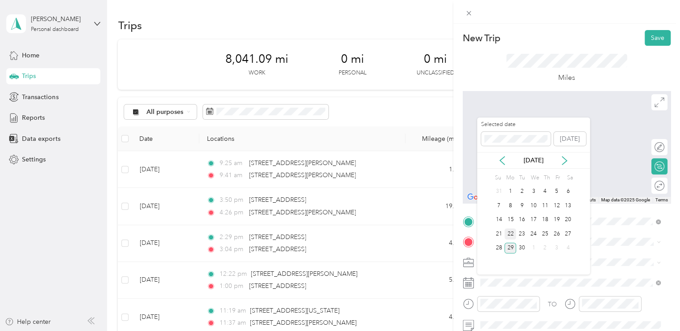
click at [511, 232] on div "22" at bounding box center [510, 233] width 12 height 11
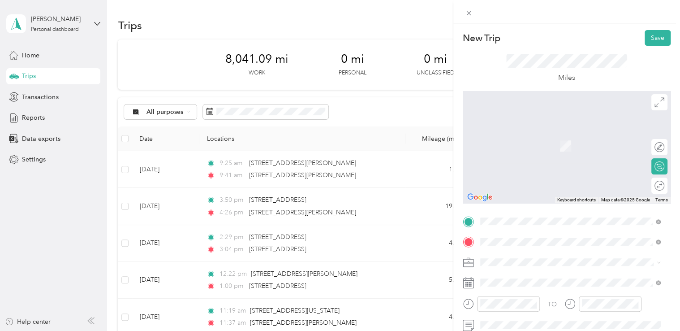
click at [540, 137] on span "[STREET_ADDRESS][US_STATE]" at bounding box center [542, 133] width 90 height 8
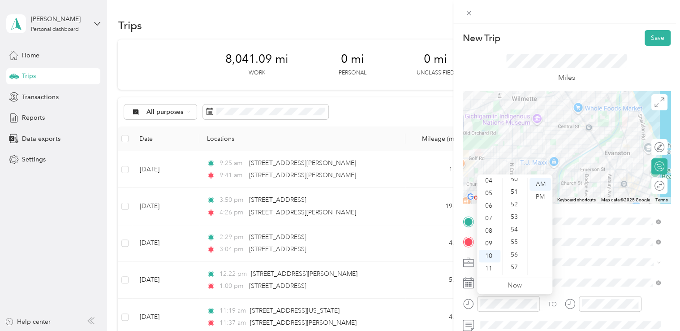
scroll to position [642, 0]
click at [515, 220] on div "54" at bounding box center [515, 219] width 22 height 13
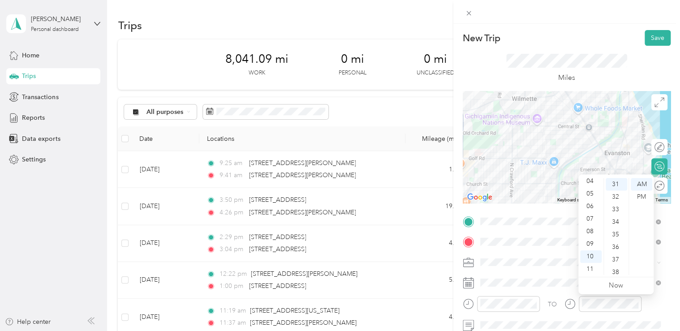
scroll to position [53, 0]
click at [591, 265] on div "11" at bounding box center [591, 269] width 22 height 13
click at [650, 41] on button "Save" at bounding box center [658, 38] width 26 height 16
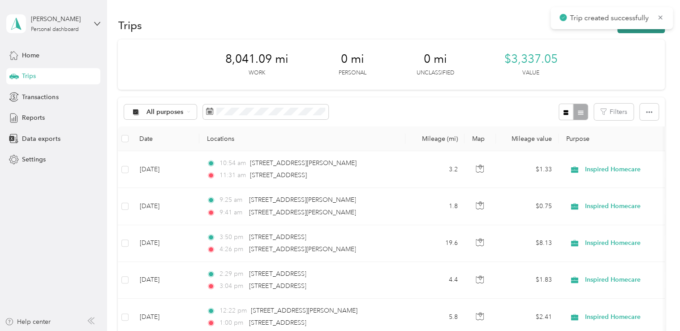
click at [652, 30] on button "New trip" at bounding box center [640, 25] width 47 height 16
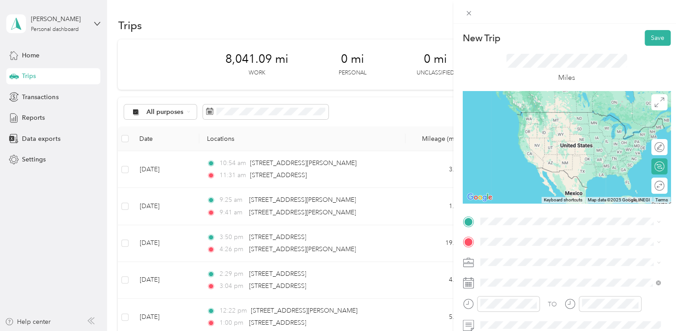
click at [547, 112] on span "[STREET_ADDRESS][US_STATE]" at bounding box center [542, 112] width 90 height 8
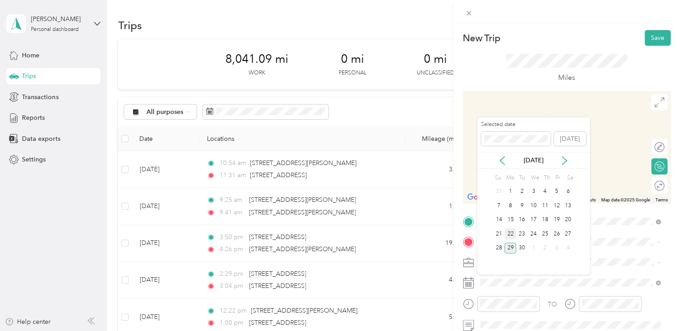
click at [510, 234] on div "22" at bounding box center [510, 233] width 12 height 11
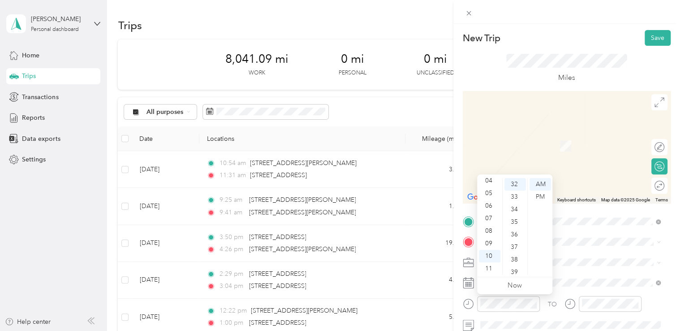
scroll to position [0, 0]
click at [489, 189] on div "12" at bounding box center [490, 184] width 22 height 13
click at [515, 260] on div "45" at bounding box center [515, 263] width 22 height 13
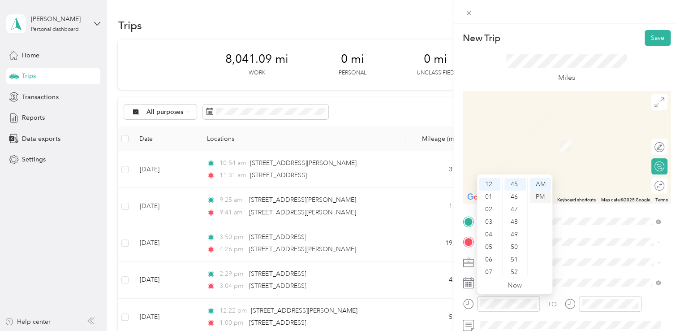
click at [541, 193] on div "PM" at bounding box center [541, 196] width 22 height 13
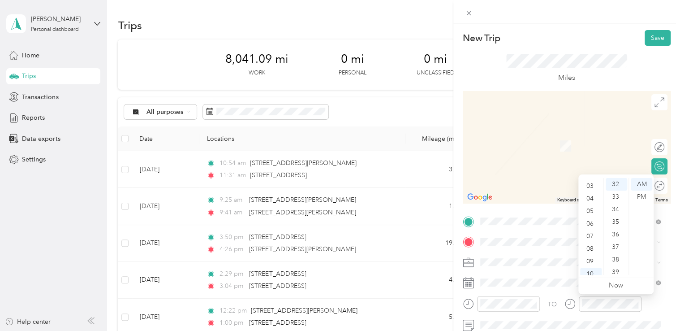
scroll to position [0, 0]
click at [591, 196] on div "01" at bounding box center [591, 196] width 22 height 13
click at [620, 180] on div "00" at bounding box center [617, 177] width 22 height 13
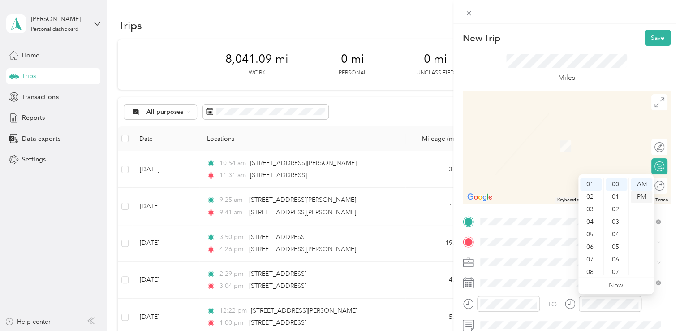
click at [646, 198] on div "PM" at bounding box center [642, 196] width 22 height 13
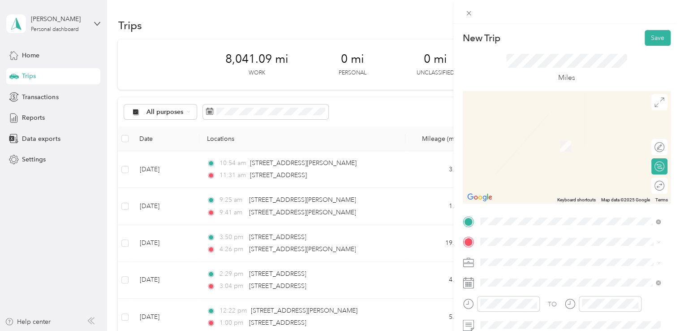
click at [551, 142] on span "[STREET_ADDRESS][US_STATE]" at bounding box center [542, 138] width 90 height 8
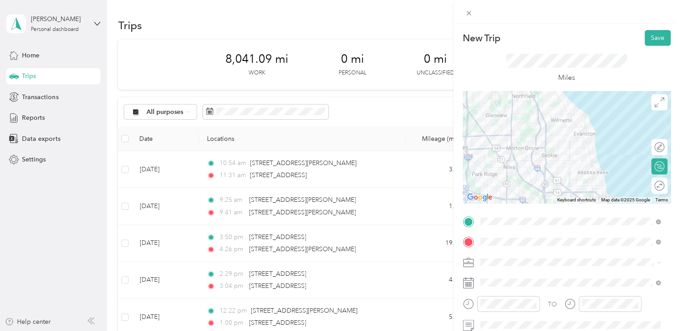
click at [469, 284] on rect at bounding box center [469, 284] width 1 height 1
click at [648, 40] on button "Save" at bounding box center [658, 38] width 26 height 16
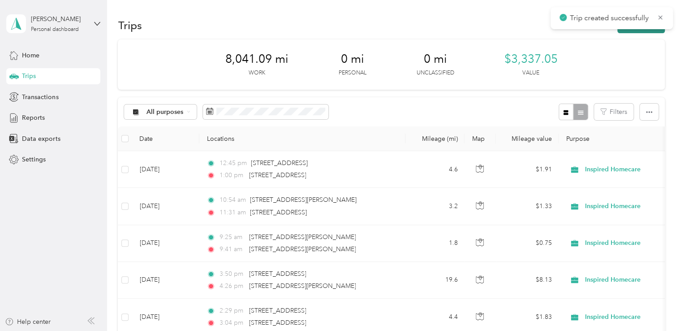
click at [659, 30] on button "New trip" at bounding box center [640, 25] width 47 height 16
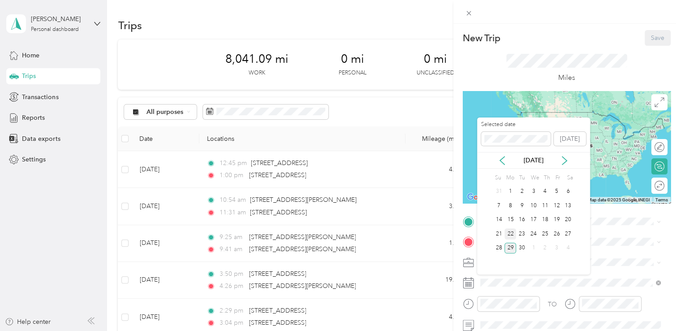
click at [509, 232] on div "22" at bounding box center [510, 233] width 12 height 11
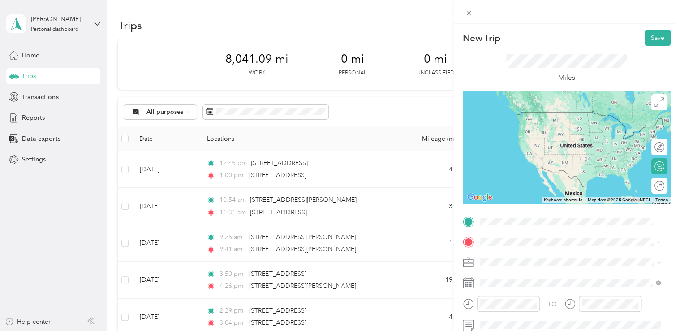
click at [538, 114] on span "[STREET_ADDRESS][US_STATE]" at bounding box center [542, 112] width 90 height 8
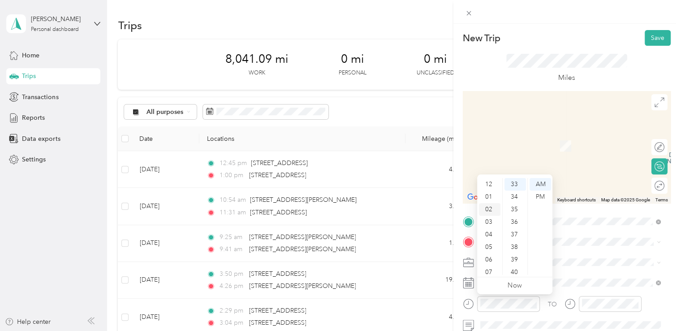
click at [489, 210] on div "02" at bounding box center [490, 209] width 22 height 13
click at [515, 250] on div "18" at bounding box center [515, 250] width 22 height 13
click at [543, 196] on div "PM" at bounding box center [541, 196] width 22 height 13
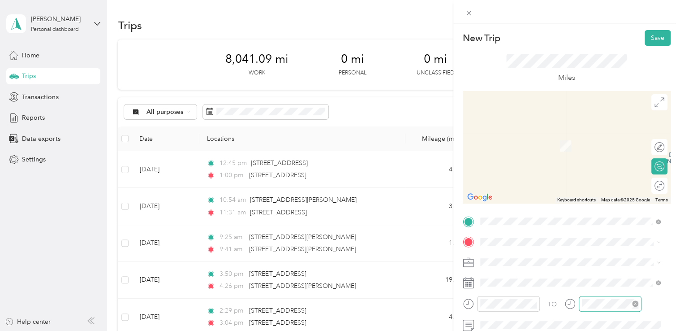
click at [597, 309] on div at bounding box center [610, 304] width 63 height 16
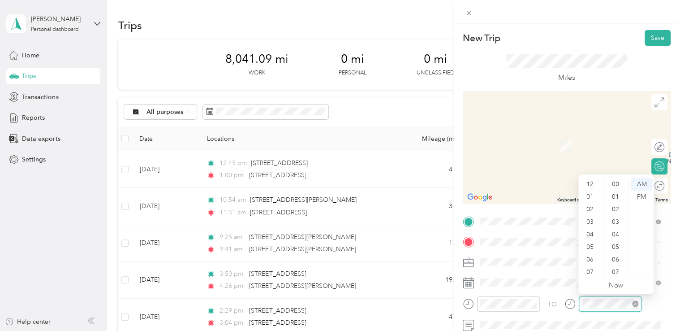
scroll to position [54, 0]
click at [597, 309] on div at bounding box center [610, 304] width 63 height 16
click at [590, 212] on div "02" at bounding box center [591, 209] width 22 height 13
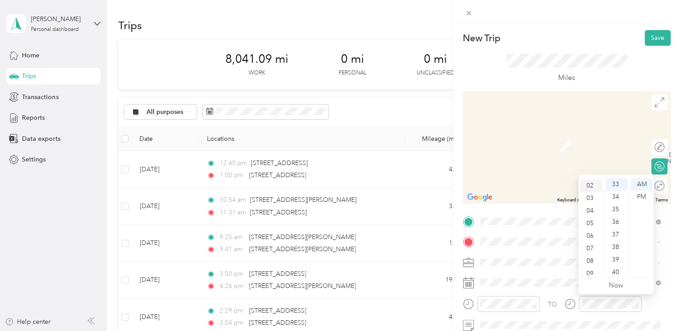
scroll to position [25, 0]
click at [638, 196] on div "PM" at bounding box center [642, 196] width 22 height 13
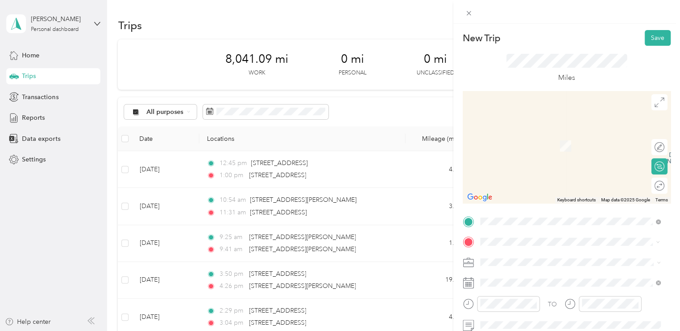
click at [556, 132] on span "[STREET_ADDRESS][US_STATE]" at bounding box center [542, 133] width 90 height 8
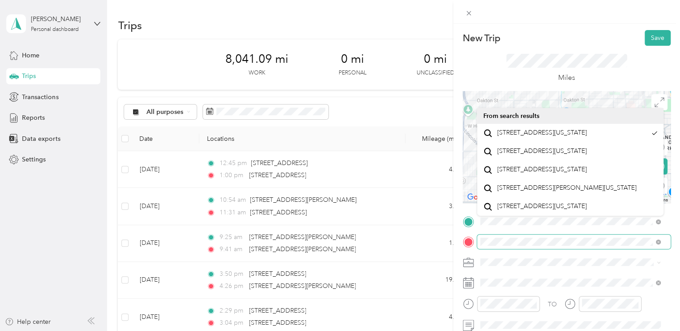
click at [478, 241] on span at bounding box center [574, 241] width 194 height 14
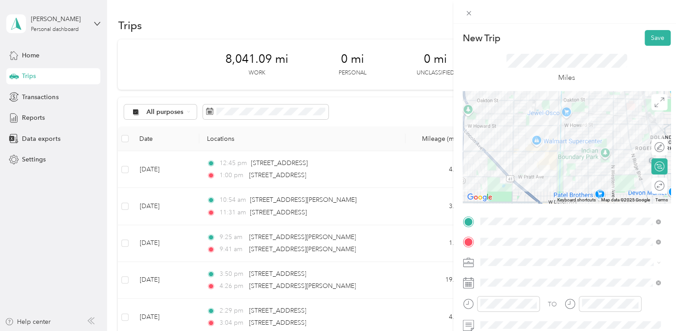
click at [466, 283] on icon at bounding box center [468, 282] width 11 height 11
click at [646, 46] on div "Miles" at bounding box center [567, 68] width 208 height 45
click at [651, 37] on button "Save" at bounding box center [658, 38] width 26 height 16
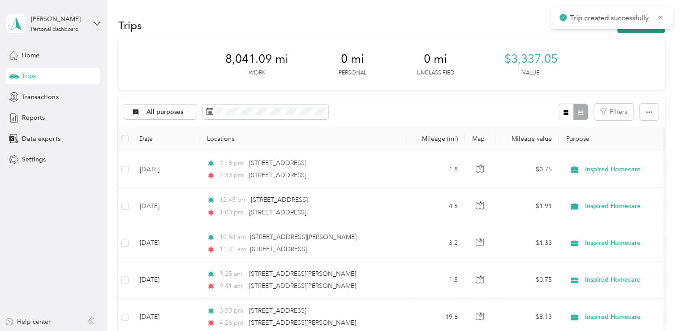
click at [641, 30] on button "New trip" at bounding box center [640, 25] width 47 height 16
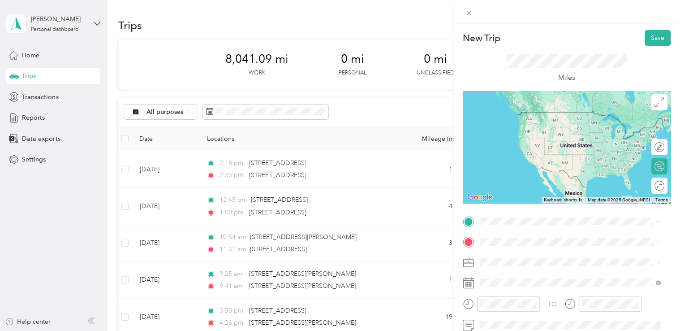
click at [542, 123] on span "[STREET_ADDRESS][US_STATE]" at bounding box center [542, 121] width 90 height 8
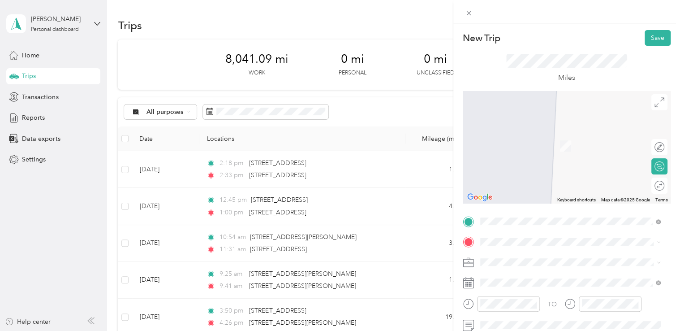
click at [525, 151] on span "[STREET_ADDRESS][PERSON_NAME][US_STATE]" at bounding box center [566, 147] width 139 height 8
click at [531, 275] on span "[STREET_ADDRESS][US_STATE]" at bounding box center [542, 272] width 90 height 8
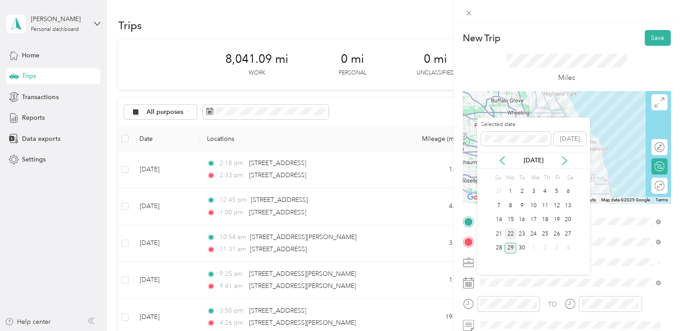
click at [513, 233] on div "22" at bounding box center [510, 233] width 12 height 11
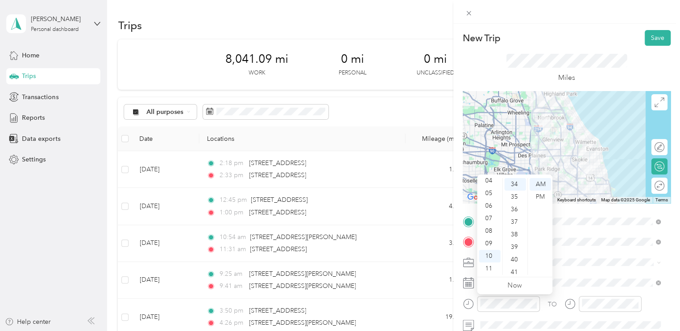
scroll to position [0, 0]
click at [491, 221] on div "03" at bounding box center [490, 221] width 22 height 13
click at [513, 218] on div "37" at bounding box center [515, 221] width 22 height 13
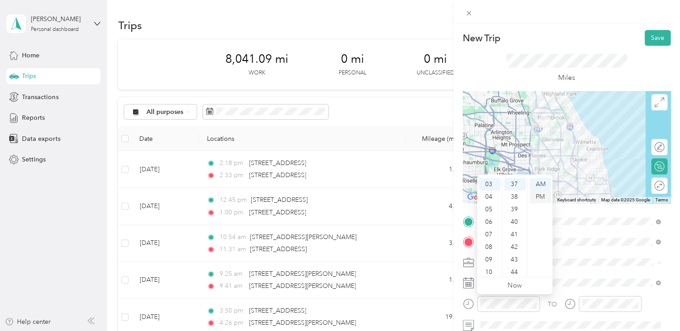
click at [538, 202] on div "PM" at bounding box center [541, 196] width 22 height 13
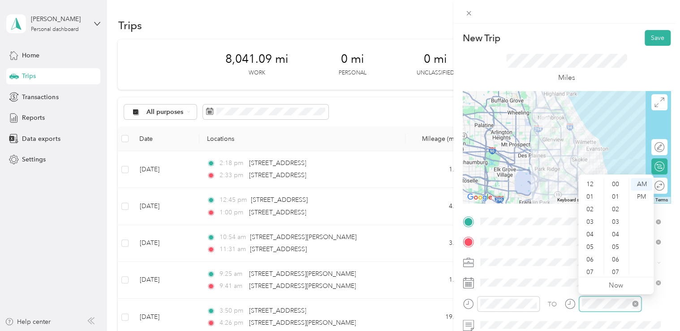
scroll to position [54, 0]
click at [592, 184] on div "04" at bounding box center [591, 180] width 22 height 13
click at [613, 184] on div "00" at bounding box center [617, 184] width 22 height 13
click at [640, 197] on div "PM" at bounding box center [642, 196] width 22 height 13
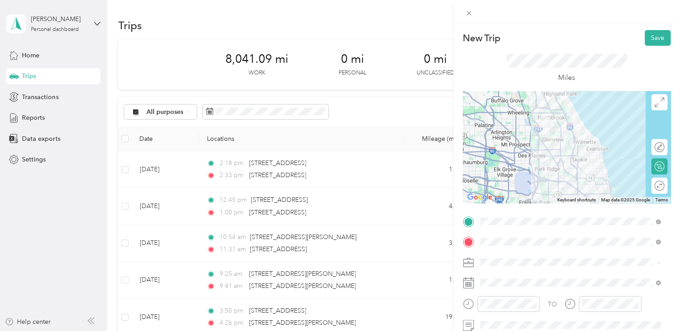
click at [471, 261] on icon at bounding box center [468, 262] width 11 height 11
click at [646, 35] on button "Save" at bounding box center [658, 38] width 26 height 16
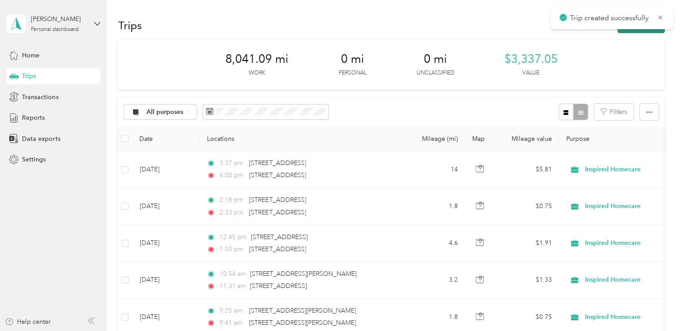
click at [643, 30] on button "New trip" at bounding box center [640, 25] width 47 height 16
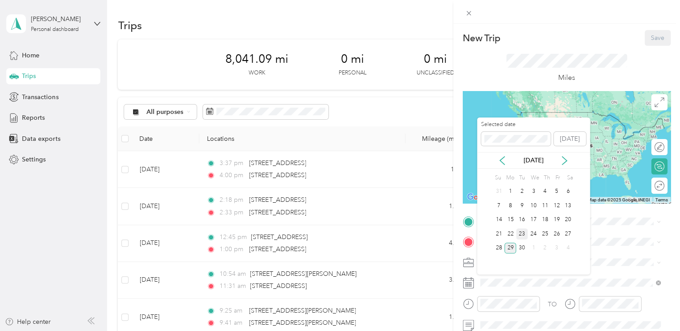
click at [521, 233] on div "23" at bounding box center [522, 233] width 12 height 11
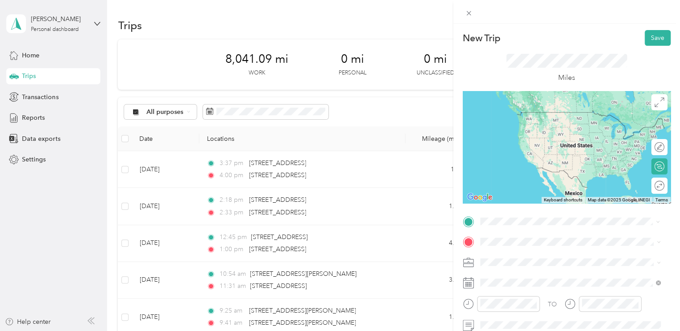
click at [545, 112] on span "[STREET_ADDRESS][US_STATE]" at bounding box center [542, 112] width 90 height 8
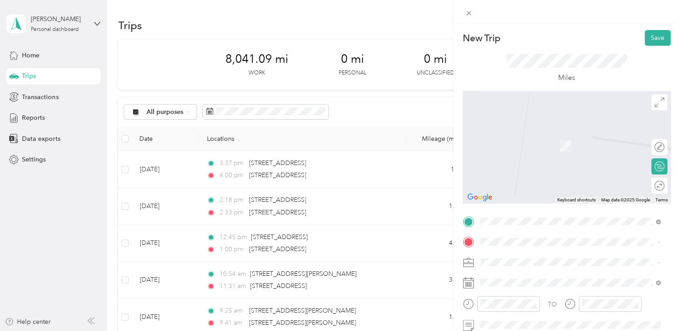
click at [554, 135] on span "[STREET_ADDRESS][US_STATE]" at bounding box center [542, 132] width 90 height 8
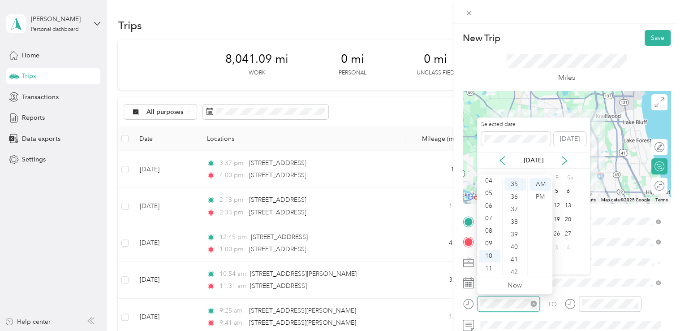
scroll to position [439, 0]
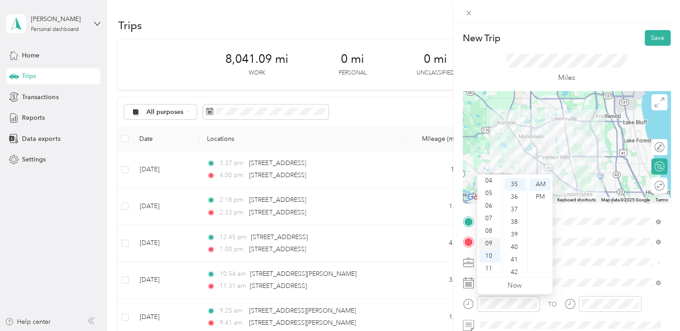
click at [486, 242] on div "09" at bounding box center [490, 243] width 22 height 13
click at [516, 248] on div "40" at bounding box center [515, 247] width 22 height 13
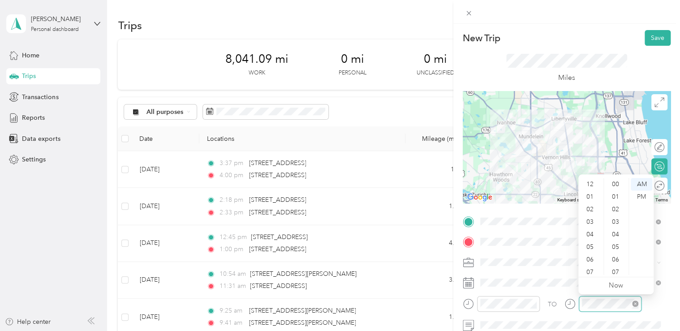
scroll to position [54, 0]
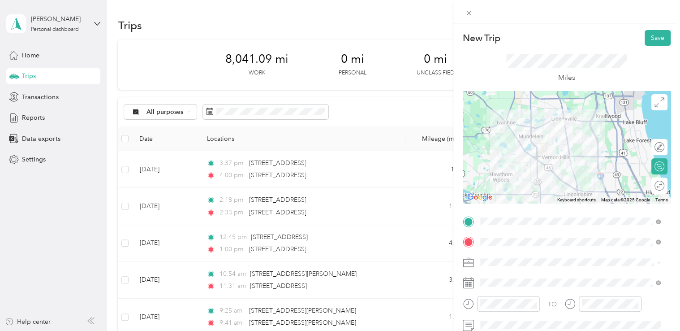
click at [466, 258] on icon at bounding box center [468, 262] width 11 height 11
click at [650, 39] on button "Save" at bounding box center [658, 38] width 26 height 16
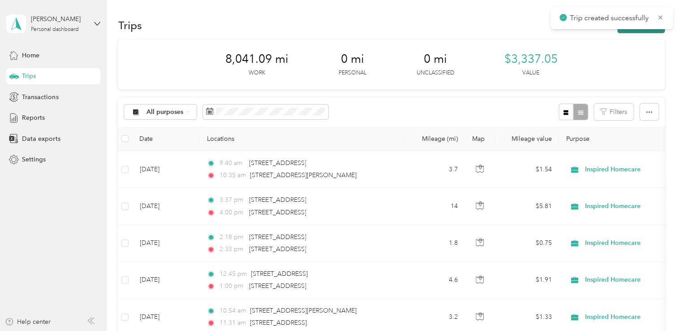
click at [645, 30] on button "New trip" at bounding box center [640, 25] width 47 height 16
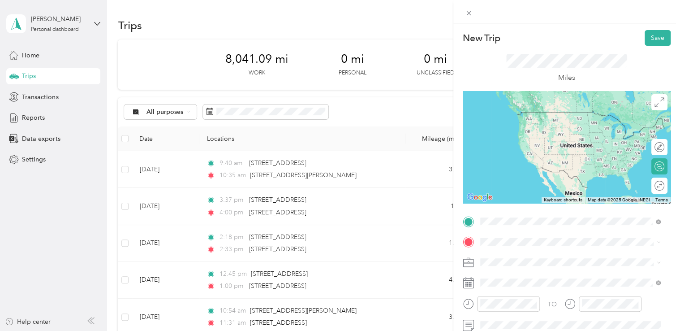
click at [543, 119] on div "[STREET_ADDRESS][US_STATE]" at bounding box center [570, 113] width 174 height 12
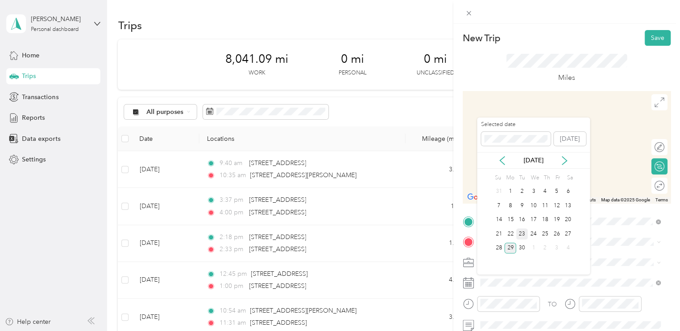
click at [523, 233] on div "23" at bounding box center [522, 233] width 12 height 11
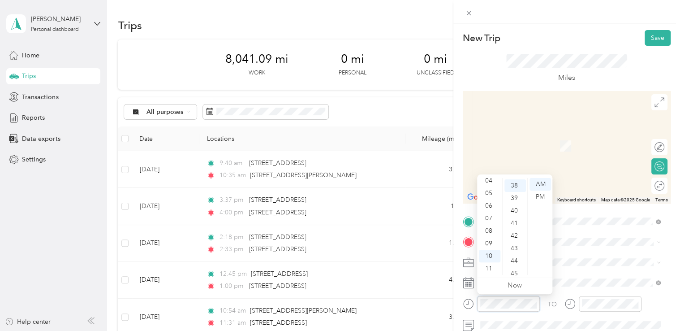
scroll to position [477, 0]
click at [489, 263] on div "11" at bounding box center [490, 268] width 22 height 13
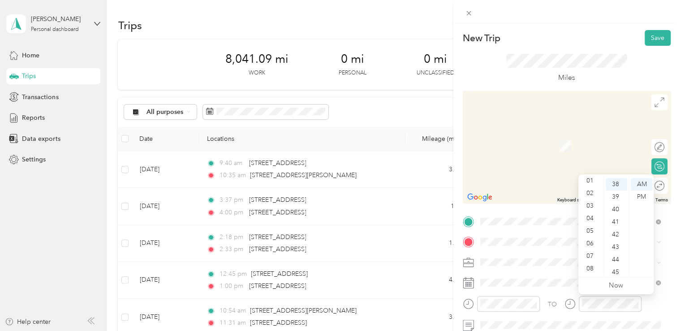
scroll to position [0, 0]
click at [590, 184] on div "12" at bounding box center [591, 184] width 22 height 13
click at [624, 186] on div "38" at bounding box center [617, 184] width 22 height 13
click at [616, 181] on div "00" at bounding box center [617, 184] width 22 height 13
click at [638, 195] on div "PM" at bounding box center [642, 196] width 22 height 13
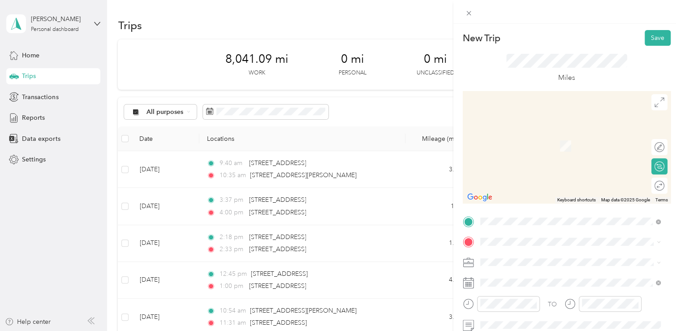
click at [559, 138] on li "[STREET_ADDRESS][US_STATE]" at bounding box center [570, 129] width 187 height 18
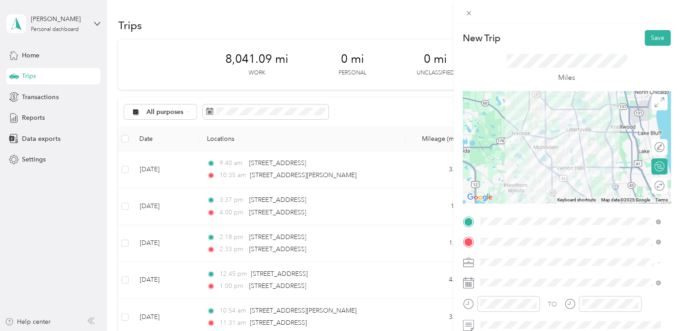
click at [470, 281] on icon at bounding box center [468, 282] width 11 height 11
click at [648, 44] on button "Save" at bounding box center [658, 38] width 26 height 16
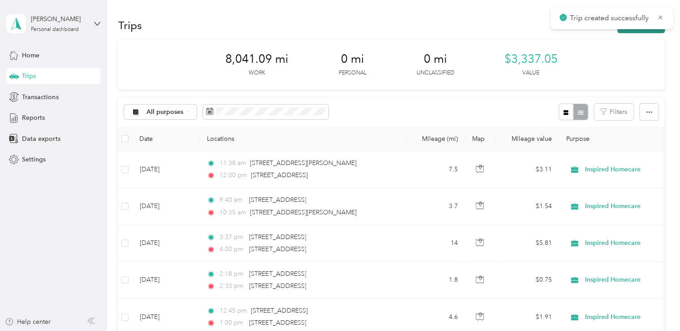
click at [647, 30] on button "New trip" at bounding box center [640, 25] width 47 height 16
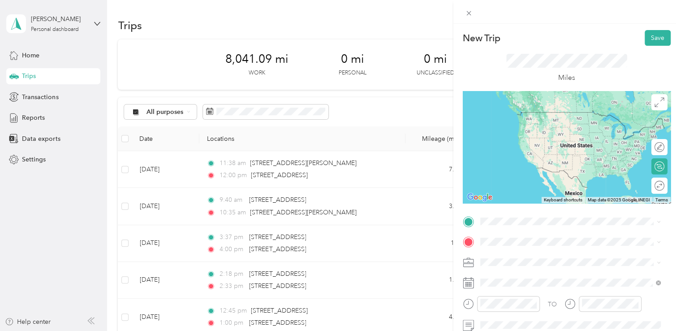
click at [556, 141] on li "[STREET_ADDRESS][US_STATE]" at bounding box center [570, 132] width 187 height 18
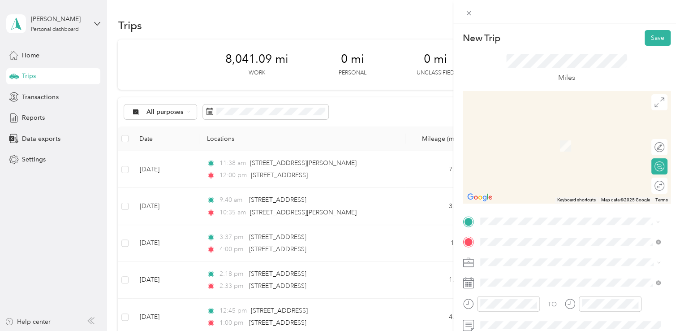
click at [553, 116] on span "[STREET_ADDRESS][US_STATE]" at bounding box center [542, 112] width 90 height 8
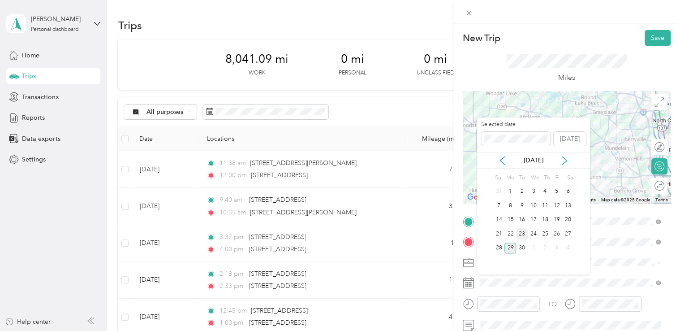
click at [522, 234] on div "23" at bounding box center [522, 233] width 12 height 11
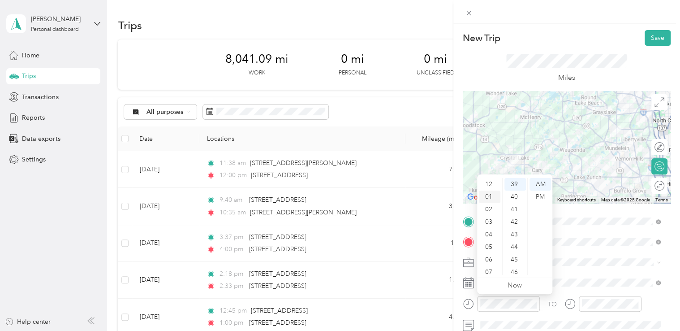
click at [491, 195] on div "01" at bounding box center [490, 196] width 22 height 13
click at [512, 209] on div "21" at bounding box center [515, 212] width 22 height 13
click at [540, 194] on div "PM" at bounding box center [541, 196] width 22 height 13
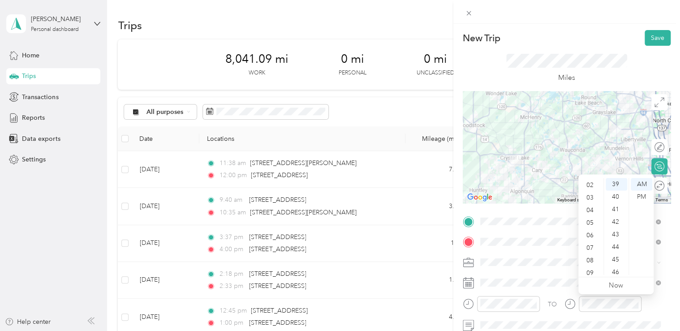
scroll to position [0, 0]
click at [590, 194] on div "01" at bounding box center [591, 196] width 22 height 13
click at [620, 196] on div "40" at bounding box center [617, 196] width 22 height 13
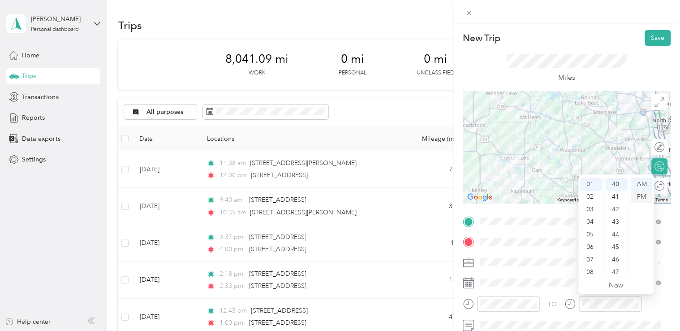
click at [640, 198] on div "PM" at bounding box center [642, 196] width 22 height 13
click at [470, 281] on icon at bounding box center [468, 282] width 11 height 11
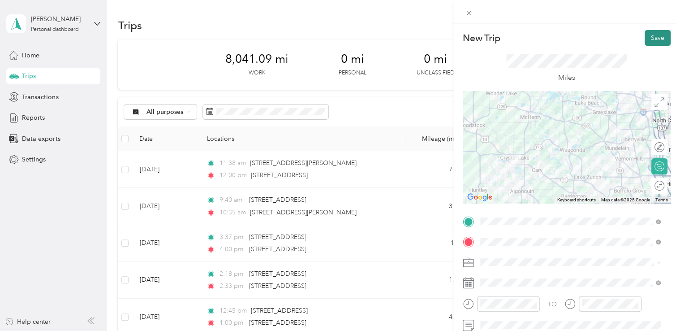
click at [645, 40] on button "Save" at bounding box center [658, 38] width 26 height 16
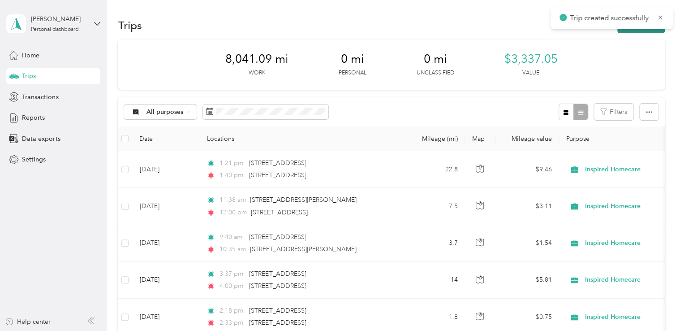
click at [643, 33] on button "New trip" at bounding box center [640, 25] width 47 height 16
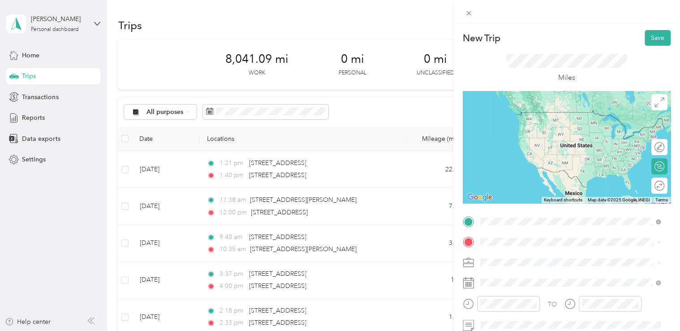
click at [551, 119] on div "[STREET_ADDRESS][US_STATE]" at bounding box center [570, 113] width 174 height 12
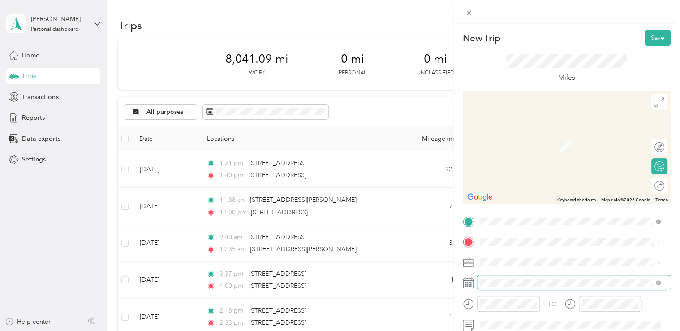
click at [489, 288] on span at bounding box center [574, 282] width 194 height 14
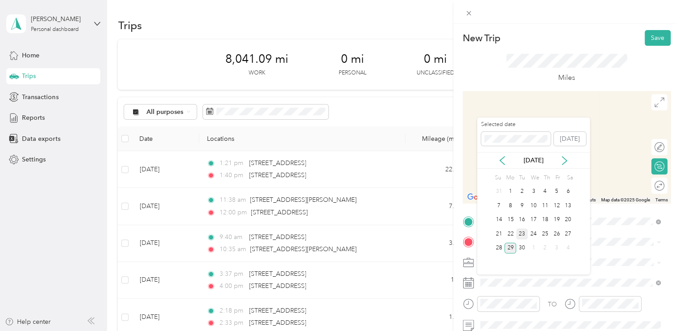
click at [522, 232] on div "23" at bounding box center [522, 233] width 12 height 11
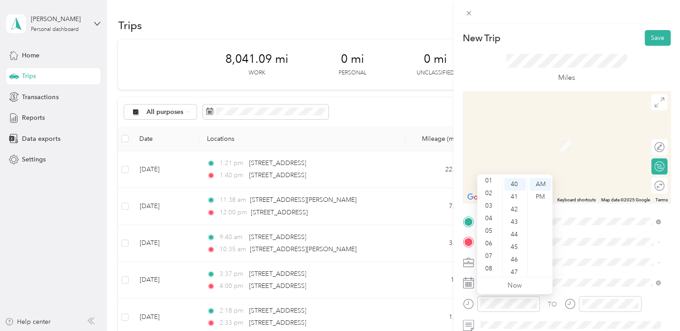
scroll to position [0, 0]
click at [489, 211] on div "02" at bounding box center [490, 209] width 22 height 13
click at [513, 228] on div "30" at bounding box center [515, 228] width 22 height 13
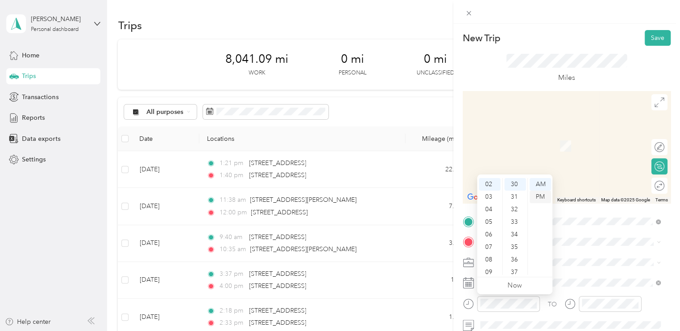
click at [539, 194] on div "PM" at bounding box center [541, 196] width 22 height 13
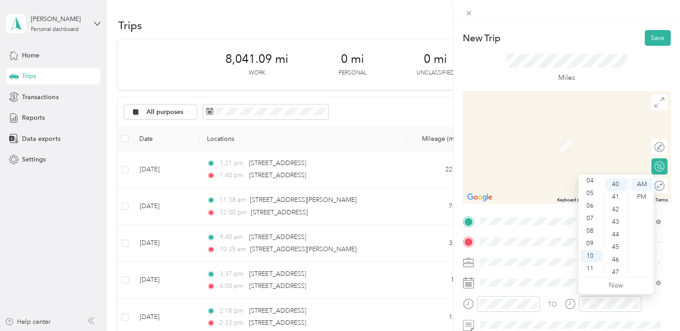
scroll to position [0, 0]
click at [591, 209] on div "02" at bounding box center [591, 209] width 22 height 13
click at [616, 191] on div "53" at bounding box center [617, 193] width 22 height 13
click at [646, 198] on div "PM" at bounding box center [642, 196] width 22 height 13
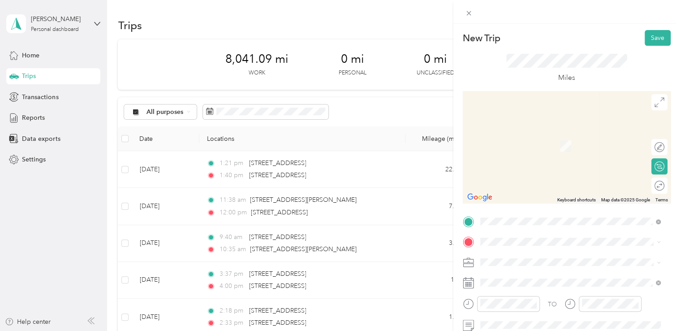
click at [534, 136] on span "[STREET_ADDRESS][US_STATE]" at bounding box center [542, 132] width 90 height 8
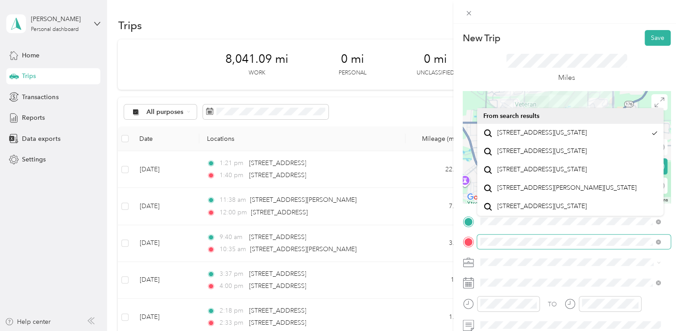
click at [478, 243] on span at bounding box center [574, 241] width 194 height 14
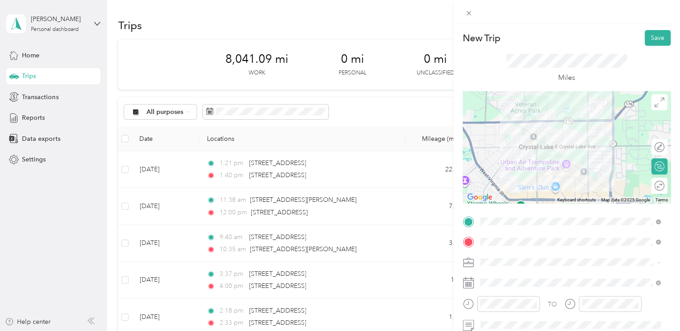
click at [468, 281] on icon at bounding box center [468, 282] width 11 height 11
click at [650, 38] on button "Save" at bounding box center [658, 38] width 26 height 16
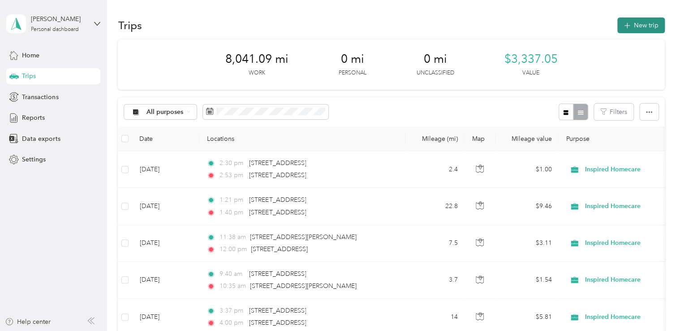
click at [629, 24] on button "New trip" at bounding box center [640, 25] width 47 height 16
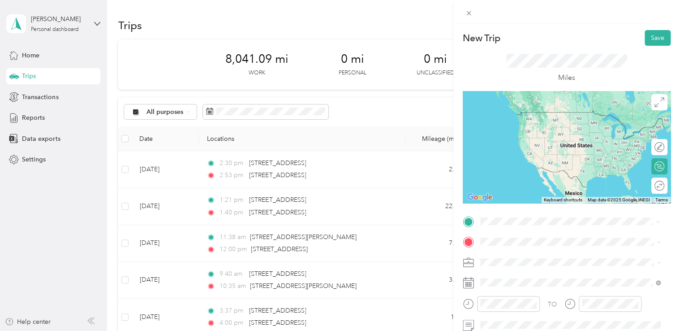
click at [537, 330] on div "New Trip Save This trip cannot be edited because it is either under review, app…" at bounding box center [338, 331] width 676 height 0
click at [528, 258] on span "[STREET_ADDRESS][US_STATE]" at bounding box center [542, 254] width 90 height 8
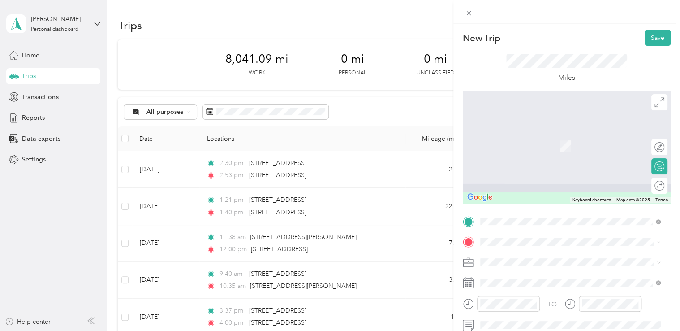
click at [553, 138] on li "[STREET_ADDRESS][PERSON_NAME][US_STATE]" at bounding box center [570, 129] width 187 height 18
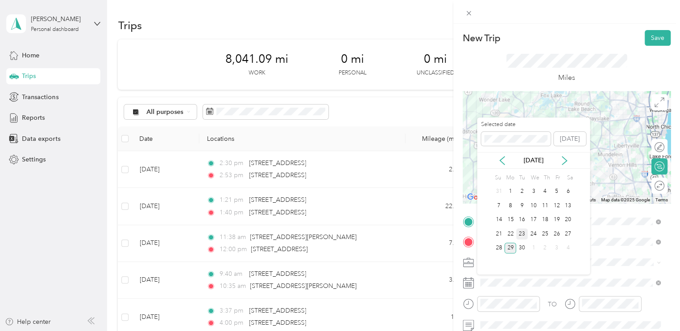
click at [524, 233] on div "23" at bounding box center [522, 233] width 12 height 11
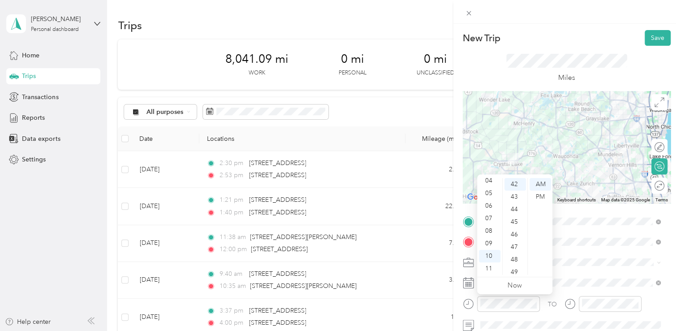
scroll to position [36, 0]
click at [488, 184] on div "03" at bounding box center [490, 186] width 22 height 13
click at [535, 194] on div "PM" at bounding box center [541, 196] width 22 height 13
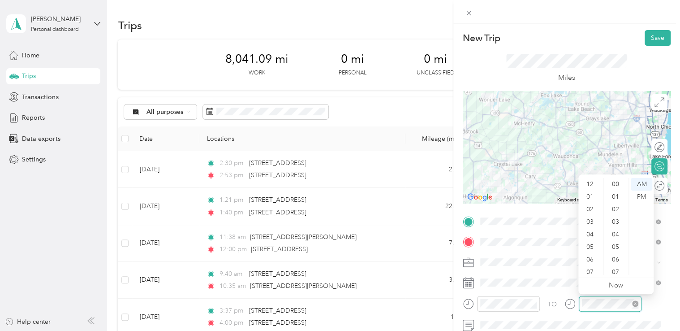
scroll to position [54, 0]
click at [594, 181] on div "04" at bounding box center [591, 180] width 22 height 13
click at [616, 192] on div "09" at bounding box center [617, 193] width 22 height 13
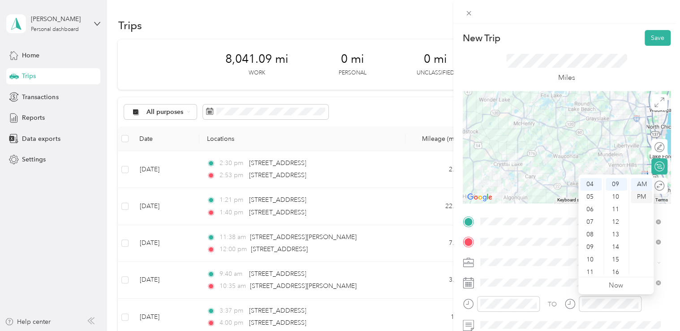
click at [640, 200] on div "PM" at bounding box center [642, 196] width 22 height 13
click at [469, 260] on icon at bounding box center [468, 262] width 11 height 11
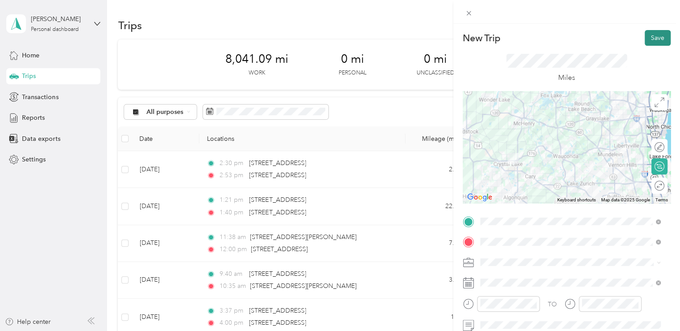
click at [645, 34] on button "Save" at bounding box center [658, 38] width 26 height 16
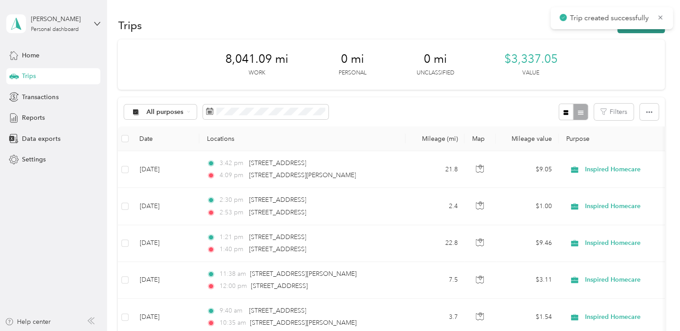
click at [636, 31] on button "New trip" at bounding box center [640, 25] width 47 height 16
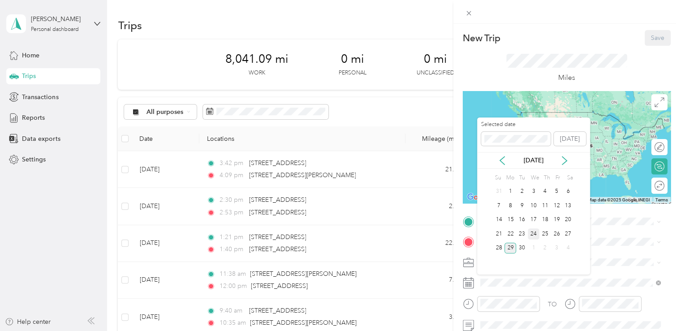
click at [533, 230] on div "24" at bounding box center [534, 233] width 12 height 11
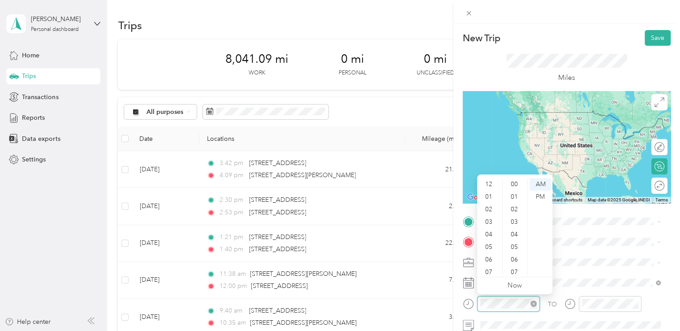
scroll to position [54, 0]
click at [490, 245] on div "09" at bounding box center [490, 243] width 22 height 13
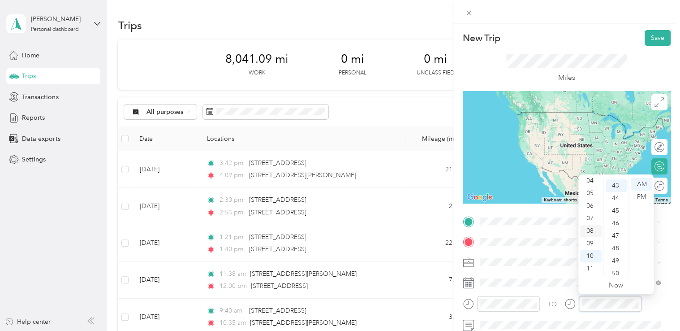
scroll to position [539, 0]
click at [594, 240] on div "09" at bounding box center [591, 243] width 22 height 13
click at [619, 240] on div "57" at bounding box center [617, 243] width 22 height 13
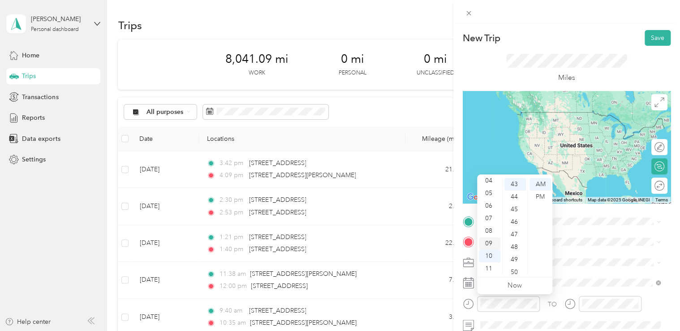
click at [490, 240] on div "09" at bounding box center [490, 243] width 22 height 13
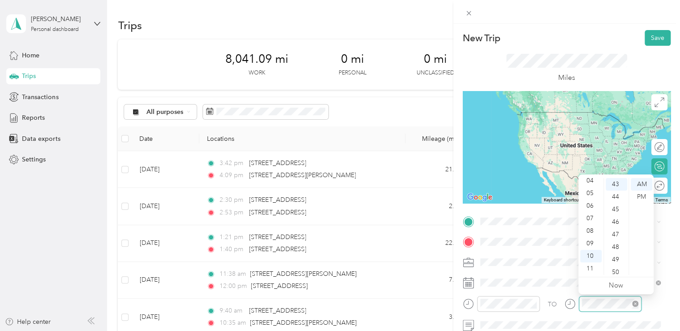
scroll to position [539, 0]
click at [590, 240] on div "09" at bounding box center [591, 243] width 22 height 13
click at [616, 271] on div "57" at bounding box center [617, 275] width 22 height 13
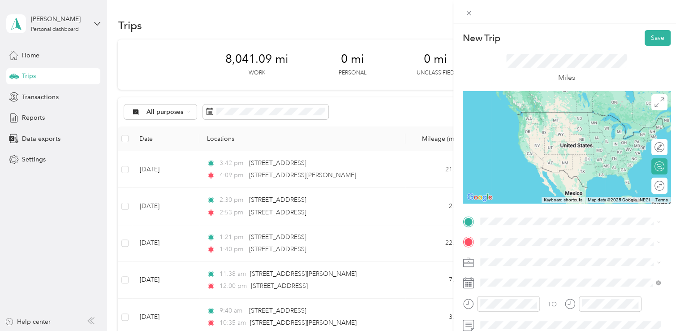
click at [555, 118] on div "[STREET_ADDRESS][US_STATE][US_STATE]" at bounding box center [570, 112] width 174 height 12
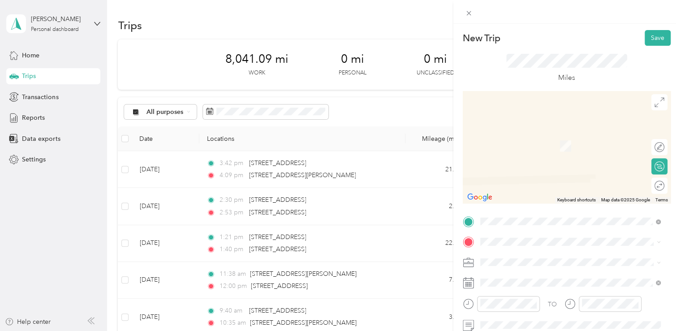
click at [550, 150] on span "[STREET_ADDRESS][PERSON_NAME][US_STATE]" at bounding box center [566, 146] width 139 height 8
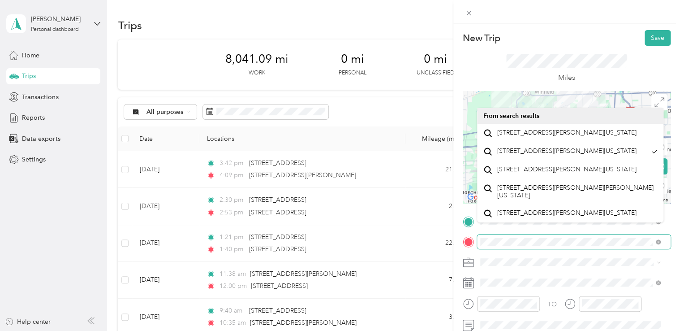
click at [478, 247] on span at bounding box center [574, 241] width 194 height 14
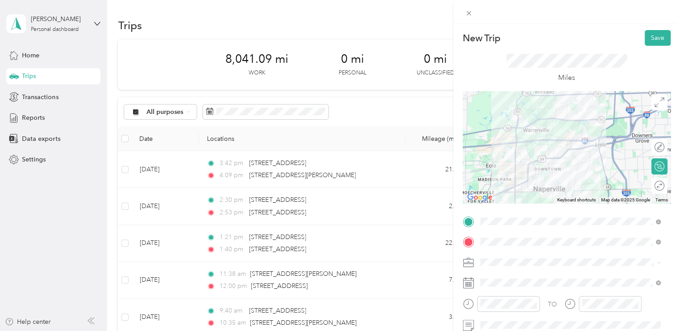
click at [470, 263] on icon at bounding box center [468, 262] width 11 height 11
click at [650, 37] on button "Save" at bounding box center [658, 38] width 26 height 16
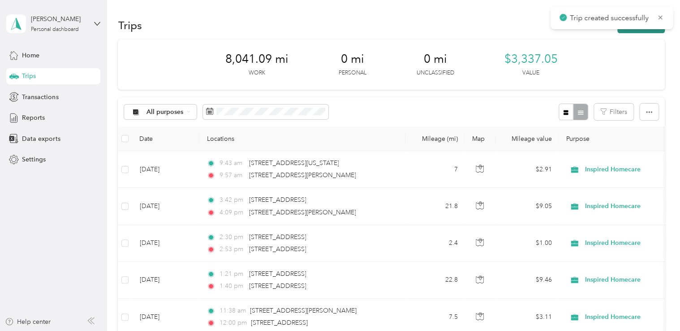
click at [643, 32] on button "New trip" at bounding box center [640, 25] width 47 height 16
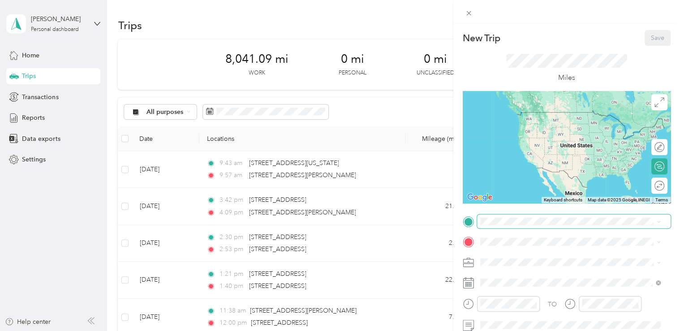
click at [554, 216] on span at bounding box center [574, 221] width 194 height 14
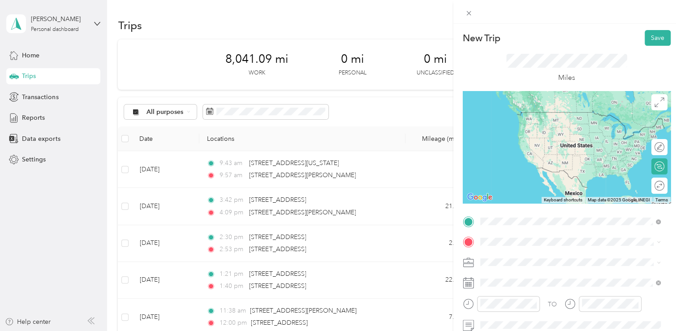
click at [562, 119] on div "[STREET_ADDRESS][PERSON_NAME][US_STATE]" at bounding box center [570, 113] width 174 height 12
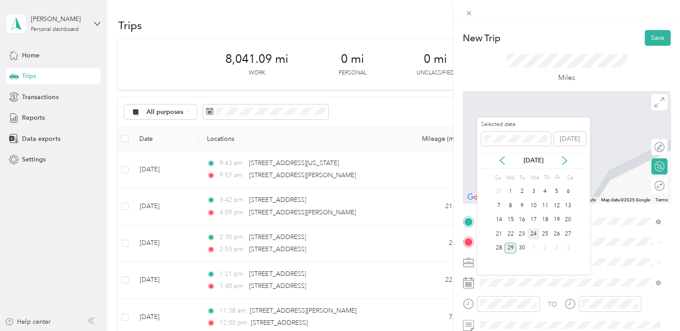
click at [534, 232] on div "24" at bounding box center [534, 233] width 12 height 11
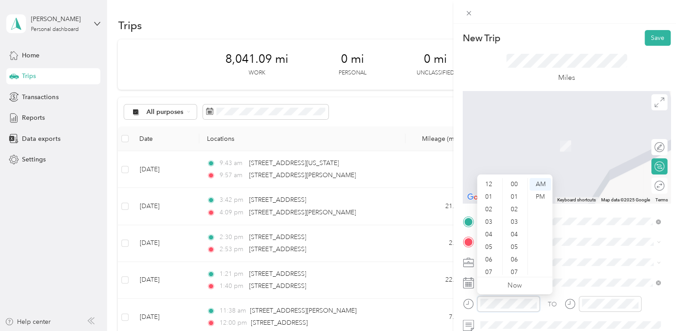
scroll to position [54, 0]
click at [489, 268] on div "11" at bounding box center [490, 268] width 22 height 13
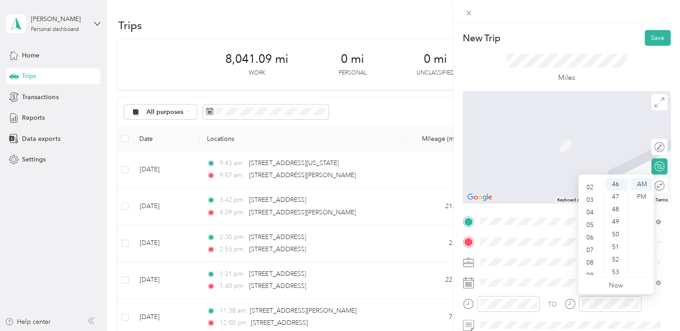
scroll to position [0, 0]
click at [592, 181] on div "12" at bounding box center [591, 184] width 22 height 13
click at [616, 182] on div "03" at bounding box center [617, 180] width 22 height 13
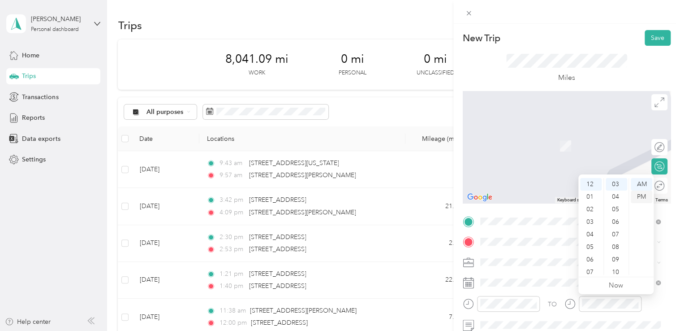
click at [641, 195] on div "PM" at bounding box center [642, 196] width 22 height 13
click at [554, 135] on span "[STREET_ADDRESS][US_STATE]" at bounding box center [542, 133] width 90 height 8
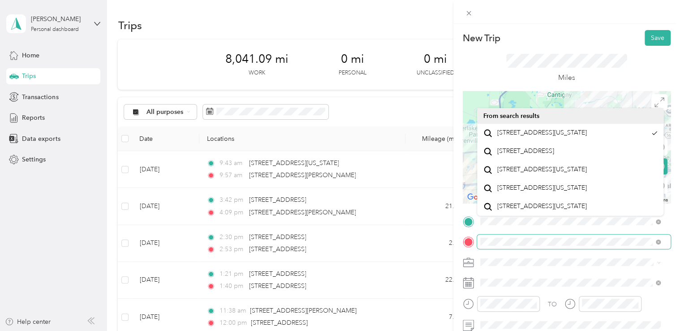
click at [478, 243] on span at bounding box center [574, 241] width 194 height 14
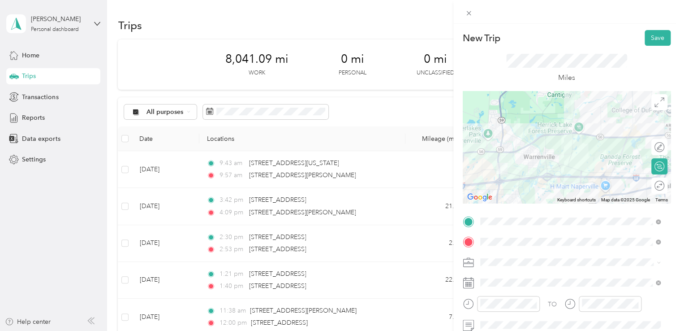
click at [470, 260] on icon at bounding box center [468, 262] width 11 height 11
click at [650, 37] on button "Save" at bounding box center [658, 38] width 26 height 16
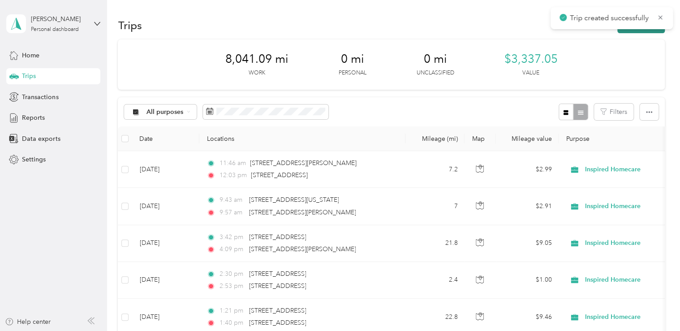
click at [647, 32] on button "New trip" at bounding box center [640, 25] width 47 height 16
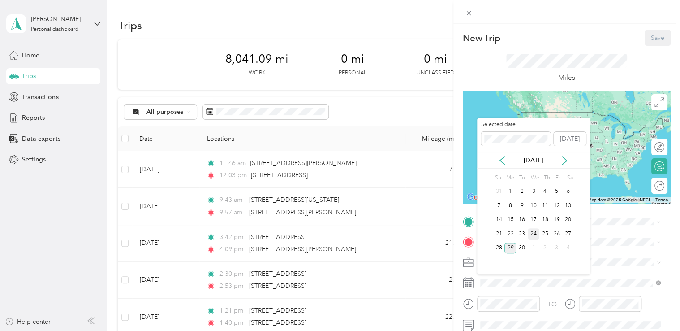
click at [531, 232] on div "24" at bounding box center [534, 233] width 12 height 11
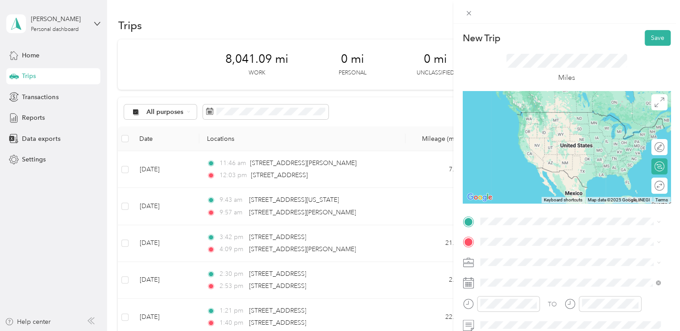
click at [571, 112] on span "[STREET_ADDRESS][US_STATE]" at bounding box center [542, 108] width 90 height 8
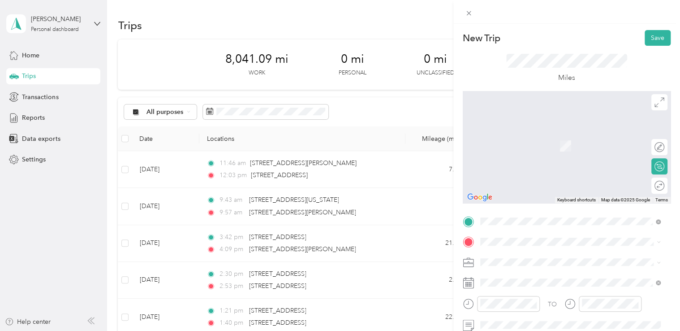
click at [548, 273] on span "[STREET_ADDRESS][US_STATE]" at bounding box center [542, 269] width 90 height 8
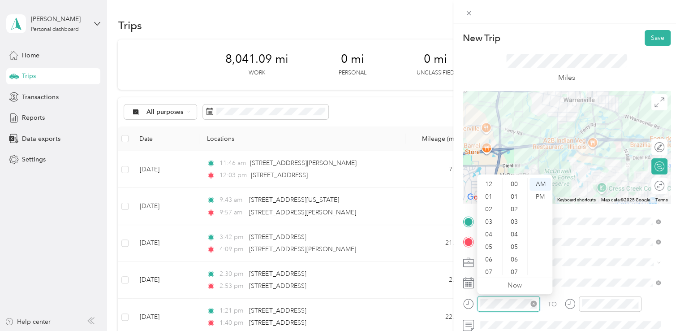
scroll to position [54, 0]
click at [496, 195] on div "05" at bounding box center [490, 193] width 22 height 13
click at [493, 198] on div "01" at bounding box center [490, 196] width 22 height 13
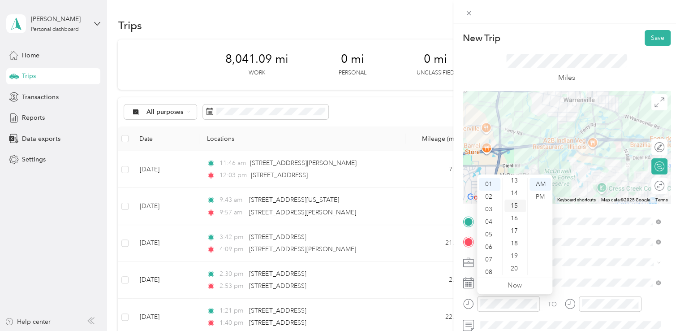
click at [513, 205] on div "15" at bounding box center [515, 205] width 22 height 13
click at [541, 196] on div "PM" at bounding box center [541, 196] width 22 height 13
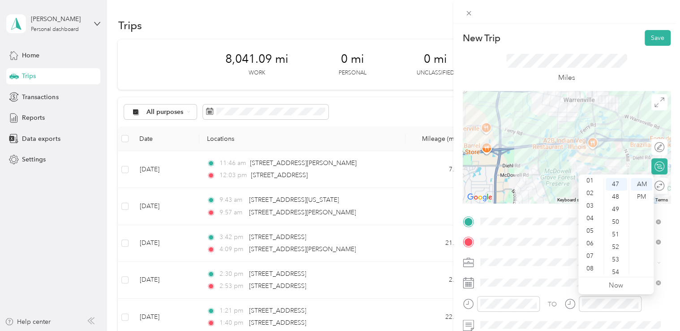
scroll to position [0, 0]
click at [590, 194] on div "01" at bounding box center [591, 196] width 22 height 13
click at [619, 185] on div "32" at bounding box center [617, 183] width 22 height 13
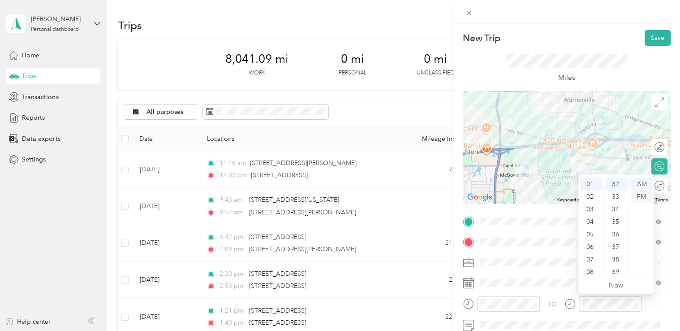
click at [644, 198] on div "PM" at bounding box center [642, 196] width 22 height 13
click at [467, 265] on icon at bounding box center [468, 262] width 11 height 11
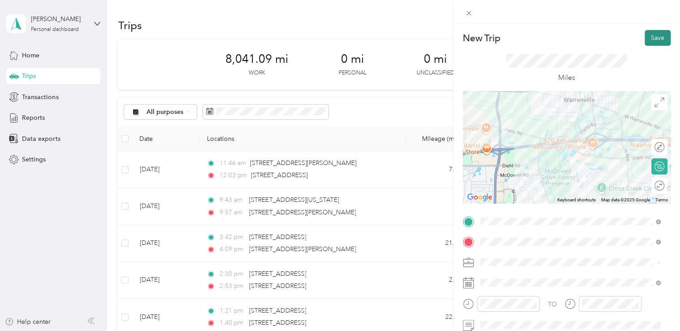
click at [646, 41] on button "Save" at bounding box center [658, 38] width 26 height 16
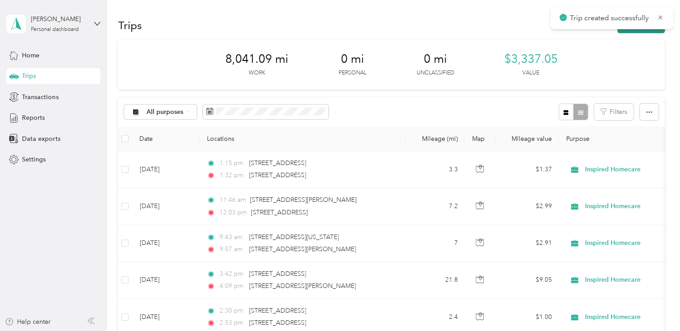
click at [648, 32] on button "New trip" at bounding box center [640, 25] width 47 height 16
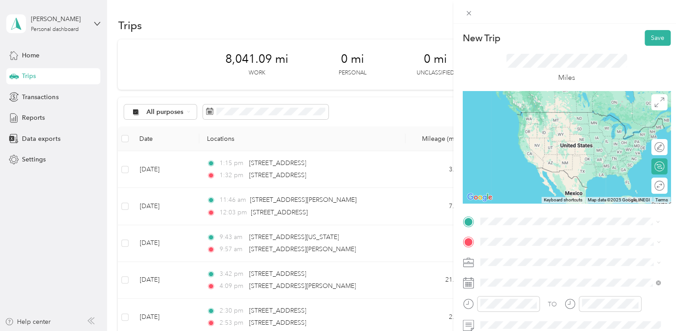
click at [558, 260] on div "[STREET_ADDRESS][US_STATE]" at bounding box center [570, 254] width 174 height 12
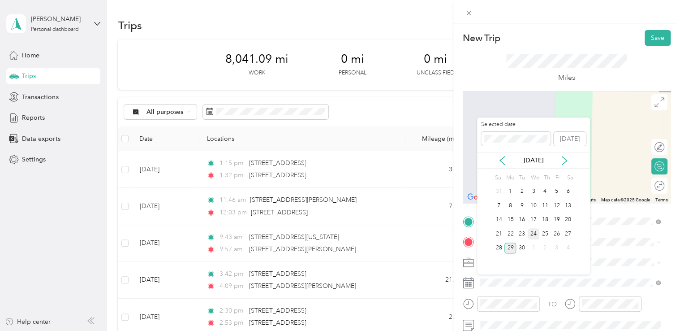
click at [536, 234] on div "24" at bounding box center [534, 233] width 12 height 11
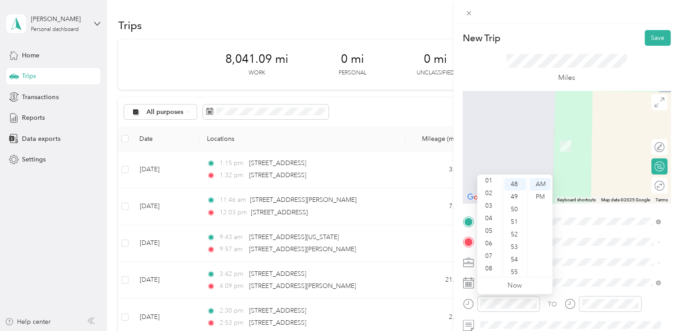
scroll to position [0, 0]
click at [487, 210] on div "02" at bounding box center [490, 209] width 22 height 13
click at [521, 197] on div "36" at bounding box center [515, 203] width 22 height 13
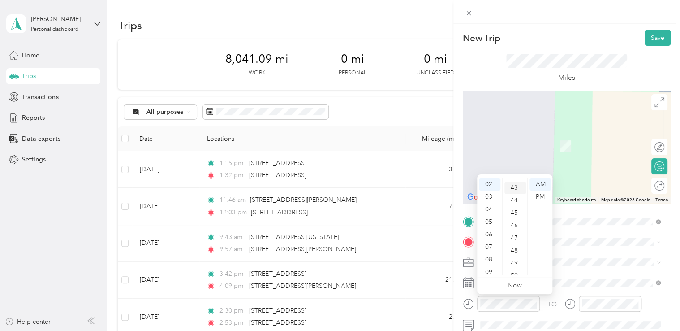
click at [516, 193] on div "43" at bounding box center [515, 187] width 22 height 13
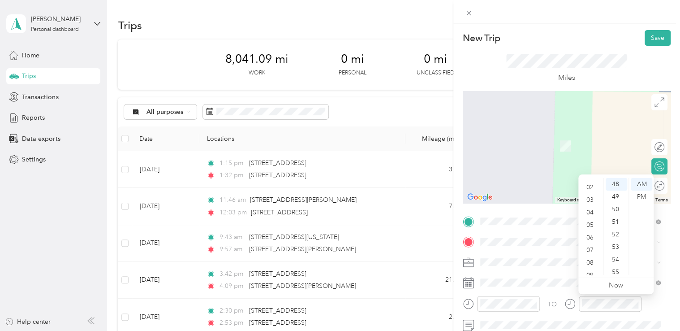
scroll to position [0, 0]
click at [589, 224] on div "03" at bounding box center [591, 221] width 22 height 13
click at [616, 185] on div "00" at bounding box center [617, 184] width 22 height 13
click at [647, 195] on div "PM" at bounding box center [642, 196] width 22 height 13
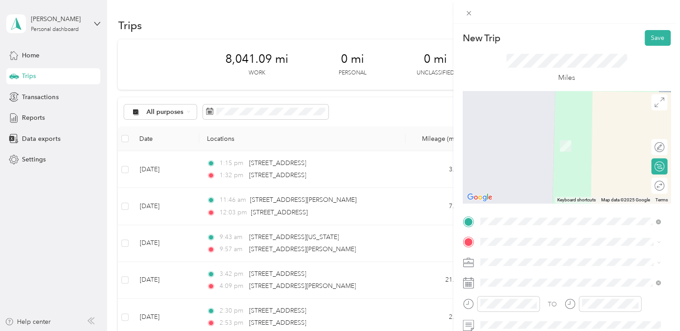
click at [548, 162] on span "[STREET_ADDRESS][PERSON_NAME][PERSON_NAME][US_STATE]" at bounding box center [577, 154] width 160 height 16
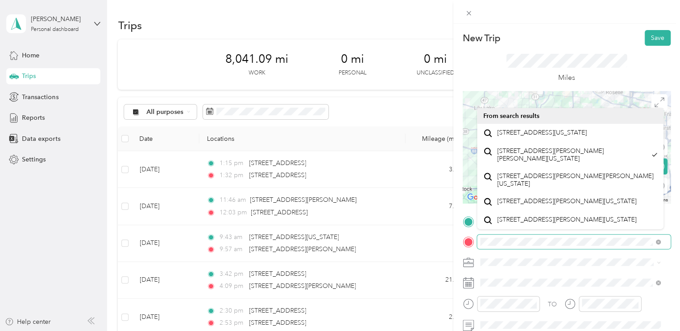
click at [478, 252] on div "TO Add photo" at bounding box center [567, 322] width 208 height 216
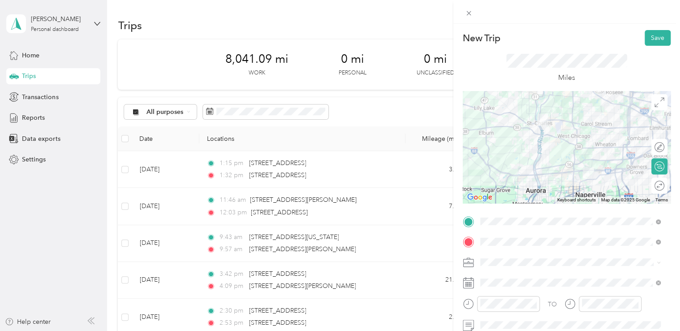
click at [468, 264] on icon at bounding box center [468, 262] width 11 height 11
drag, startPoint x: 646, startPoint y: 39, endPoint x: 655, endPoint y: 34, distance: 9.8
click at [655, 34] on button "Save" at bounding box center [658, 38] width 26 height 16
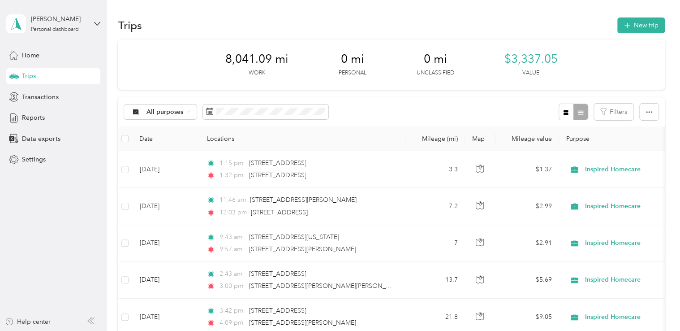
drag, startPoint x: 655, startPoint y: 34, endPoint x: 499, endPoint y: 18, distance: 157.2
click at [499, 18] on div "Trips New trip" at bounding box center [391, 25] width 547 height 19
click at [636, 22] on button "New trip" at bounding box center [640, 25] width 47 height 16
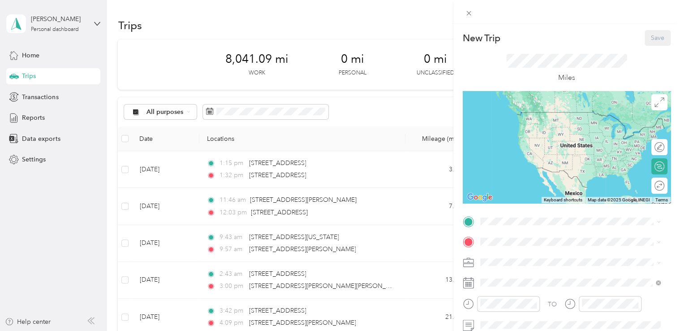
click at [403, 156] on div "New Trip Save This trip cannot be edited because it is either under review, app…" at bounding box center [340, 165] width 680 height 331
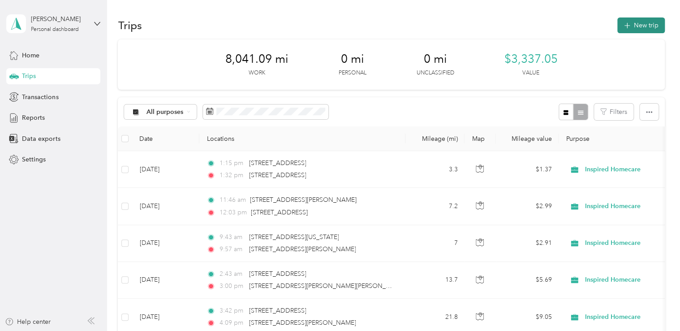
click at [631, 25] on button "New trip" at bounding box center [640, 25] width 47 height 16
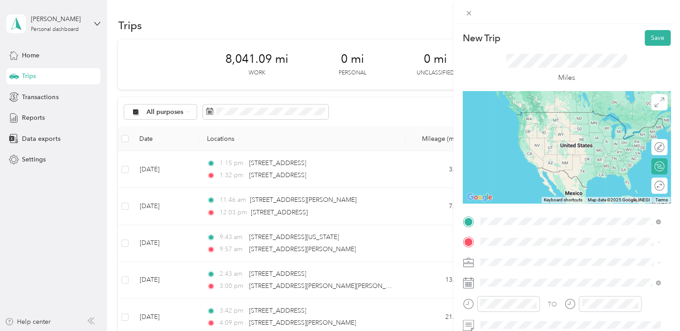
click at [517, 254] on span "[STREET_ADDRESS][US_STATE]" at bounding box center [542, 254] width 90 height 8
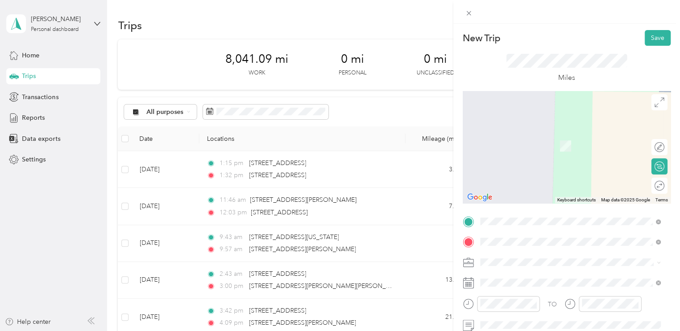
click at [528, 285] on div "[STREET_ADDRESS][PERSON_NAME][PERSON_NAME][US_STATE]" at bounding box center [570, 277] width 174 height 19
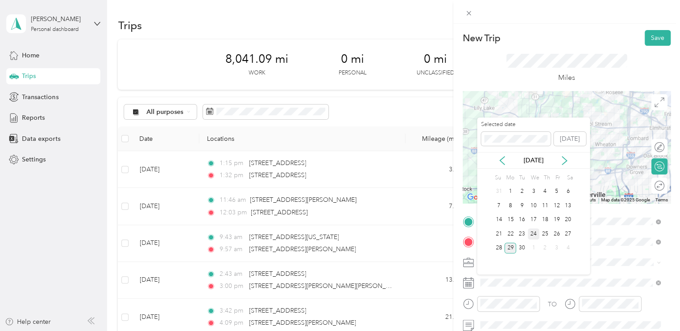
click at [532, 232] on div "24" at bounding box center [534, 233] width 12 height 11
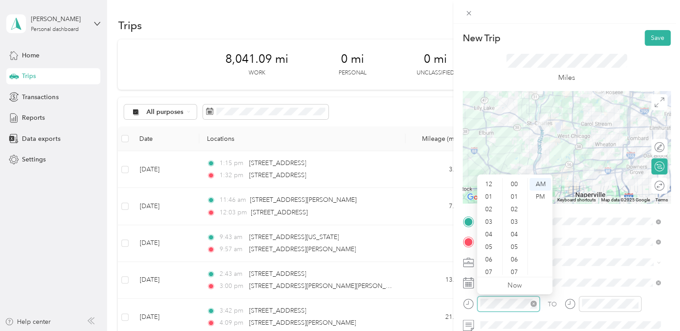
scroll to position [54, 0]
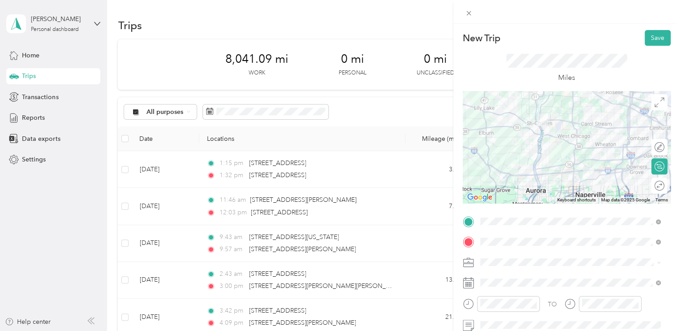
click at [390, 281] on div "New Trip Save This trip cannot be edited because it is either under review, app…" at bounding box center [340, 165] width 680 height 331
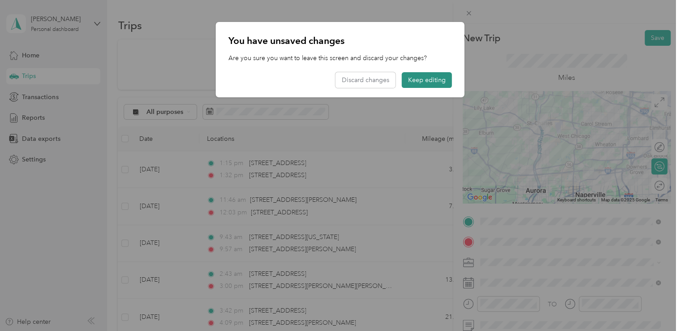
drag, startPoint x: 430, startPoint y: 76, endPoint x: 409, endPoint y: 80, distance: 21.5
click at [409, 80] on button "Keep editing" at bounding box center [427, 80] width 50 height 16
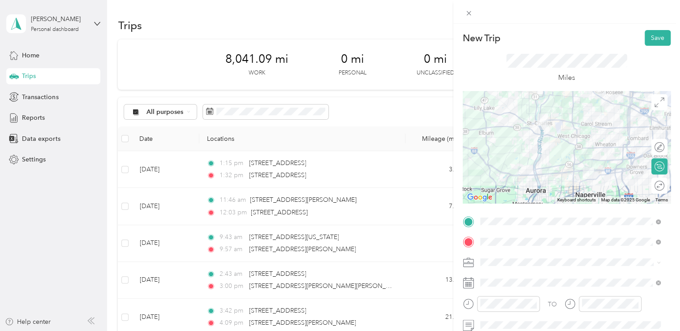
click at [371, 272] on div "New Trip Save This trip cannot be edited because it is either under review, app…" at bounding box center [340, 165] width 680 height 331
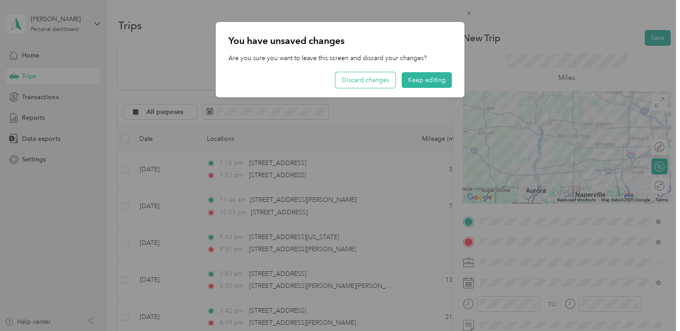
click at [363, 81] on button "Discard changes" at bounding box center [366, 80] width 60 height 16
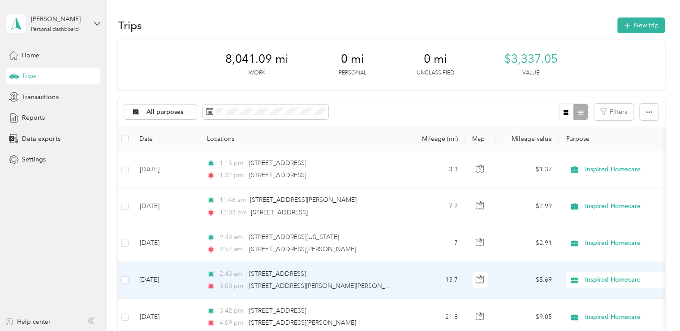
click at [362, 280] on div "2:43 am [STREET_ADDRESS] 3:00 pm [STREET_ADDRESS][PERSON_NAME][PERSON_NAME]" at bounding box center [301, 280] width 188 height 22
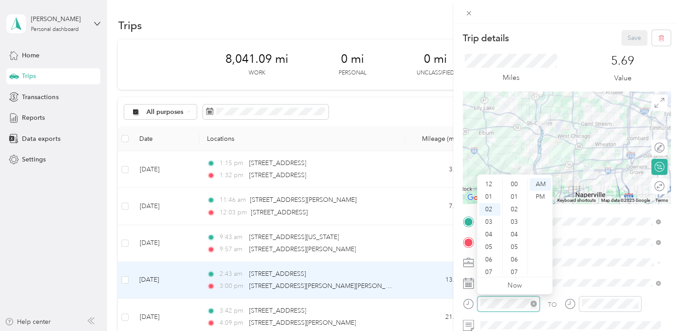
scroll to position [539, 0]
click at [539, 195] on div "PM" at bounding box center [541, 196] width 22 height 13
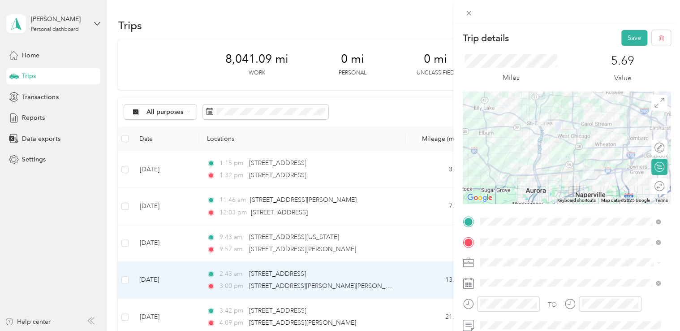
click at [471, 266] on icon at bounding box center [468, 262] width 11 height 11
click at [622, 37] on button "Save" at bounding box center [634, 38] width 26 height 16
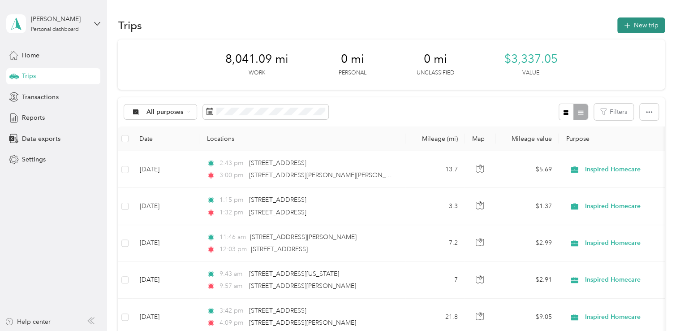
click at [633, 21] on button "New trip" at bounding box center [640, 25] width 47 height 16
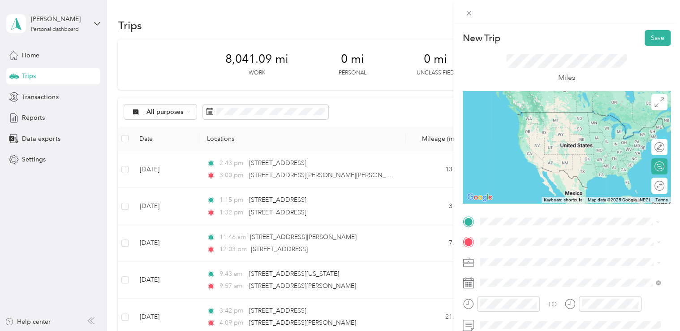
click at [521, 253] on span "[STREET_ADDRESS][PERSON_NAME][PERSON_NAME][US_STATE]" at bounding box center [577, 258] width 160 height 16
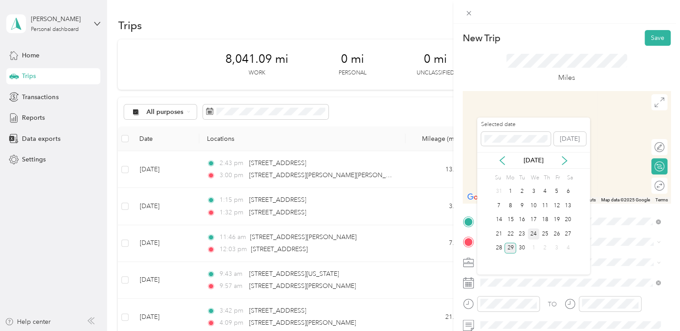
click at [533, 234] on div "24" at bounding box center [534, 233] width 12 height 11
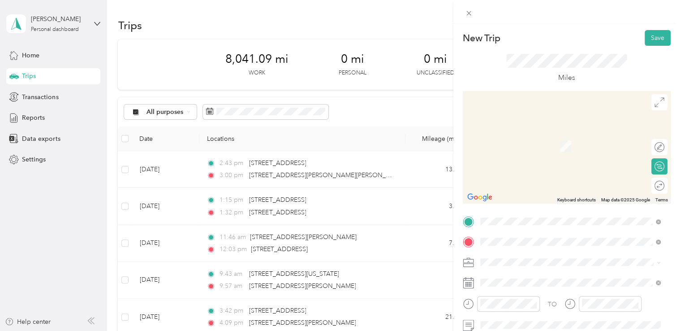
click at [539, 169] on span "[STREET_ADDRESS][US_STATE]" at bounding box center [542, 167] width 90 height 8
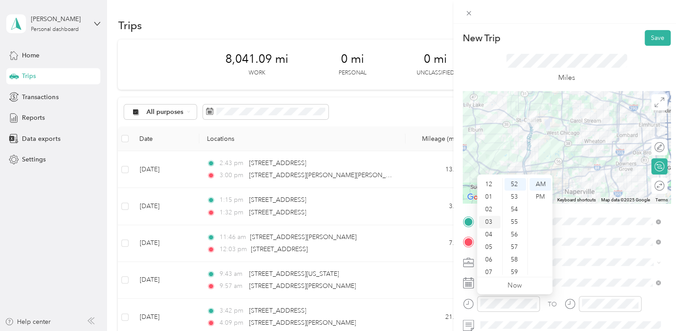
click at [490, 222] on div "03" at bounding box center [490, 221] width 22 height 13
click at [518, 187] on div "25" at bounding box center [515, 184] width 22 height 13
click at [538, 199] on div "PM" at bounding box center [541, 196] width 22 height 13
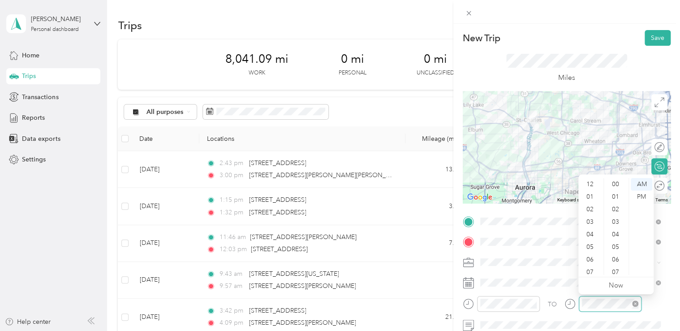
scroll to position [54, 0]
click at [591, 180] on div "04" at bounding box center [591, 180] width 22 height 13
click at [620, 182] on div "18" at bounding box center [617, 180] width 22 height 13
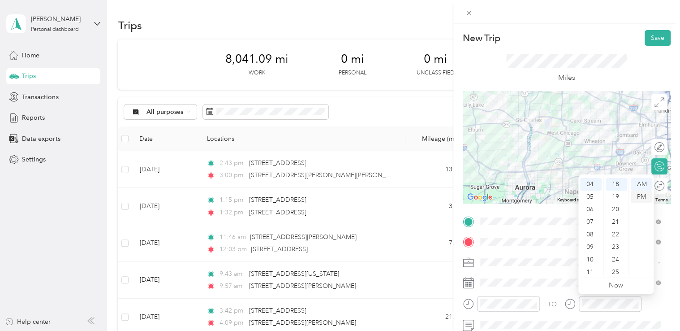
click at [644, 198] on div "PM" at bounding box center [642, 196] width 22 height 13
click at [464, 264] on icon at bounding box center [468, 262] width 11 height 11
click at [651, 39] on button "Save" at bounding box center [658, 38] width 26 height 16
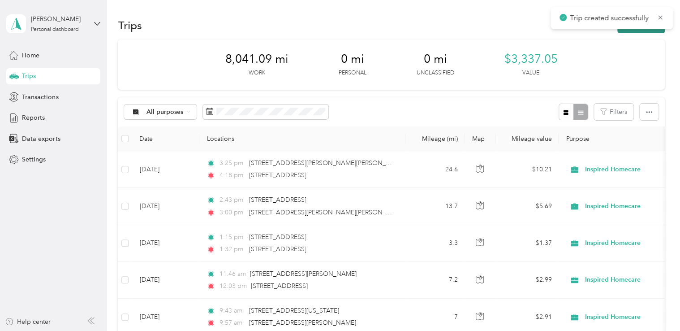
click at [638, 30] on button "New trip" at bounding box center [640, 25] width 47 height 16
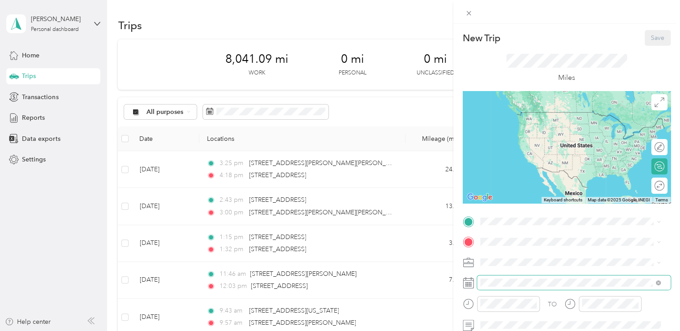
click at [500, 277] on span at bounding box center [574, 282] width 194 height 14
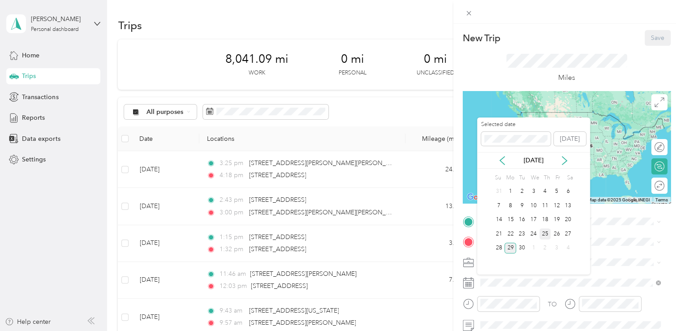
click at [547, 233] on div "25" at bounding box center [545, 233] width 12 height 11
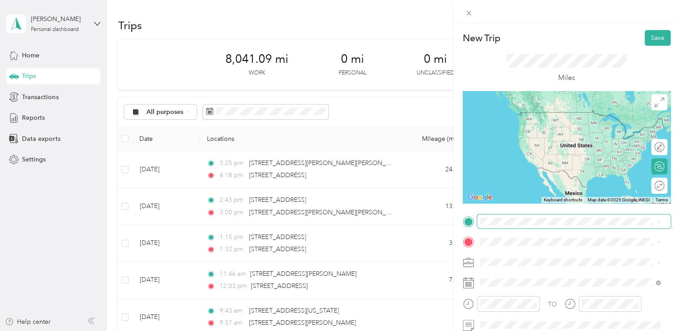
click at [536, 226] on span at bounding box center [574, 221] width 194 height 14
click at [548, 112] on span "[STREET_ADDRESS][US_STATE]" at bounding box center [542, 107] width 90 height 8
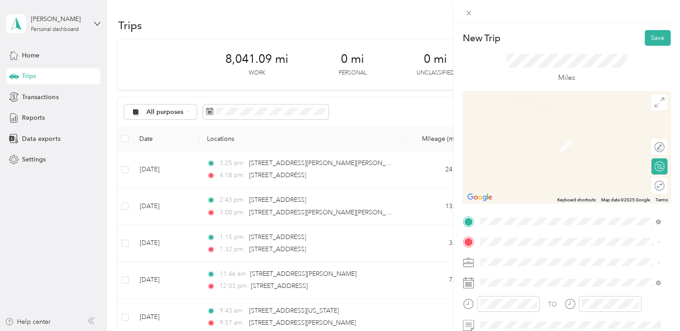
click at [546, 132] on span "[STREET_ADDRESS][PERSON_NAME][US_STATE]" at bounding box center [566, 129] width 139 height 8
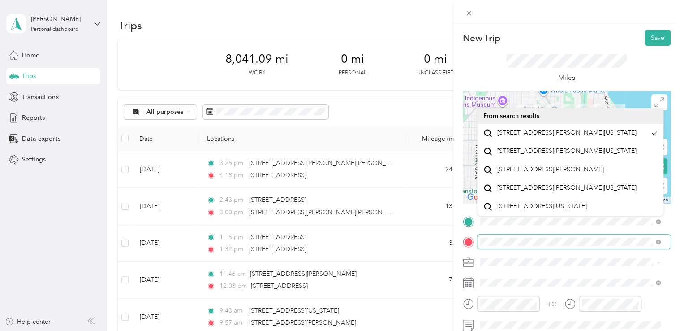
click at [478, 243] on span at bounding box center [574, 241] width 194 height 14
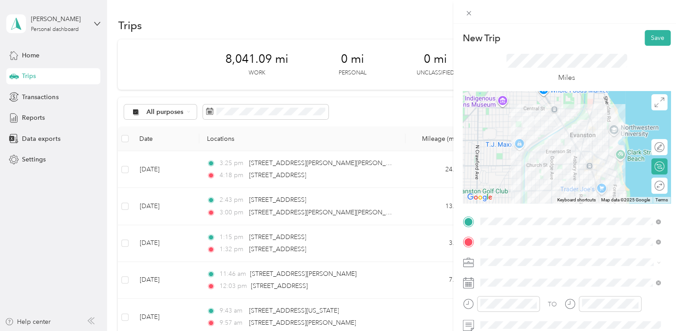
click at [465, 285] on icon at bounding box center [468, 282] width 11 height 11
click at [492, 241] on div "09" at bounding box center [490, 243] width 22 height 13
click at [515, 191] on div "46" at bounding box center [515, 190] width 22 height 13
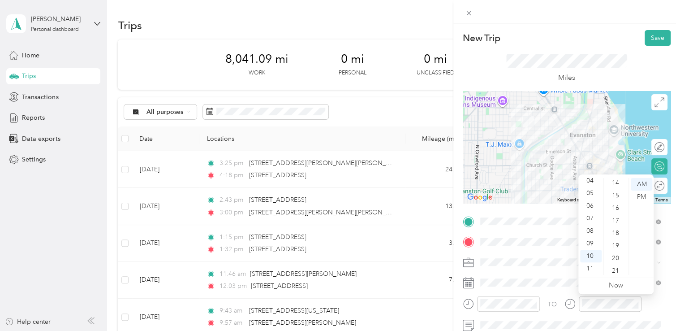
scroll to position [8, 0]
click at [619, 179] on div "00" at bounding box center [617, 176] width 22 height 13
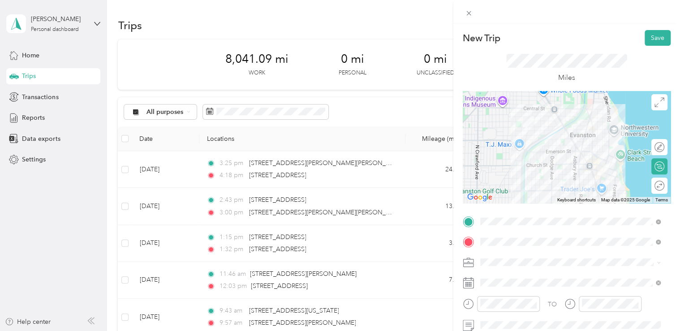
click at [469, 260] on icon at bounding box center [468, 262] width 11 height 11
click at [647, 37] on button "Save" at bounding box center [658, 38] width 26 height 16
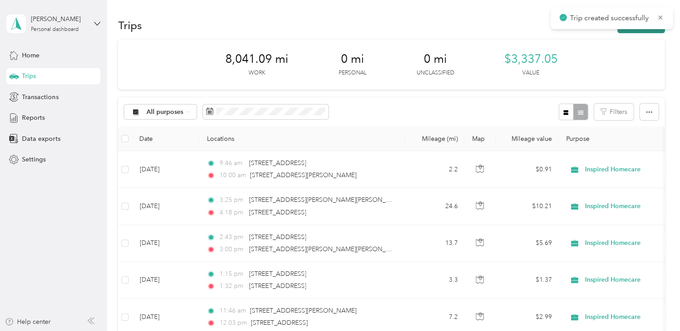
click at [639, 32] on button "New trip" at bounding box center [640, 25] width 47 height 16
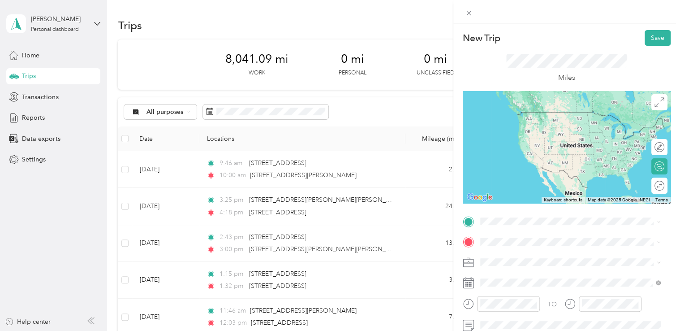
click at [551, 254] on span "[STREET_ADDRESS][PERSON_NAME][US_STATE]" at bounding box center [566, 250] width 139 height 8
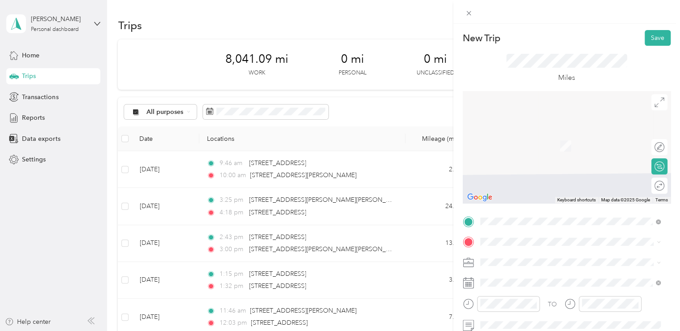
click at [543, 141] on span "[STREET_ADDRESS][US_STATE]" at bounding box center [542, 137] width 90 height 8
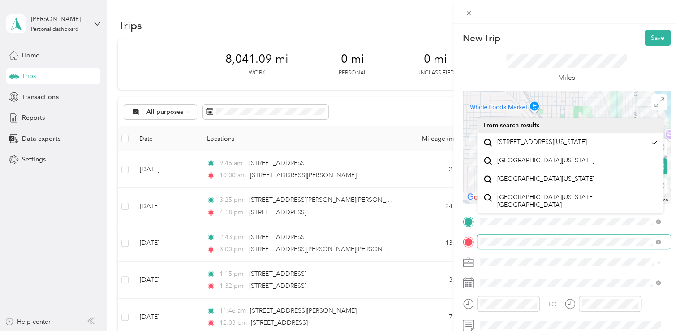
click at [478, 240] on span at bounding box center [574, 241] width 194 height 14
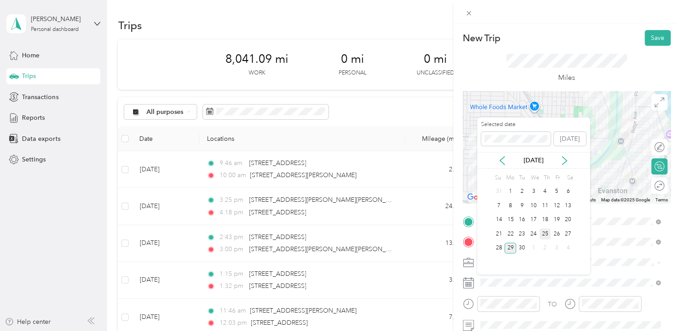
click at [545, 232] on div "25" at bounding box center [545, 233] width 12 height 11
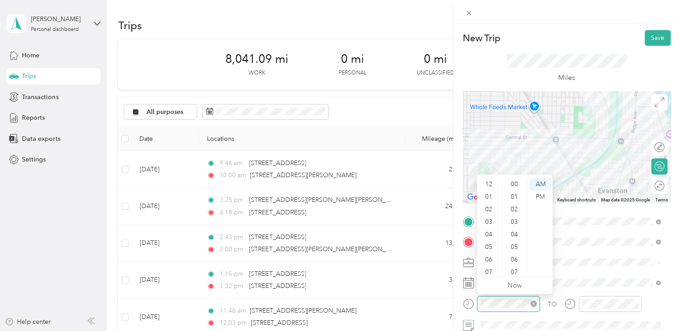
scroll to position [656, 0]
click at [491, 264] on div "11" at bounding box center [490, 268] width 22 height 13
click at [511, 214] on div "21" at bounding box center [515, 214] width 22 height 13
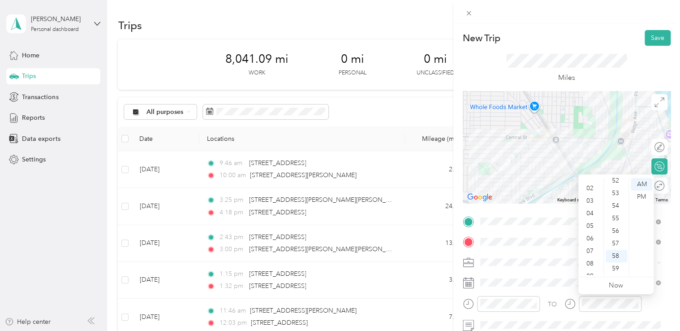
scroll to position [0, 0]
click at [590, 181] on div "12" at bounding box center [591, 184] width 22 height 13
click at [618, 240] on div "05" at bounding box center [617, 239] width 22 height 13
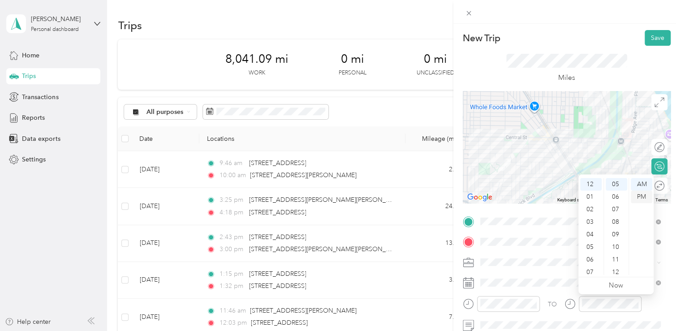
click at [642, 194] on div "PM" at bounding box center [642, 196] width 22 height 13
click at [467, 261] on icon at bounding box center [468, 262] width 11 height 11
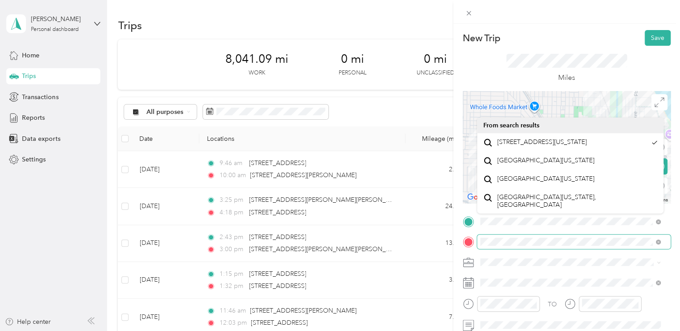
click at [480, 246] on span at bounding box center [574, 241] width 194 height 14
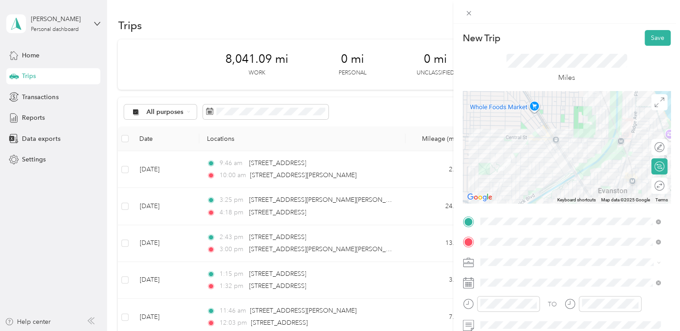
click at [468, 261] on icon at bounding box center [468, 262] width 11 height 11
click at [650, 39] on button "Save" at bounding box center [658, 38] width 26 height 16
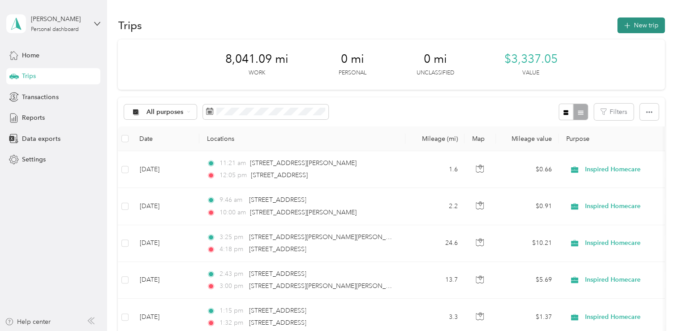
click at [629, 24] on button "New trip" at bounding box center [640, 25] width 47 height 16
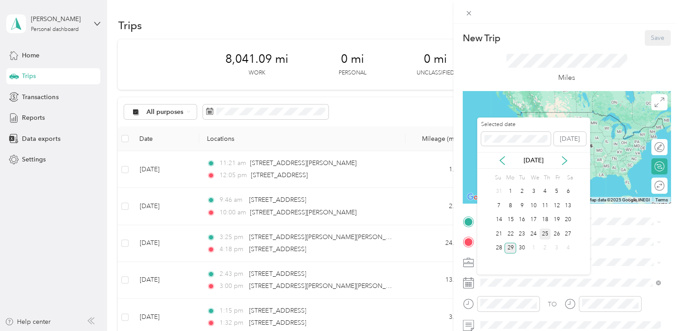
click at [545, 233] on div "25" at bounding box center [545, 233] width 12 height 11
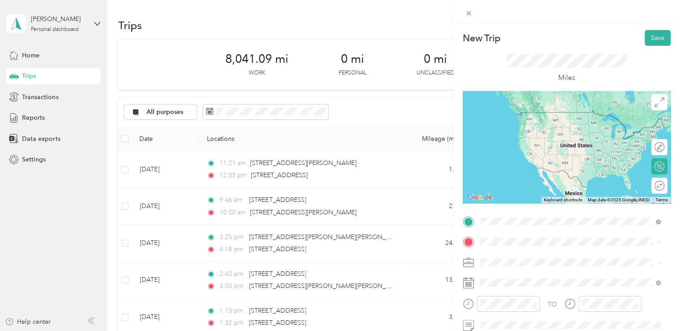
click at [553, 125] on span "[STREET_ADDRESS][US_STATE]" at bounding box center [542, 121] width 90 height 8
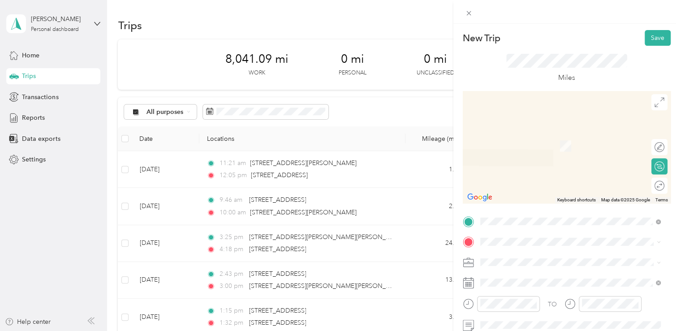
click at [550, 134] on span "[STREET_ADDRESS][US_STATE]" at bounding box center [542, 131] width 90 height 8
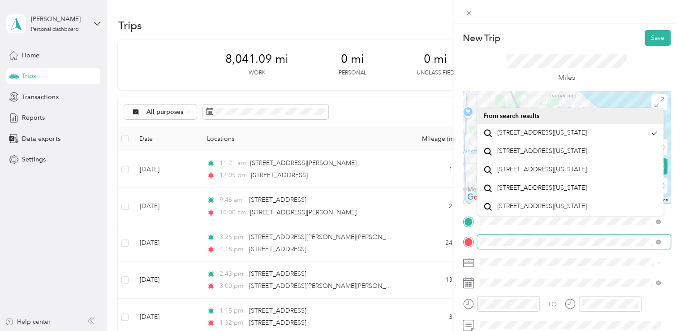
click at [476, 247] on div at bounding box center [567, 241] width 208 height 14
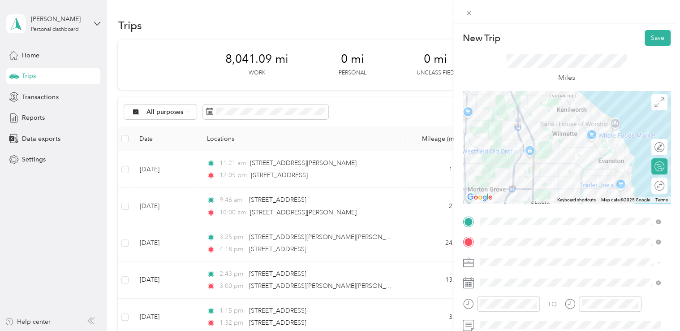
click at [467, 279] on icon at bounding box center [468, 282] width 11 height 11
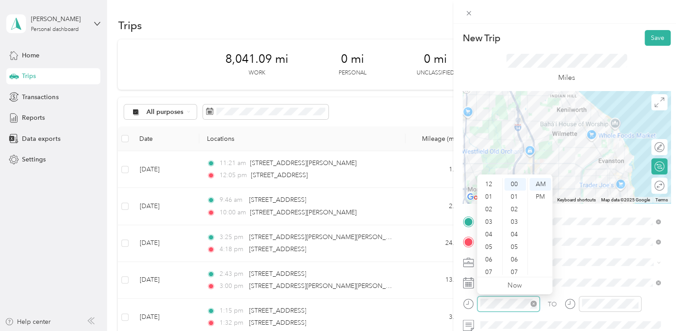
scroll to position [54, 0]
click at [496, 191] on div "05" at bounding box center [490, 193] width 22 height 13
click at [488, 194] on div "01" at bounding box center [490, 196] width 22 height 13
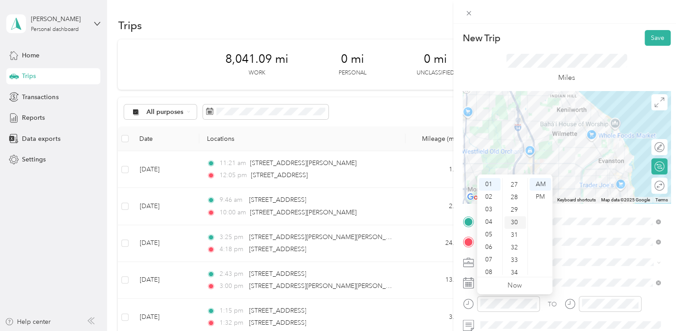
click at [515, 217] on div "30" at bounding box center [515, 222] width 22 height 13
click at [544, 196] on div "PM" at bounding box center [541, 196] width 22 height 13
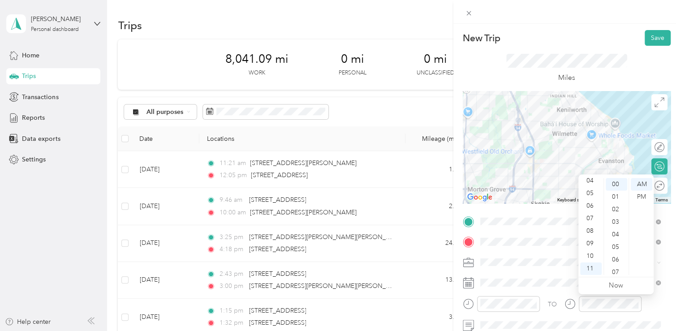
scroll to position [0, 0]
click at [593, 207] on div "02" at bounding box center [591, 209] width 22 height 13
click at [640, 194] on div "PM" at bounding box center [642, 196] width 22 height 13
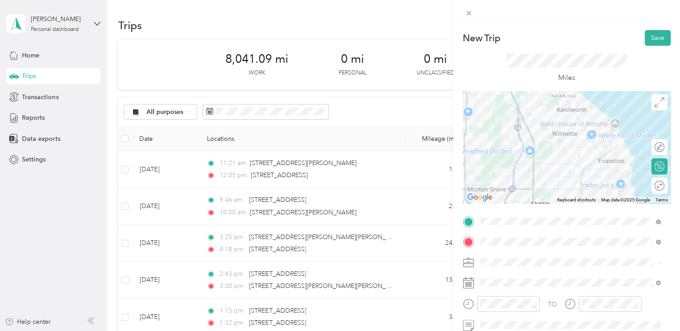
click at [469, 241] on icon at bounding box center [469, 242] width 8 height 8
click at [652, 38] on button "Save" at bounding box center [658, 38] width 26 height 16
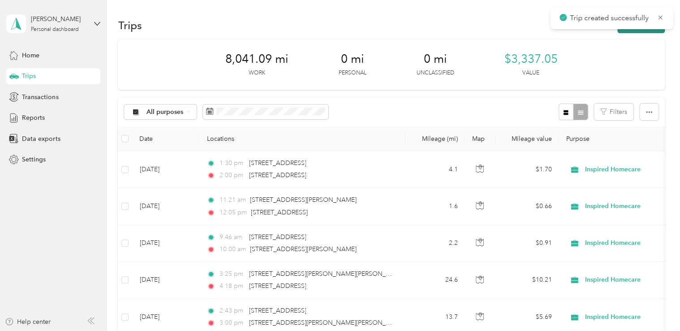
click at [646, 31] on button "New trip" at bounding box center [640, 25] width 47 height 16
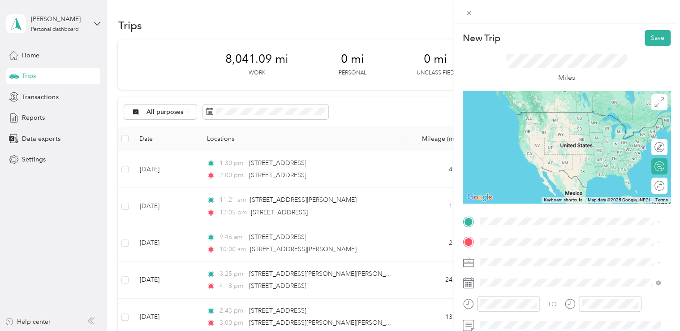
click at [557, 114] on span "[STREET_ADDRESS][US_STATE]" at bounding box center [542, 110] width 90 height 8
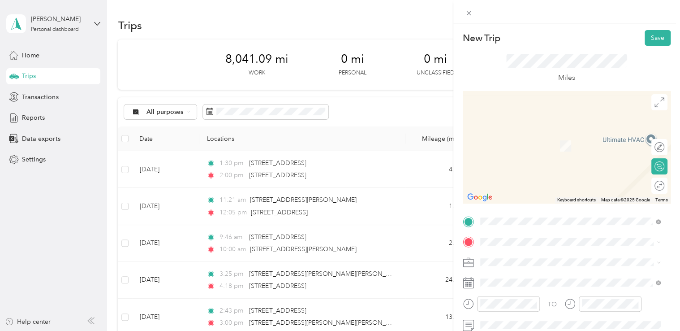
click at [548, 178] on span "[STREET_ADDRESS][US_STATE]" at bounding box center [542, 174] width 90 height 8
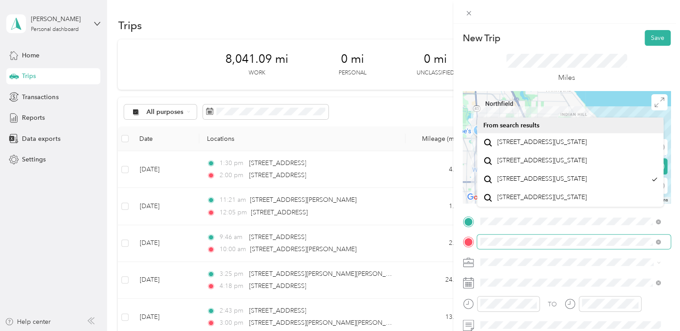
click at [476, 246] on div at bounding box center [567, 241] width 208 height 14
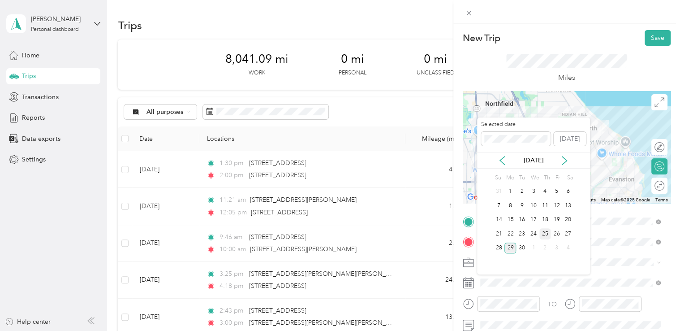
click at [548, 233] on div "25" at bounding box center [545, 233] width 12 height 11
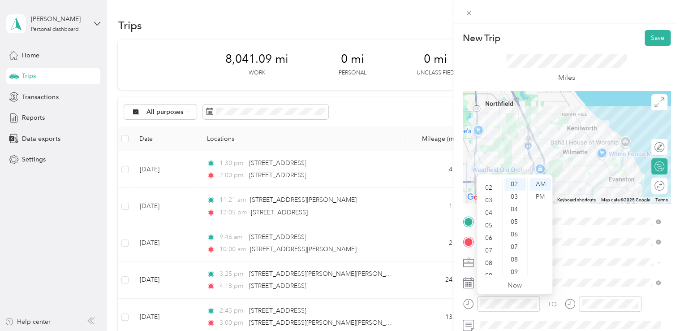
scroll to position [0, 0]
click at [490, 224] on div "03" at bounding box center [490, 221] width 22 height 13
click at [515, 258] on div "08" at bounding box center [515, 259] width 22 height 13
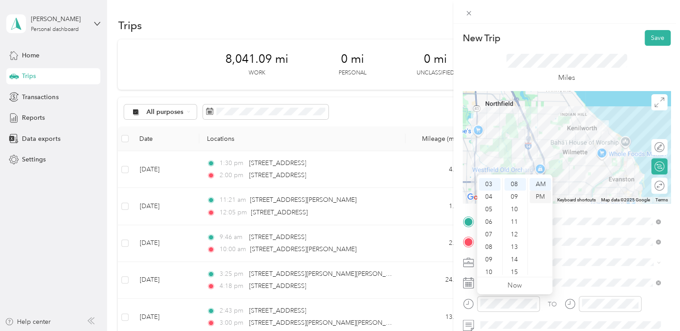
click at [543, 194] on div "PM" at bounding box center [541, 196] width 22 height 13
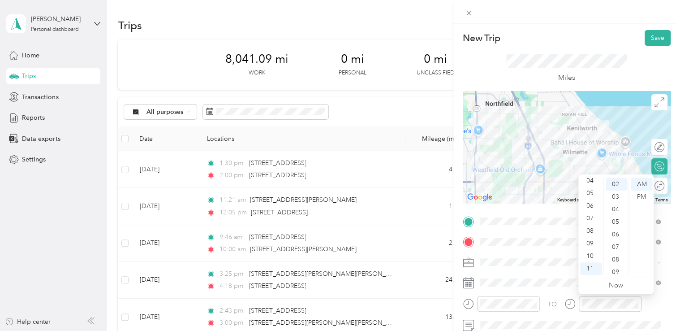
scroll to position [0, 0]
click at [591, 221] on div "03" at bounding box center [591, 221] width 22 height 13
click at [615, 219] on div "25" at bounding box center [617, 219] width 22 height 13
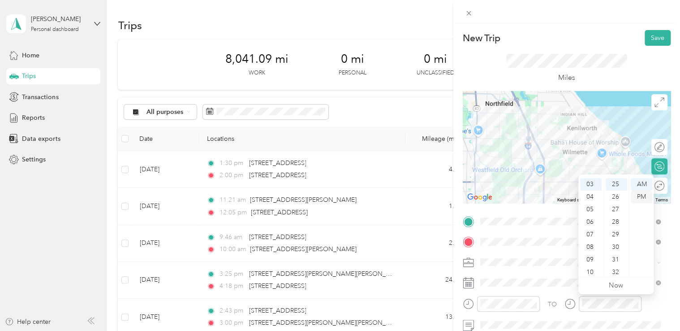
drag, startPoint x: 643, startPoint y: 194, endPoint x: 642, endPoint y: 198, distance: 5.2
click at [642, 198] on div "PM" at bounding box center [642, 196] width 22 height 13
click at [472, 245] on icon at bounding box center [468, 241] width 11 height 11
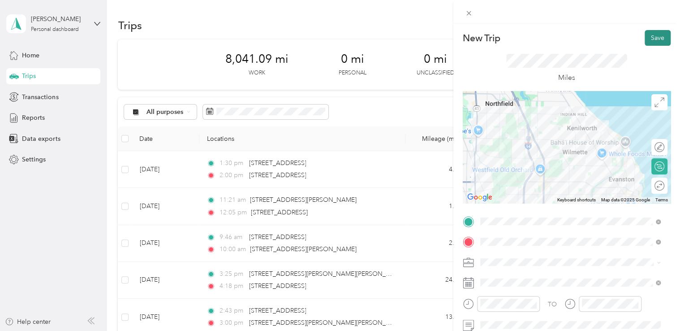
click at [648, 40] on button "Save" at bounding box center [658, 38] width 26 height 16
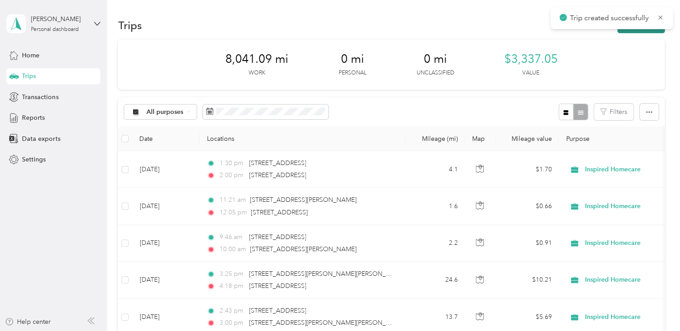
click at [638, 32] on button "New trip" at bounding box center [640, 25] width 47 height 16
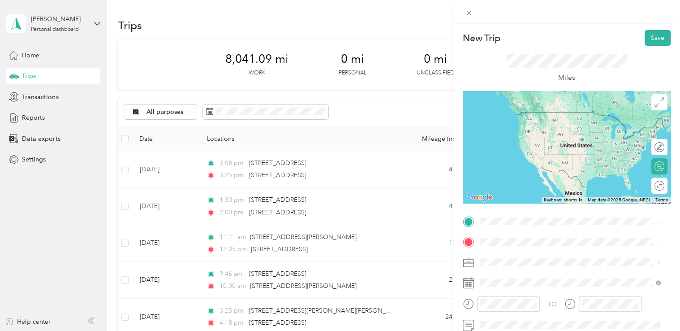
click at [552, 111] on span "[STREET_ADDRESS][US_STATE]" at bounding box center [542, 107] width 90 height 8
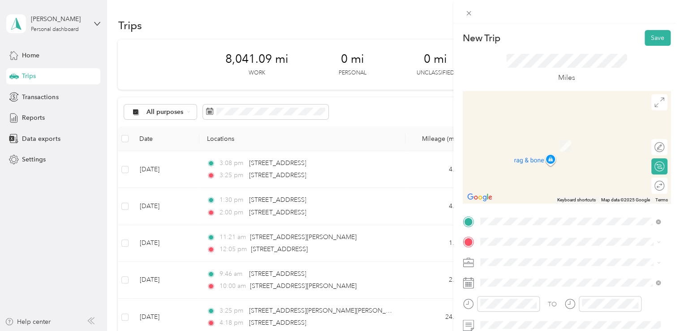
click at [546, 131] on span "[STREET_ADDRESS][US_STATE]" at bounding box center [542, 128] width 90 height 8
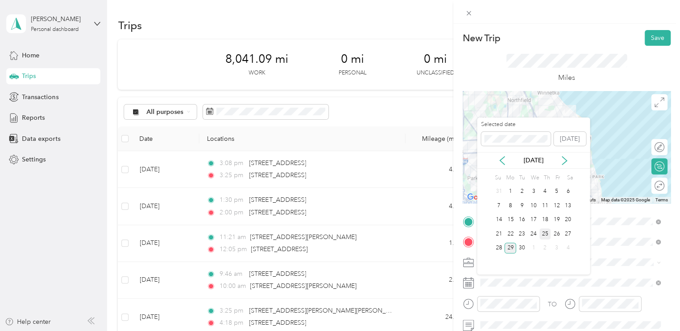
click at [546, 234] on div "25" at bounding box center [545, 233] width 12 height 11
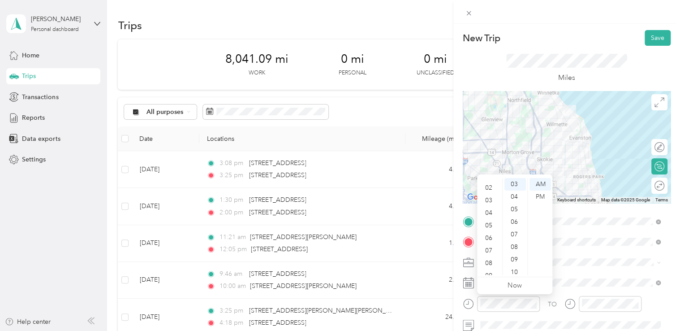
scroll to position [0, 0]
click at [488, 218] on div "03" at bounding box center [490, 221] width 22 height 13
click at [517, 241] on div "39" at bounding box center [515, 243] width 22 height 13
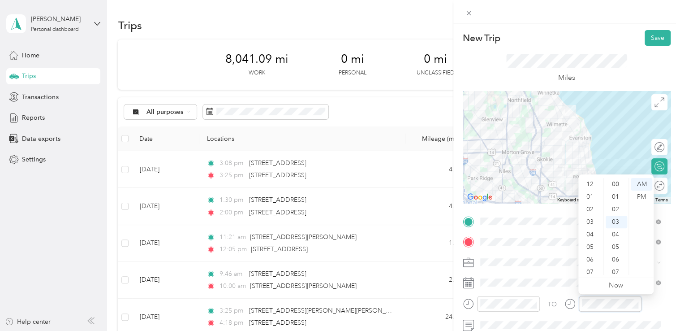
scroll to position [38, 0]
click at [590, 178] on div "04" at bounding box center [591, 180] width 22 height 13
click at [643, 198] on div "PM" at bounding box center [642, 196] width 22 height 13
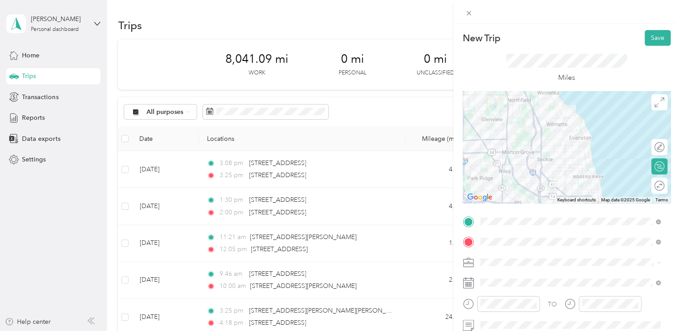
click at [470, 237] on icon at bounding box center [468, 242] width 11 height 11
click at [645, 42] on button "Save" at bounding box center [658, 38] width 26 height 16
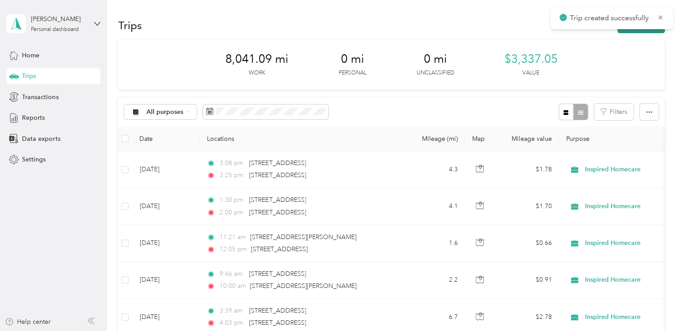
click at [654, 32] on button "New trip" at bounding box center [640, 25] width 47 height 16
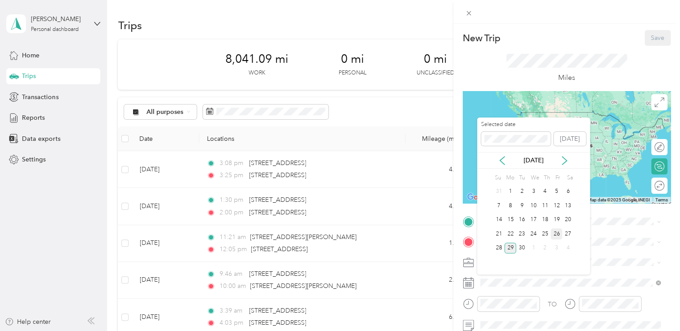
click at [555, 231] on div "26" at bounding box center [557, 233] width 12 height 11
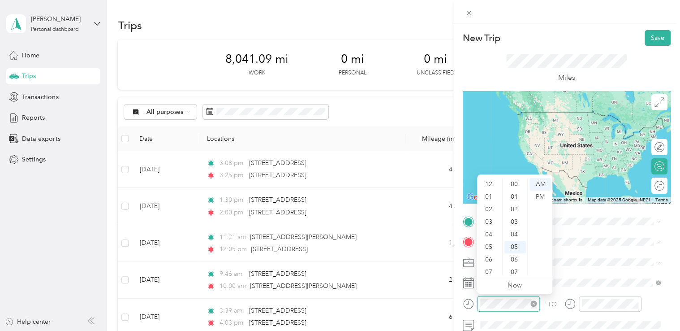
scroll to position [54, 0]
click at [493, 242] on div "09" at bounding box center [490, 243] width 22 height 13
click at [514, 266] on div "25" at bounding box center [515, 266] width 22 height 13
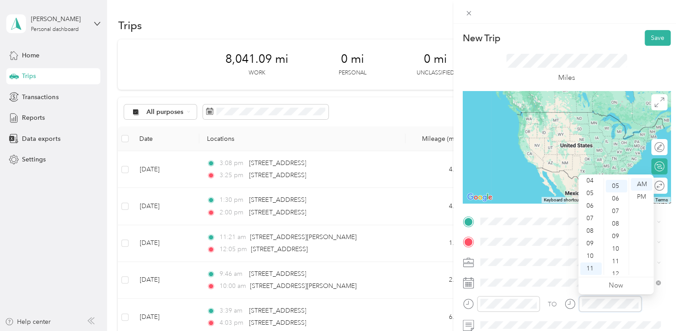
scroll to position [63, 0]
click at [593, 242] on div "09" at bounding box center [591, 243] width 22 height 13
click at [618, 249] on div "44" at bounding box center [617, 250] width 22 height 13
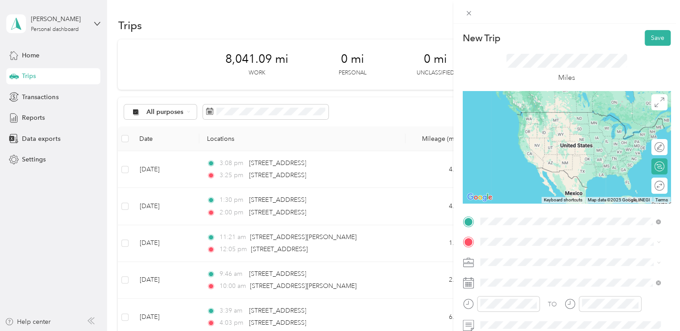
click at [568, 110] on span "[STREET_ADDRESS][US_STATE]" at bounding box center [542, 112] width 90 height 8
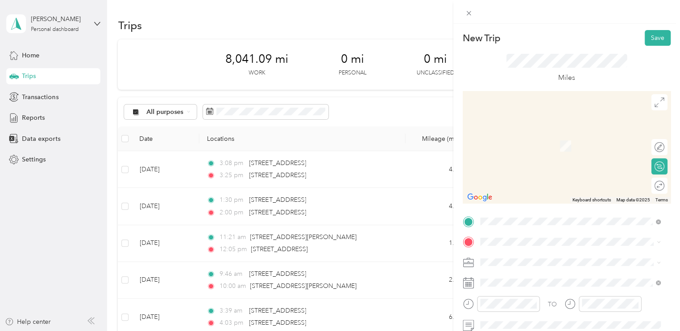
click at [560, 133] on span "[STREET_ADDRESS][US_STATE]" at bounding box center [542, 129] width 90 height 8
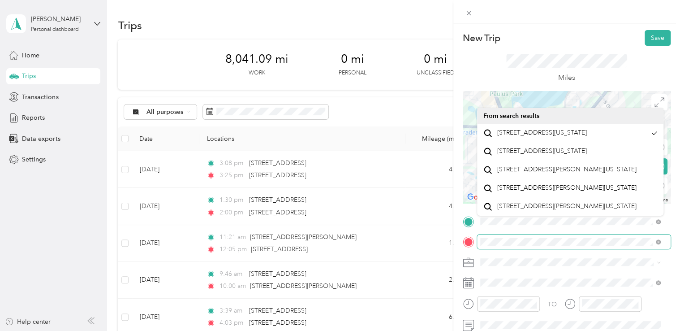
click at [477, 240] on span at bounding box center [574, 241] width 194 height 14
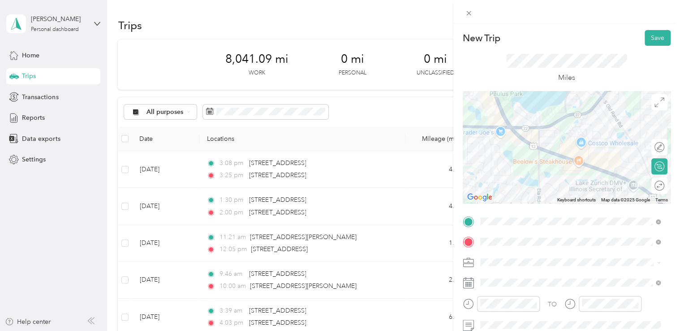
click at [471, 285] on icon at bounding box center [468, 282] width 11 height 11
drag, startPoint x: 651, startPoint y: 41, endPoint x: 649, endPoint y: 35, distance: 6.0
click at [649, 35] on button "Save" at bounding box center [658, 38] width 26 height 16
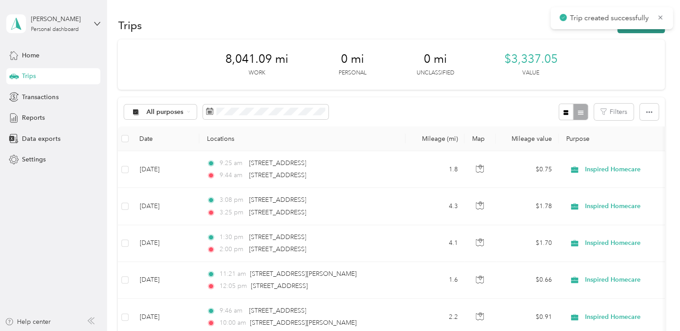
click at [647, 32] on button "New trip" at bounding box center [640, 25] width 47 height 16
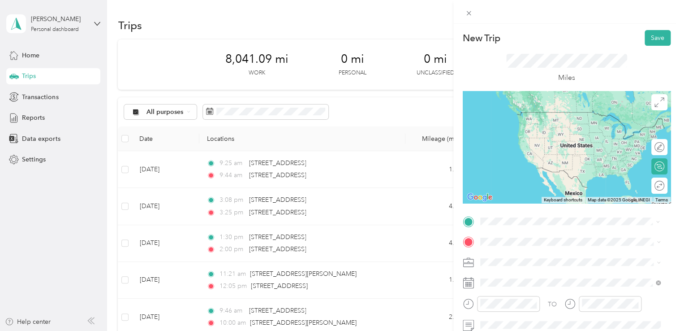
click at [534, 112] on span "[STREET_ADDRESS][US_STATE]" at bounding box center [542, 112] width 90 height 8
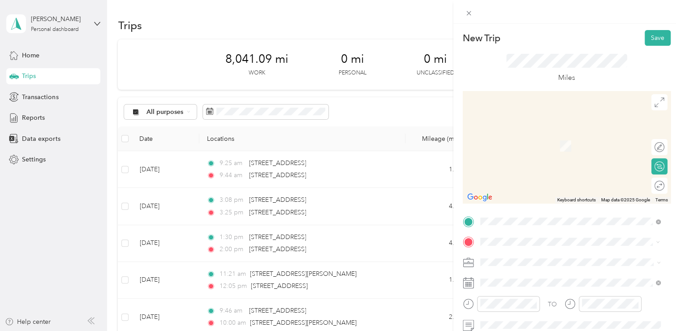
click at [532, 272] on span "[STREET_ADDRESS][US_STATE]" at bounding box center [542, 274] width 90 height 8
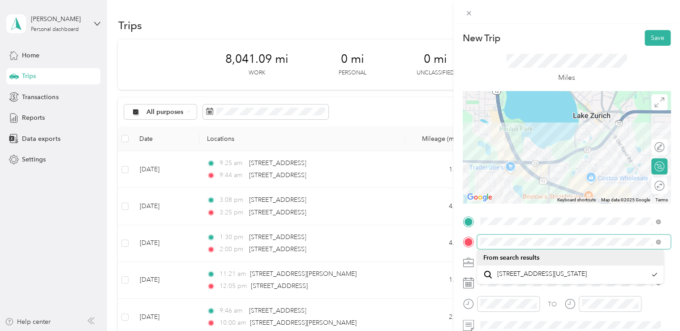
click at [475, 250] on div "TO Add photo" at bounding box center [567, 322] width 208 height 216
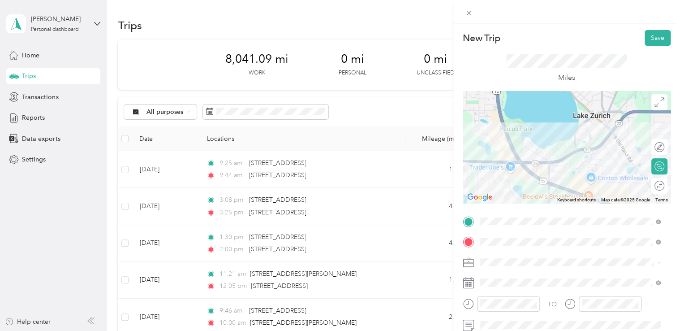
click at [469, 264] on icon at bounding box center [468, 262] width 11 height 11
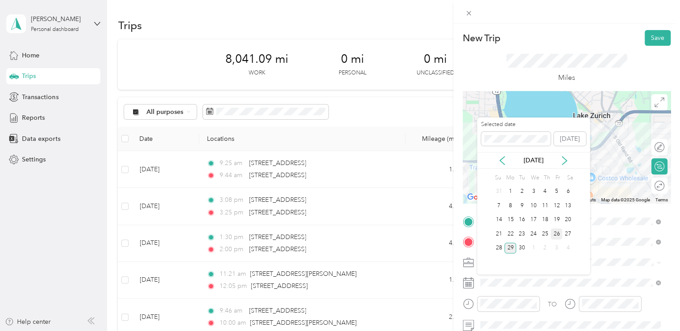
click at [556, 231] on div "26" at bounding box center [557, 233] width 12 height 11
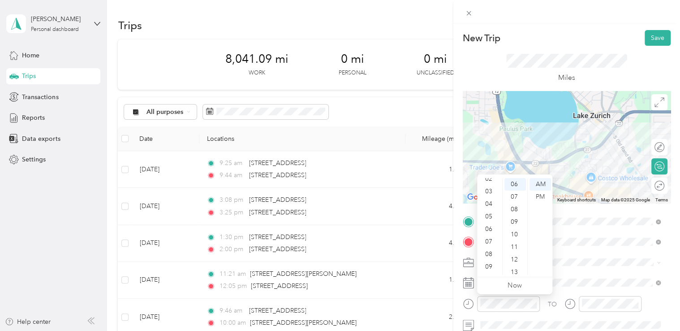
scroll to position [54, 0]
click at [491, 254] on div "10" at bounding box center [490, 256] width 22 height 13
click at [513, 228] on div "30" at bounding box center [515, 231] width 22 height 13
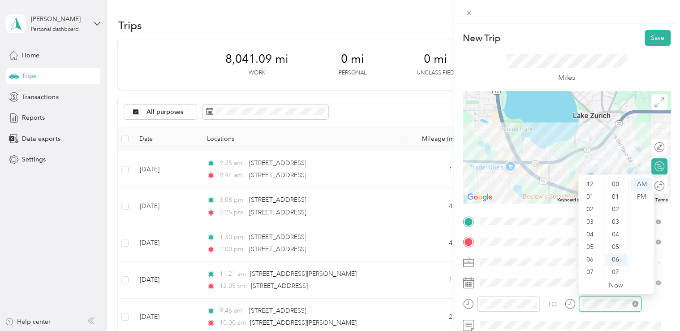
scroll to position [54, 0]
click at [468, 241] on icon at bounding box center [469, 242] width 8 height 8
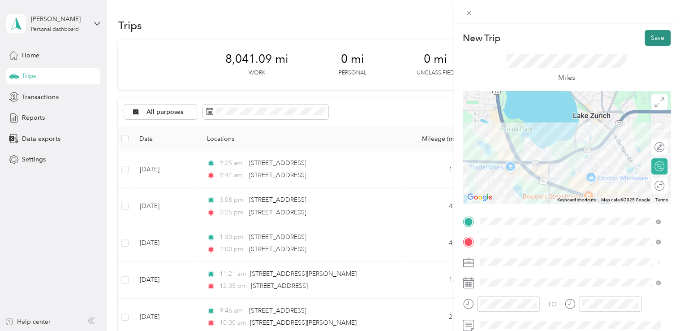
click at [645, 37] on button "Save" at bounding box center [658, 38] width 26 height 16
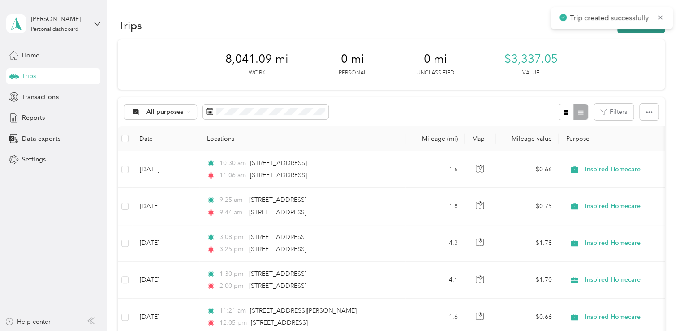
click at [645, 31] on button "New trip" at bounding box center [640, 25] width 47 height 16
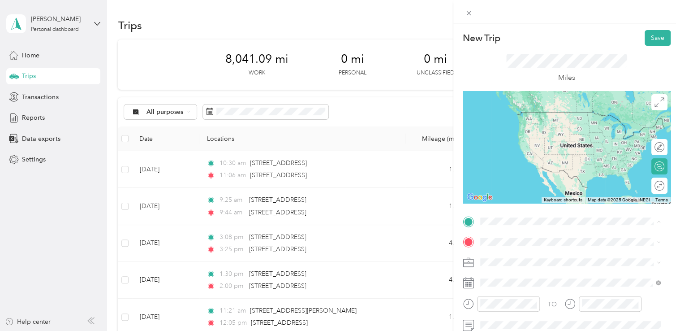
click at [513, 124] on span "[STREET_ADDRESS][US_STATE]" at bounding box center [542, 121] width 90 height 8
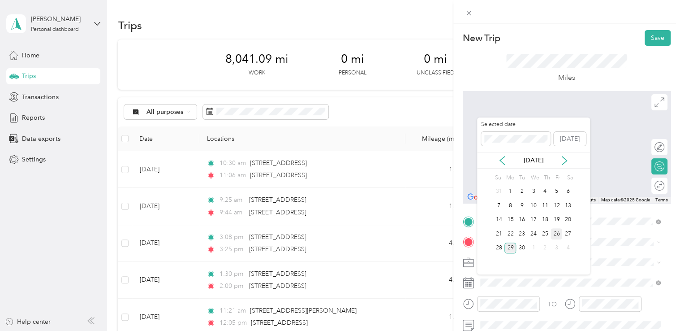
click at [557, 233] on div "26" at bounding box center [557, 233] width 12 height 11
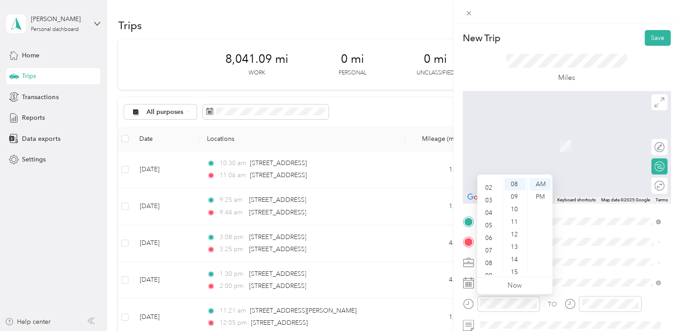
scroll to position [0, 0]
click at [490, 182] on div "12" at bounding box center [490, 184] width 22 height 13
click at [513, 196] on div "09" at bounding box center [515, 196] width 22 height 13
click at [540, 193] on div "PM" at bounding box center [541, 196] width 22 height 13
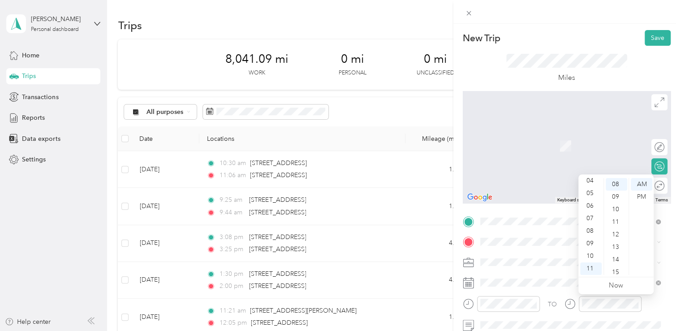
scroll to position [0, 0]
click at [591, 187] on div "12" at bounding box center [591, 184] width 22 height 13
click at [619, 189] on div "22" at bounding box center [617, 191] width 22 height 13
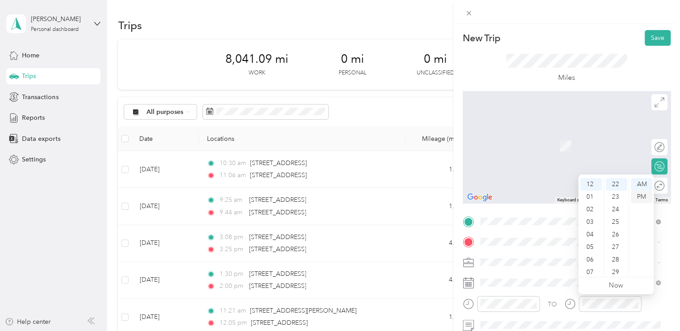
click at [642, 200] on div "PM" at bounding box center [642, 196] width 22 height 13
click at [541, 134] on span "[STREET_ADDRESS][US_STATE]" at bounding box center [542, 130] width 90 height 8
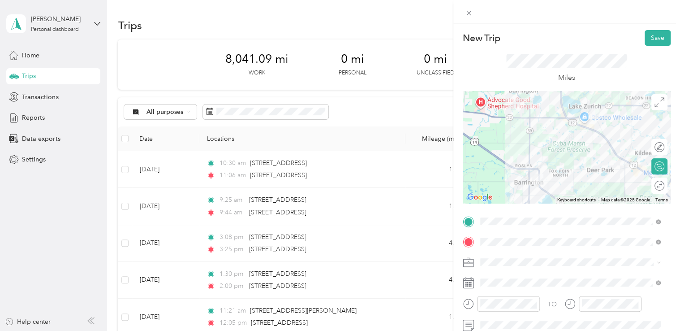
click at [466, 282] on icon at bounding box center [468, 282] width 11 height 11
click at [646, 40] on button "Save" at bounding box center [658, 38] width 26 height 16
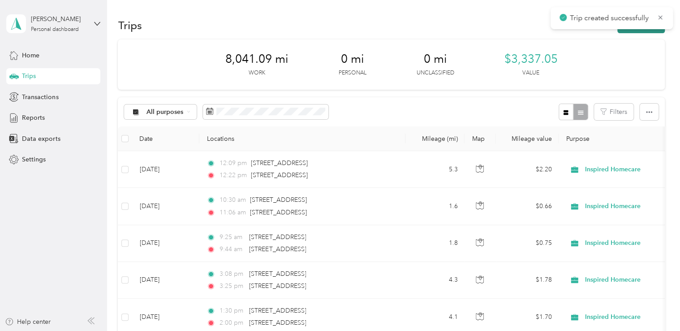
click at [648, 30] on button "New trip" at bounding box center [640, 25] width 47 height 16
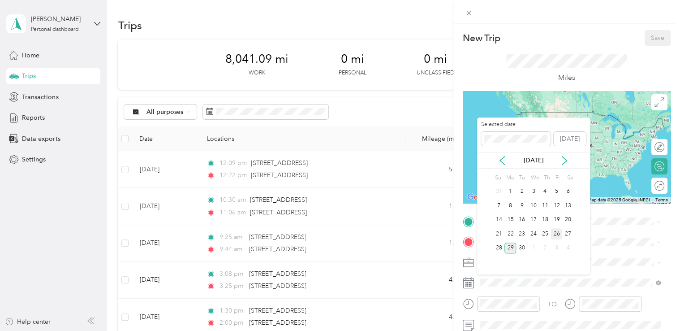
click at [555, 233] on div "26" at bounding box center [557, 233] width 12 height 11
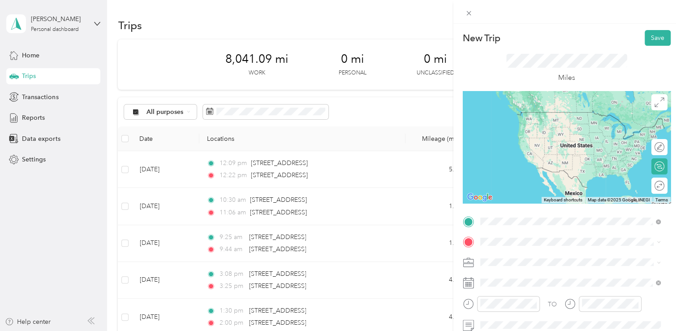
click at [540, 110] on span "[STREET_ADDRESS][US_STATE]" at bounding box center [542, 112] width 90 height 8
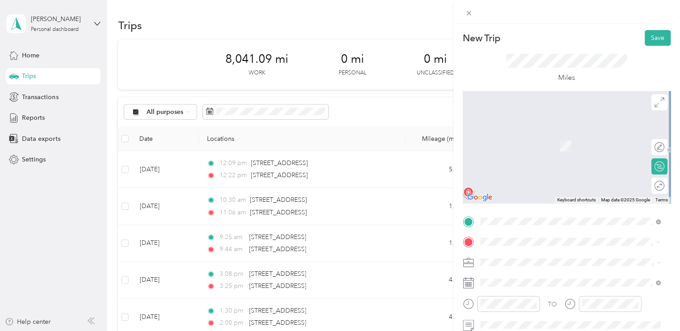
click at [557, 136] on span "[STREET_ADDRESS][US_STATE]" at bounding box center [542, 133] width 90 height 8
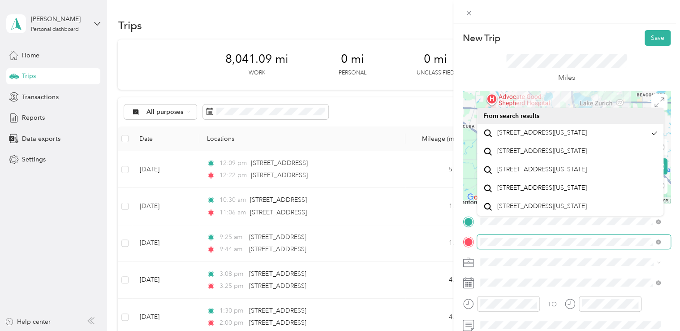
click at [480, 251] on div "TO Add photo" at bounding box center [567, 322] width 208 height 216
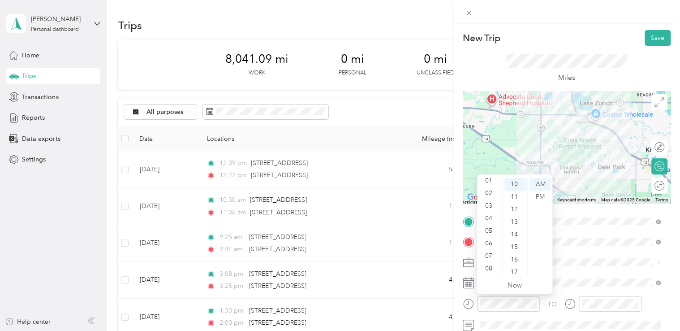
scroll to position [0, 0]
click at [486, 195] on div "01" at bounding box center [490, 196] width 22 height 13
click at [518, 227] on div "27" at bounding box center [515, 228] width 22 height 13
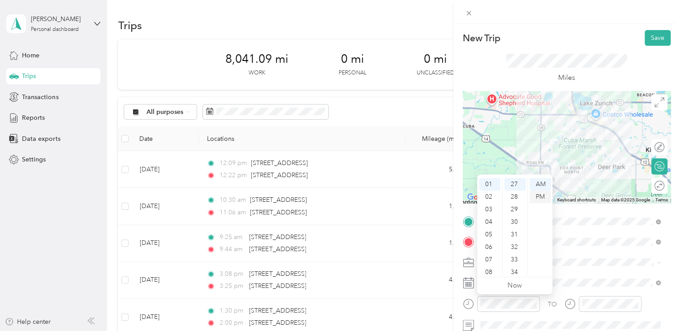
click at [538, 198] on div "PM" at bounding box center [541, 196] width 22 height 13
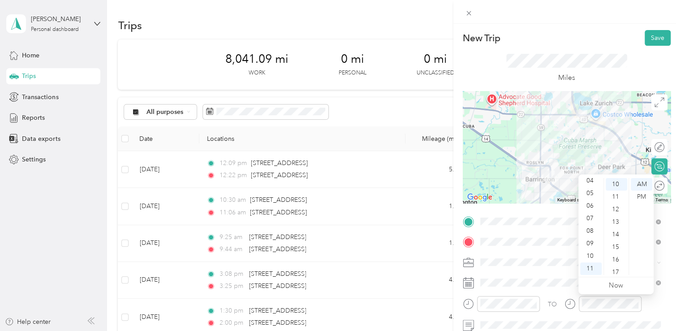
scroll to position [0, 0]
click at [590, 192] on div "01" at bounding box center [591, 196] width 22 height 13
click at [617, 221] on div "40" at bounding box center [617, 222] width 22 height 13
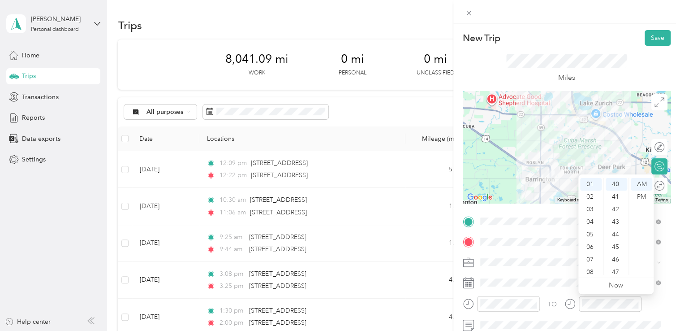
drag, startPoint x: 645, startPoint y: 198, endPoint x: 642, endPoint y: 203, distance: 5.6
click at [642, 203] on ul "AM PM" at bounding box center [641, 226] width 25 height 97
drag, startPoint x: 642, startPoint y: 195, endPoint x: 636, endPoint y: 198, distance: 7.0
drag, startPoint x: 636, startPoint y: 198, endPoint x: 643, endPoint y: 200, distance: 7.4
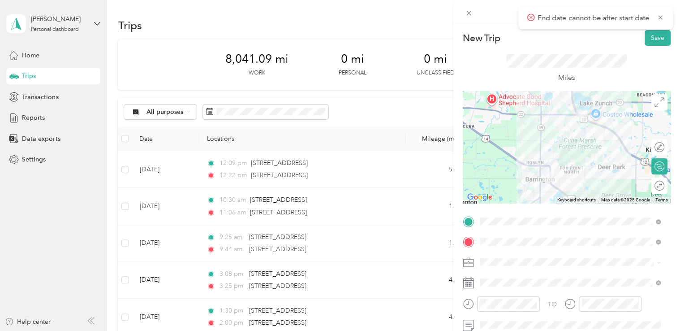
drag, startPoint x: 643, startPoint y: 200, endPoint x: 468, endPoint y: 257, distance: 184.3
click at [468, 257] on div at bounding box center [567, 262] width 208 height 14
click at [594, 193] on div "01" at bounding box center [591, 196] width 22 height 13
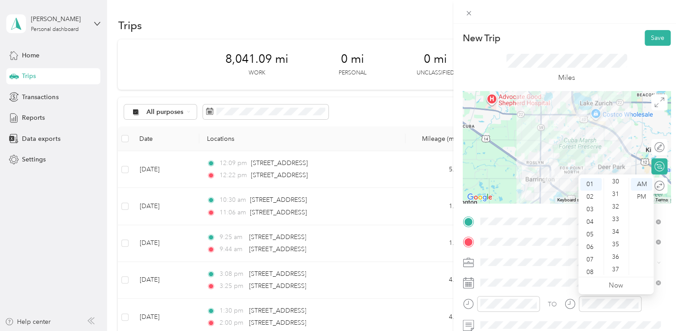
scroll to position [464, 0]
click at [618, 221] on div "40" at bounding box center [617, 222] width 22 height 13
click at [648, 196] on div "PM" at bounding box center [642, 196] width 22 height 13
click at [468, 263] on icon at bounding box center [468, 262] width 11 height 11
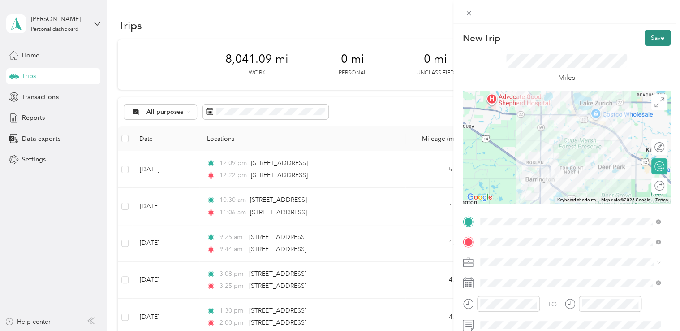
drag, startPoint x: 647, startPoint y: 40, endPoint x: 645, endPoint y: 31, distance: 9.7
click at [645, 31] on button "Save" at bounding box center [658, 38] width 26 height 16
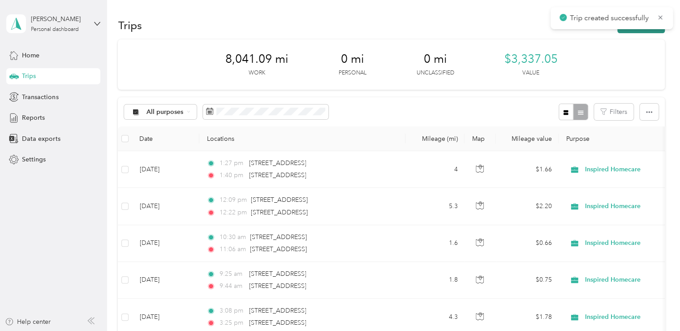
click at [650, 31] on button "New trip" at bounding box center [640, 25] width 47 height 16
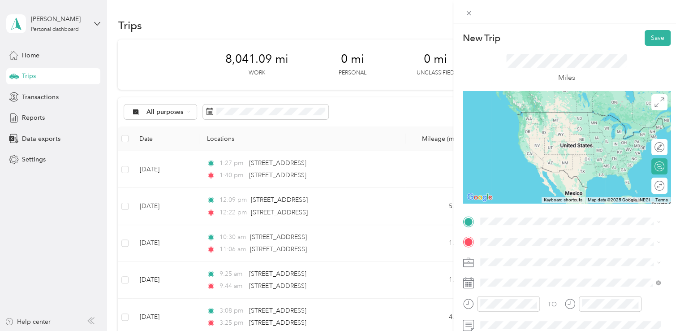
click at [577, 121] on span "[STREET_ADDRESS][US_STATE]" at bounding box center [542, 116] width 90 height 8
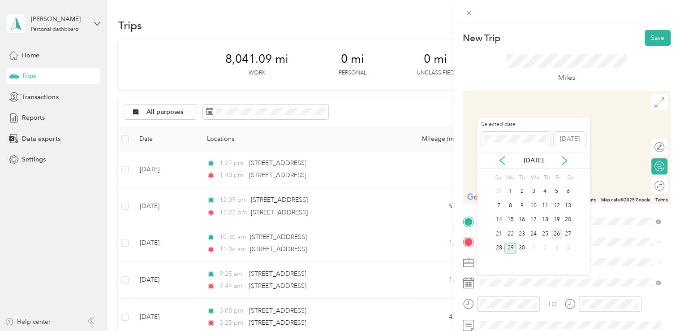
click at [557, 234] on div "26" at bounding box center [557, 233] width 12 height 11
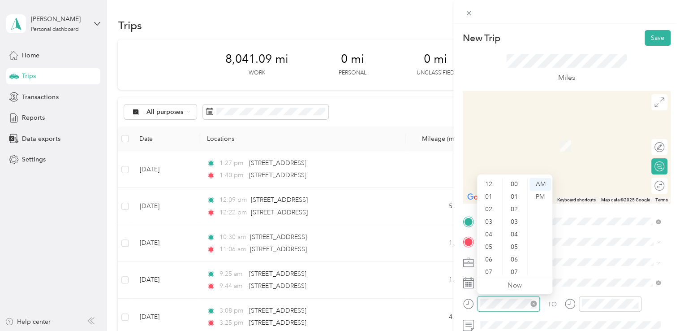
scroll to position [54, 0]
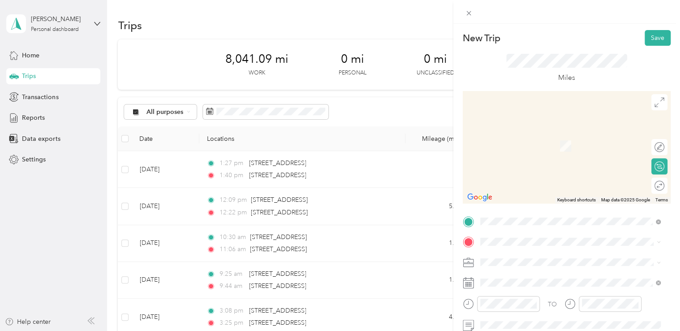
click at [545, 274] on span "[STREET_ADDRESS][US_STATE]" at bounding box center [542, 270] width 90 height 8
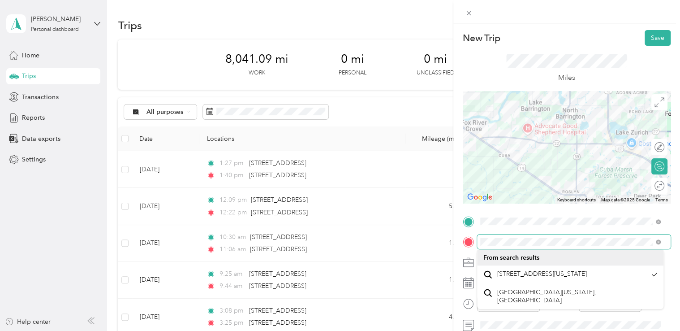
click at [479, 247] on span at bounding box center [574, 241] width 194 height 14
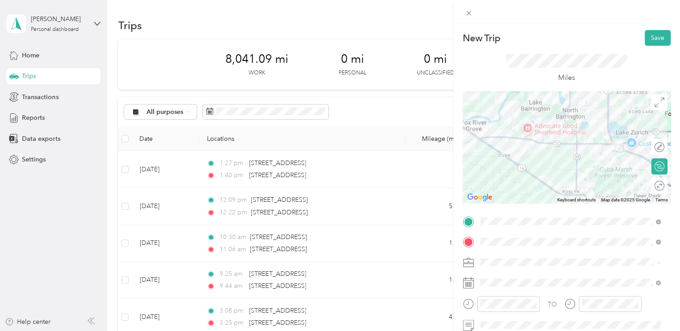
click at [467, 283] on rect at bounding box center [467, 282] width 1 height 1
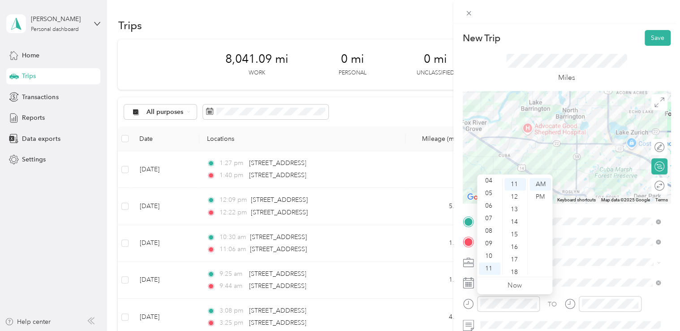
scroll to position [0, 0]
click at [489, 207] on div "02" at bounding box center [490, 209] width 22 height 13
click at [514, 261] on div "24" at bounding box center [515, 263] width 22 height 13
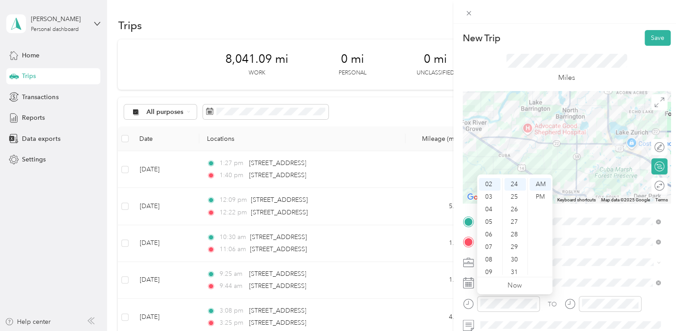
drag, startPoint x: 541, startPoint y: 196, endPoint x: 525, endPoint y: 253, distance: 59.3
click at [525, 253] on ul "00 01 02 03 04 05 06 07 08 09 10 11 12 13 14 15 16 17 18 19 20 21 22 23 24 25 2…" at bounding box center [514, 226] width 25 height 97
click at [517, 193] on div "45" at bounding box center [515, 194] width 22 height 13
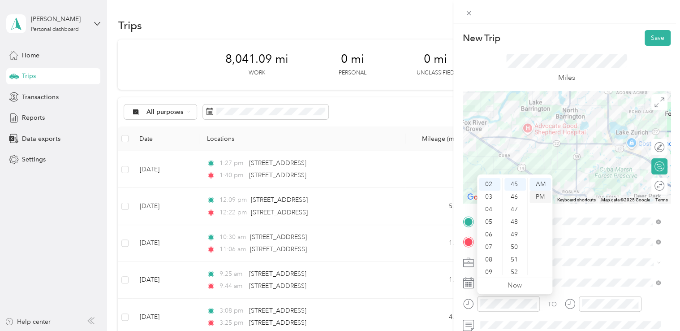
click at [538, 196] on div "PM" at bounding box center [541, 196] width 22 height 13
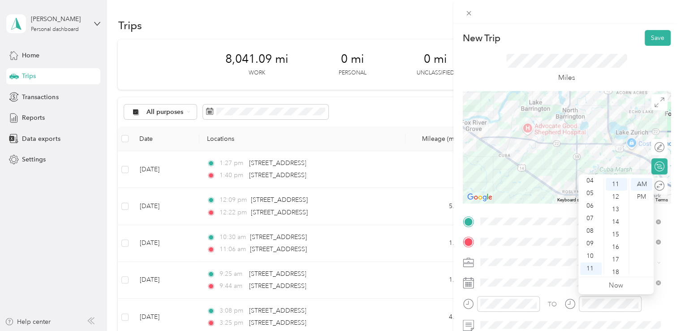
scroll to position [0, 0]
click at [590, 222] on div "03" at bounding box center [591, 221] width 22 height 13
click at [618, 194] on div "12" at bounding box center [617, 196] width 22 height 13
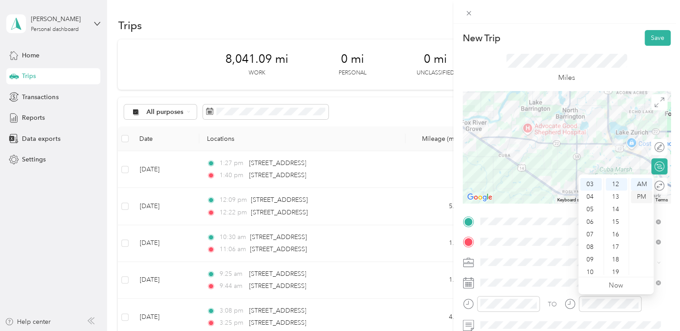
click at [640, 194] on div "PM" at bounding box center [642, 196] width 22 height 13
click at [466, 264] on icon at bounding box center [468, 262] width 11 height 11
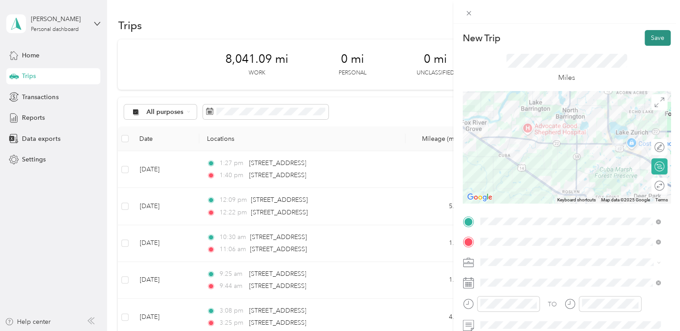
click at [650, 40] on button "Save" at bounding box center [658, 38] width 26 height 16
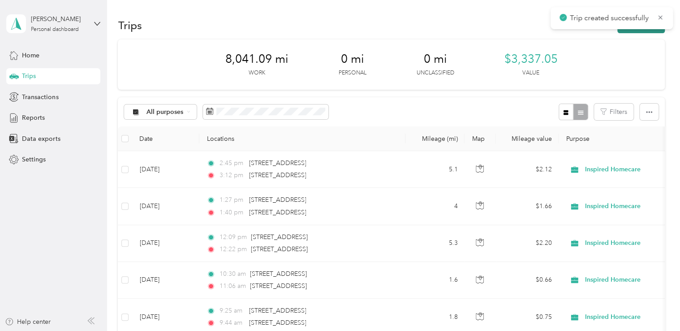
click at [644, 31] on button "New trip" at bounding box center [640, 25] width 47 height 16
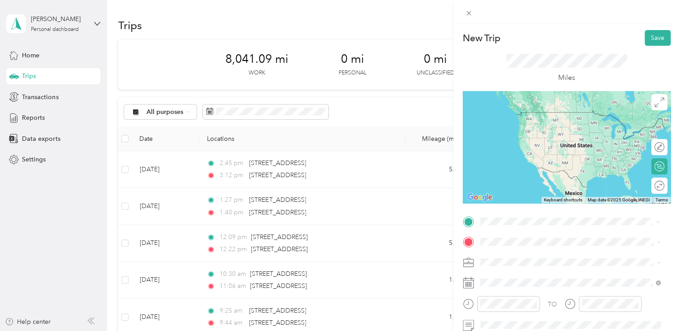
click at [537, 128] on div "[STREET_ADDRESS][US_STATE]" at bounding box center [570, 122] width 174 height 12
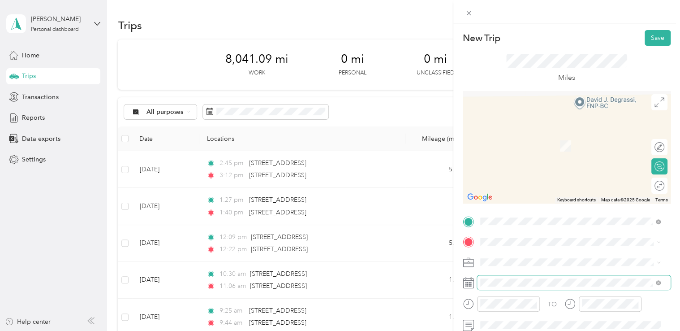
click at [537, 276] on span at bounding box center [574, 282] width 194 height 14
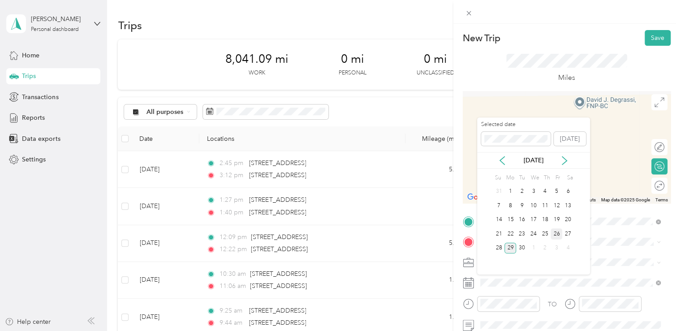
click at [553, 232] on div "26" at bounding box center [557, 233] width 12 height 11
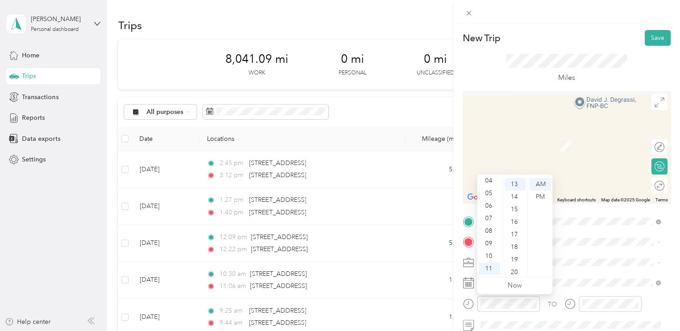
scroll to position [0, 0]
click at [486, 219] on div "03" at bounding box center [490, 221] width 22 height 13
click at [513, 233] on div "51" at bounding box center [515, 238] width 22 height 13
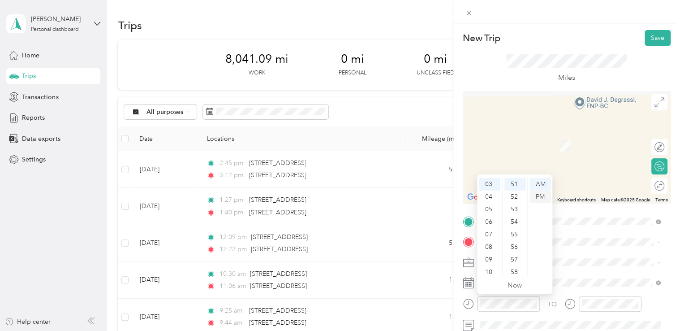
click at [543, 194] on div "PM" at bounding box center [541, 196] width 22 height 13
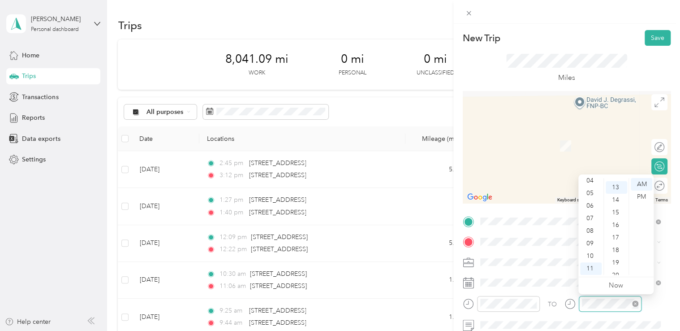
scroll to position [163, 0]
click at [591, 178] on div "04" at bounding box center [591, 180] width 22 height 13
click at [642, 198] on div "PM" at bounding box center [642, 196] width 22 height 13
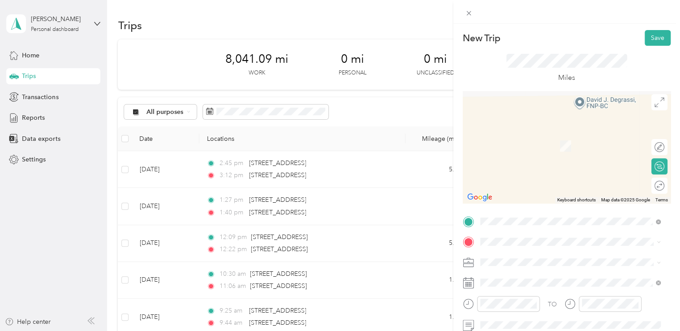
click at [551, 142] on span "[STREET_ADDRESS][PERSON_NAME][US_STATE]" at bounding box center [566, 138] width 139 height 8
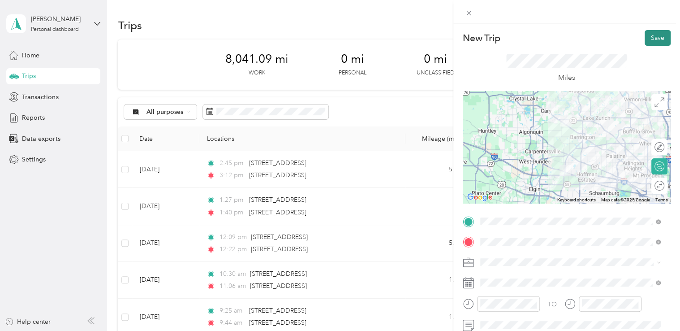
click at [651, 37] on button "Save" at bounding box center [658, 38] width 26 height 16
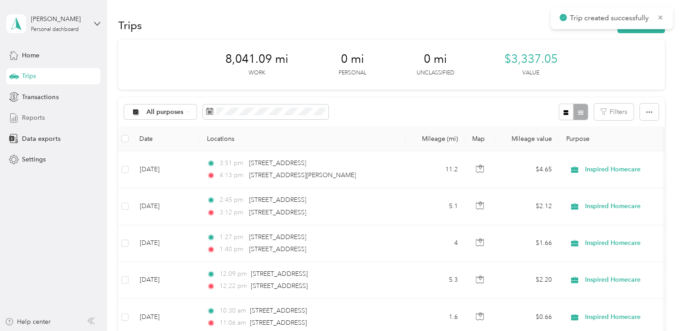
click at [30, 121] on span "Reports" at bounding box center [33, 117] width 23 height 9
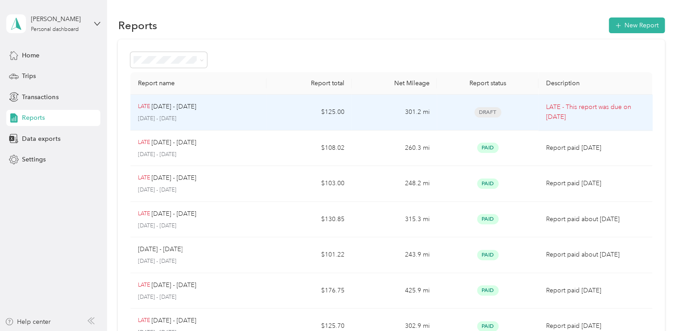
click at [581, 116] on p "LATE - This report was due on [DATE]" at bounding box center [595, 112] width 99 height 20
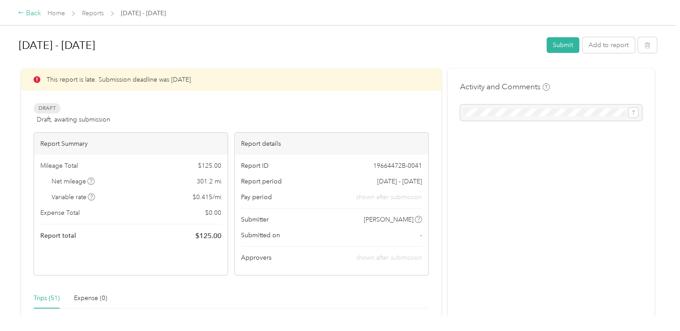
click at [30, 16] on div "Back" at bounding box center [29, 13] width 23 height 11
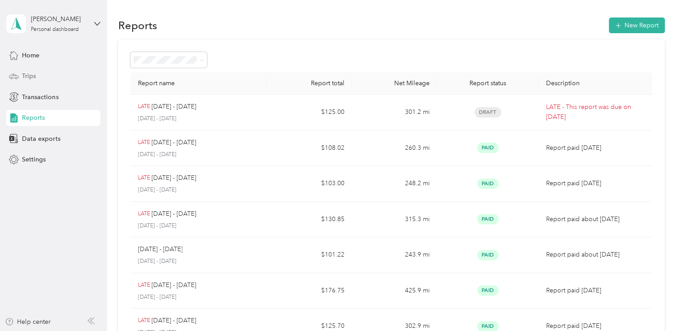
click at [37, 71] on div "Trips" at bounding box center [53, 76] width 94 height 16
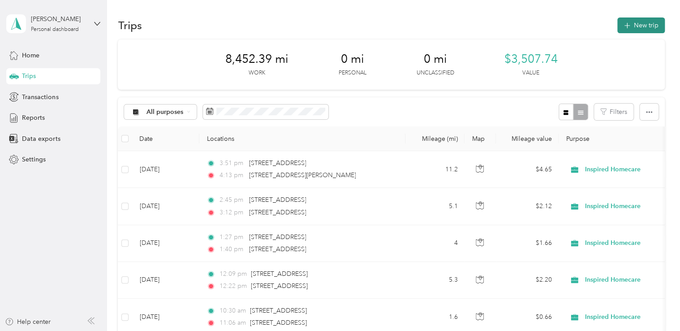
click at [631, 22] on button "New trip" at bounding box center [640, 25] width 47 height 16
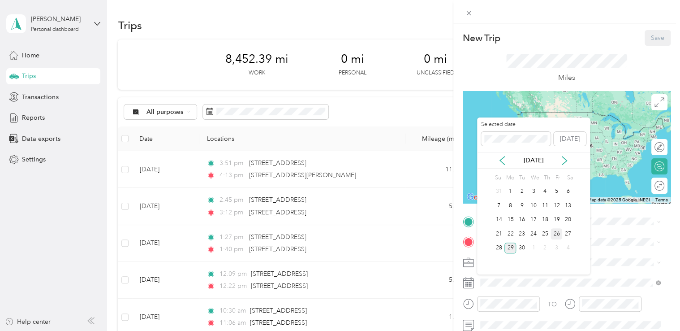
click at [555, 233] on div "26" at bounding box center [557, 233] width 12 height 11
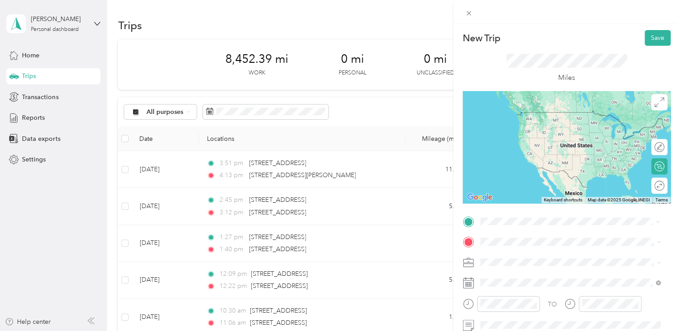
click at [547, 125] on span "[STREET_ADDRESS][PERSON_NAME][US_STATE]" at bounding box center [566, 121] width 139 height 8
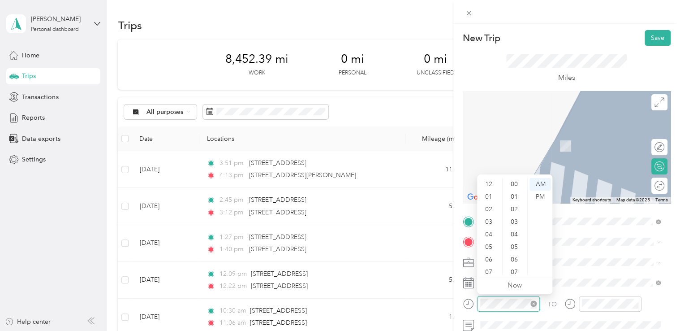
scroll to position [54, 0]
click at [489, 179] on div "04" at bounding box center [490, 180] width 22 height 13
click at [515, 223] on div "18" at bounding box center [515, 221] width 22 height 13
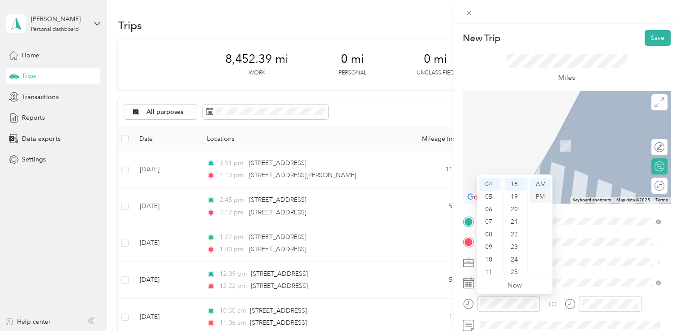
click at [542, 198] on div "PM" at bounding box center [541, 196] width 22 height 13
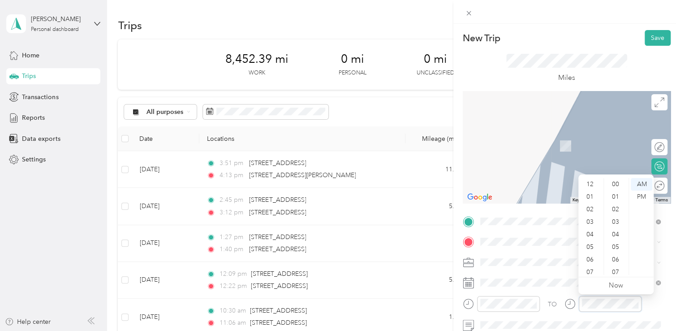
scroll to position [54, 0]
click at [594, 181] on div "04" at bounding box center [591, 180] width 22 height 13
click at [617, 260] on div "24" at bounding box center [617, 261] width 22 height 13
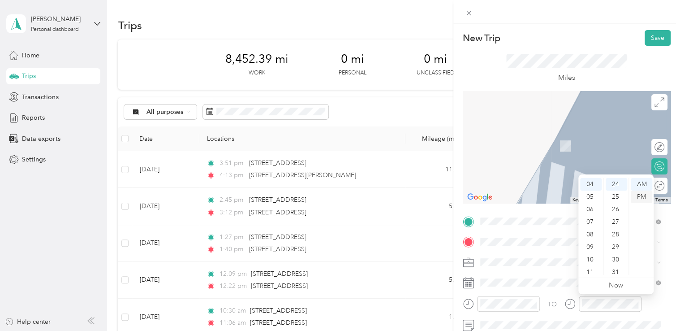
click at [641, 198] on div "PM" at bounding box center [642, 196] width 22 height 13
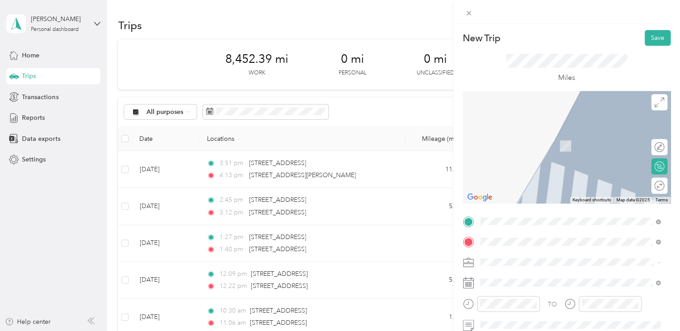
click at [543, 146] on span "[STREET_ADDRESS][PERSON_NAME][US_STATE]" at bounding box center [566, 142] width 139 height 8
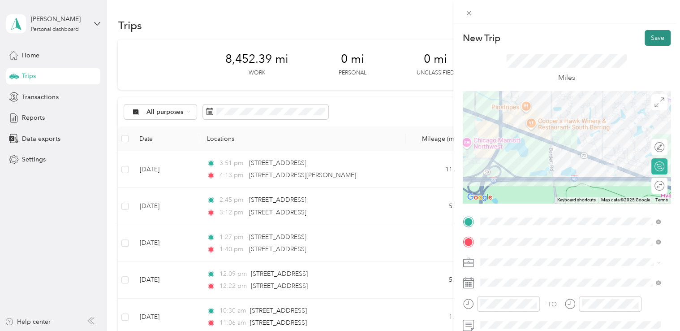
click at [652, 39] on button "Save" at bounding box center [658, 38] width 26 height 16
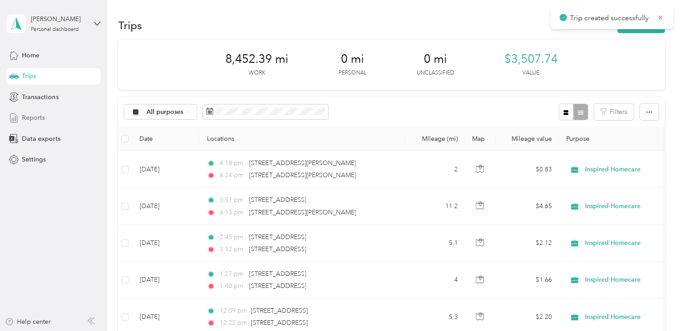
click at [36, 121] on span "Reports" at bounding box center [33, 117] width 23 height 9
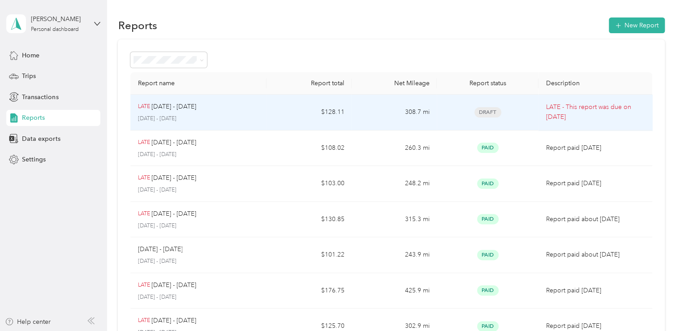
click at [588, 116] on p "LATE - This report was due on [DATE]" at bounding box center [595, 112] width 99 height 20
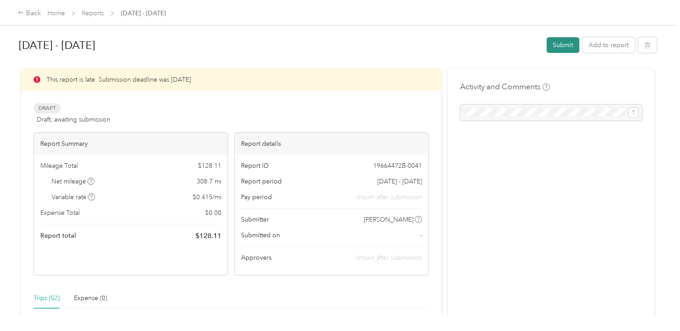
click at [560, 41] on button "Submit" at bounding box center [563, 45] width 33 height 16
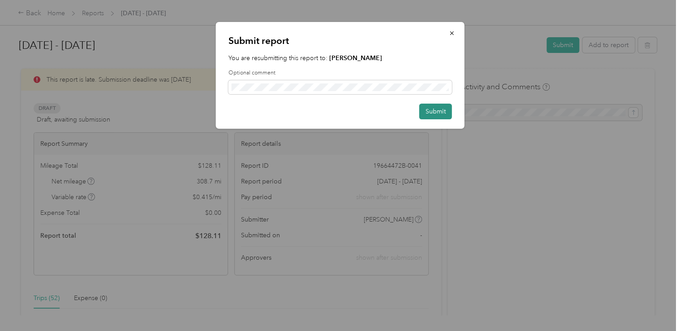
click at [435, 112] on button "Submit" at bounding box center [435, 111] width 33 height 16
click at [435, 112] on button "Submit" at bounding box center [431, 111] width 42 height 16
